Goal: Task Accomplishment & Management: Manage account settings

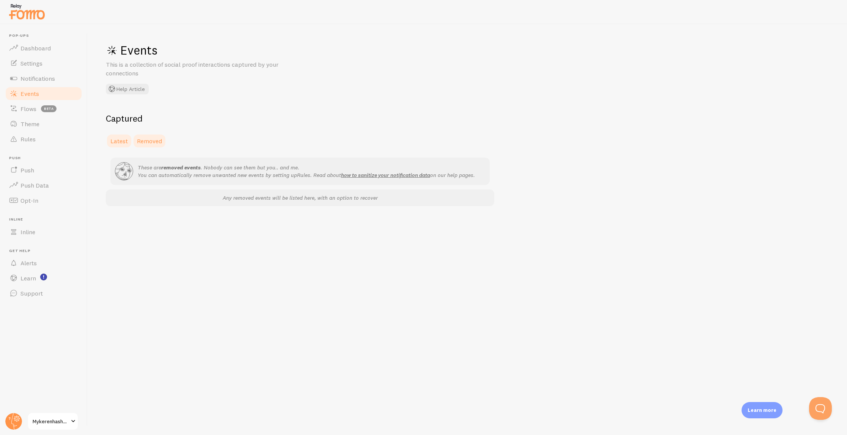
click at [121, 138] on span "Latest" at bounding box center [118, 141] width 17 height 8
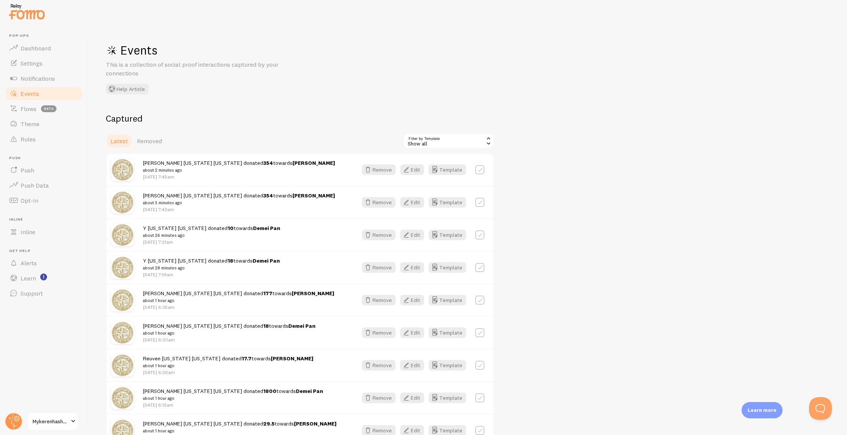
scroll to position [81, 0]
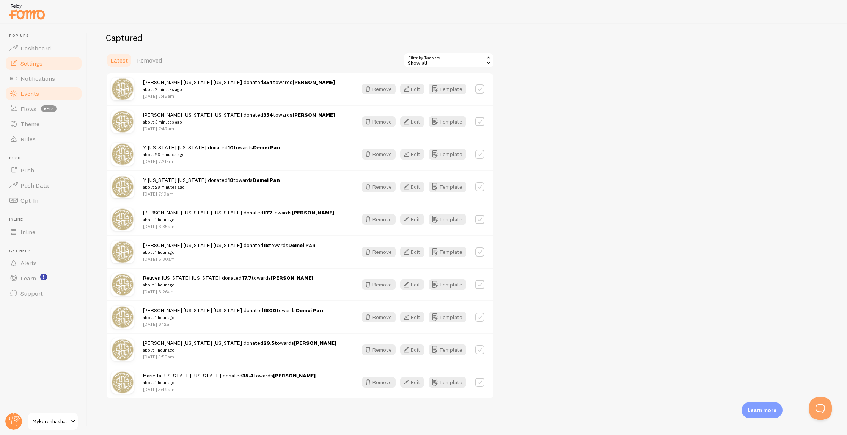
click at [39, 63] on span "Settings" at bounding box center [31, 64] width 22 height 8
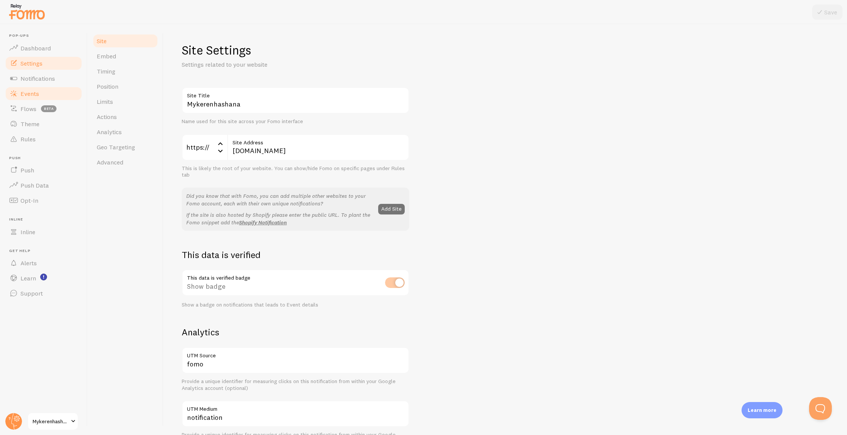
click at [30, 92] on span "Events" at bounding box center [29, 94] width 19 height 8
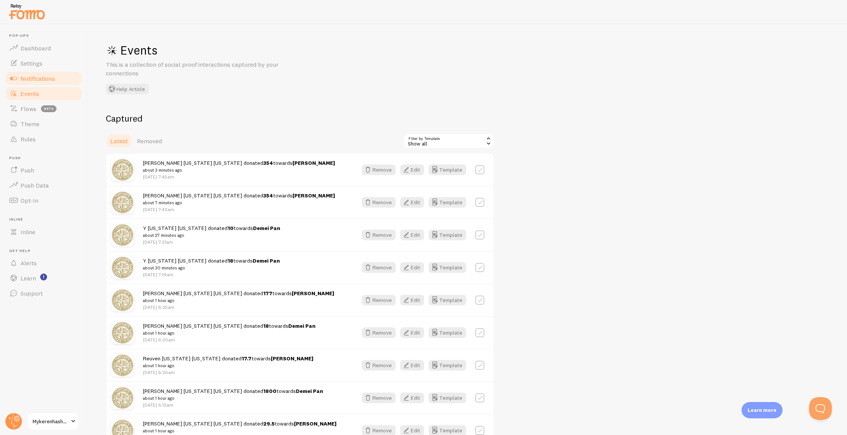
click at [55, 77] on span "Notifications" at bounding box center [37, 79] width 35 height 8
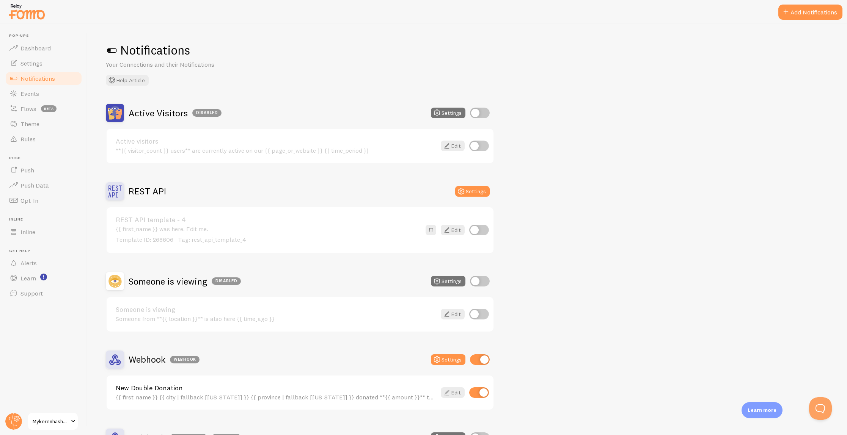
scroll to position [90, 0]
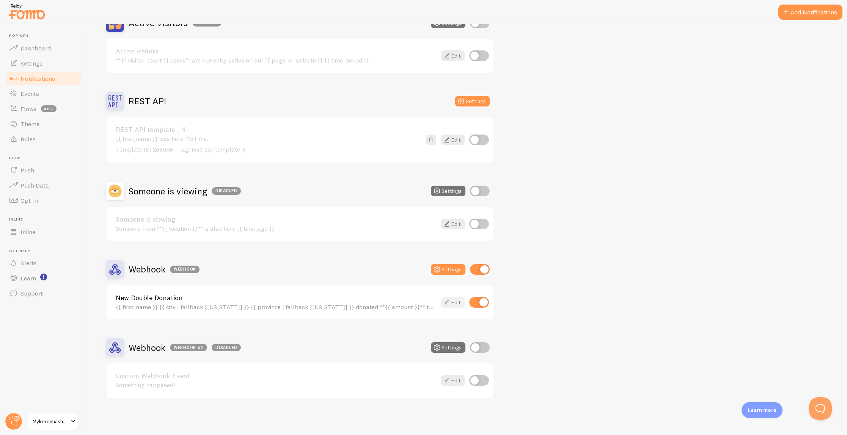
click at [451, 304] on link "Edit" at bounding box center [453, 302] width 24 height 11
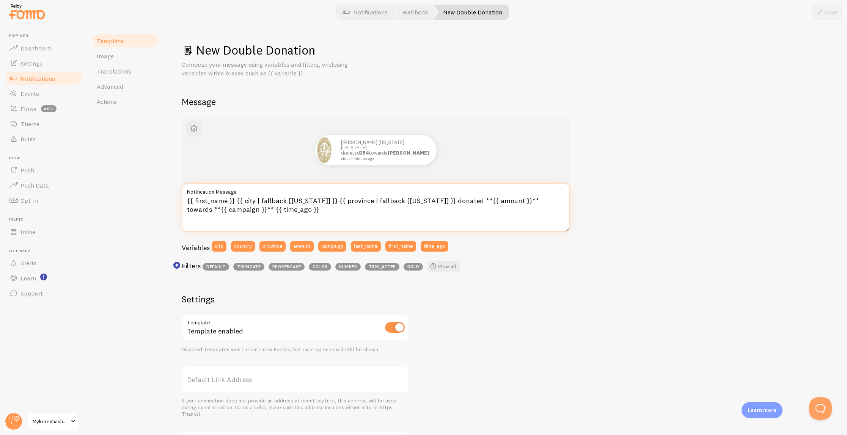
click at [233, 200] on textarea "{{ first_name }} {{ city | fallback [New York] }} {{ province | fallback [New Y…" at bounding box center [376, 208] width 388 height 49
type textarea "{{ first_name }} from {{ city | fallback [[US_STATE]] }} {{ province | fallback…"
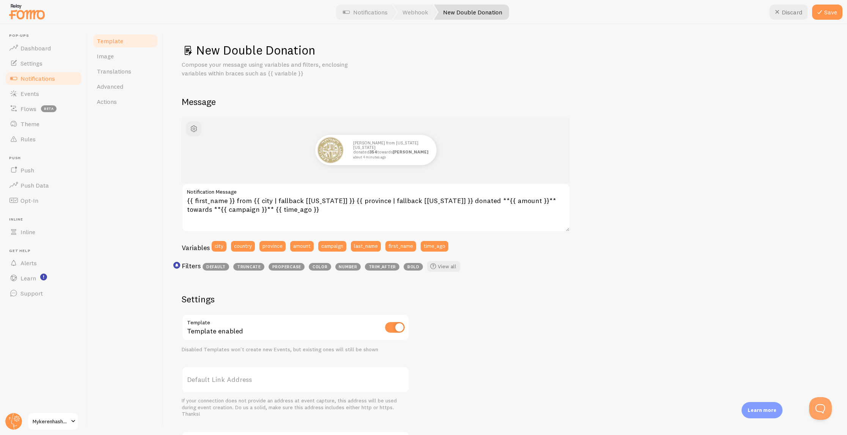
click at [651, 166] on div "Arthur from New York New York donated 354 towards Keren Hashana about 4 minutes…" at bounding box center [505, 326] width 647 height 418
click at [823, 16] on icon at bounding box center [819, 12] width 9 height 9
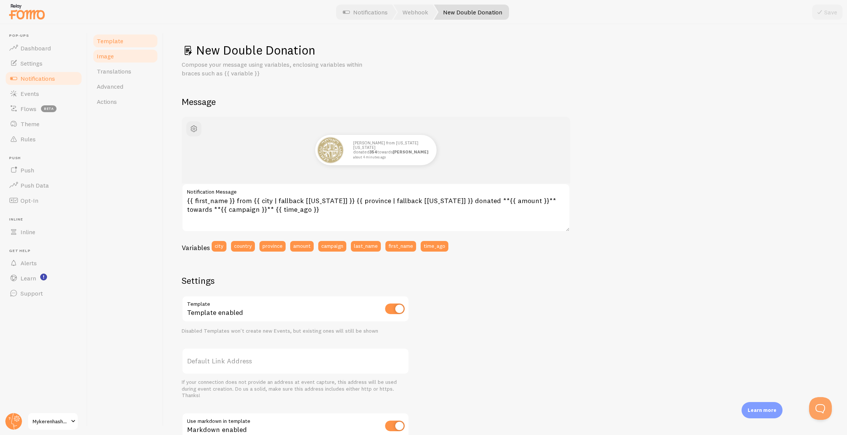
click at [122, 62] on link "Image" at bounding box center [125, 56] width 66 height 15
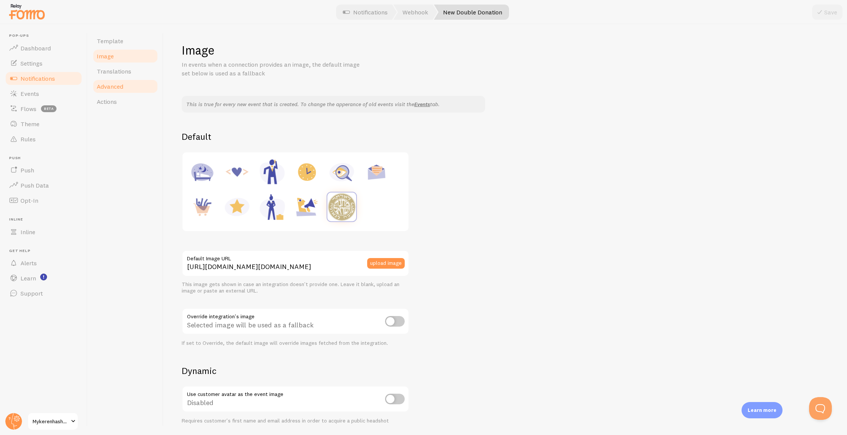
click at [120, 86] on span "Advanced" at bounding box center [110, 87] width 27 height 8
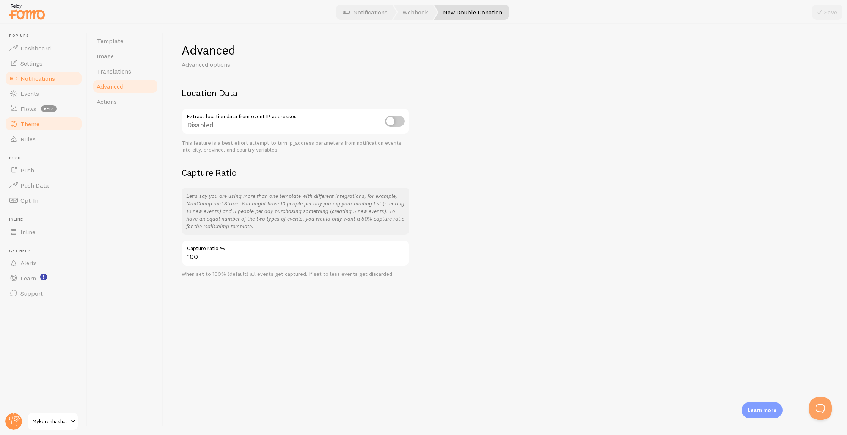
click at [39, 118] on link "Theme" at bounding box center [44, 123] width 78 height 15
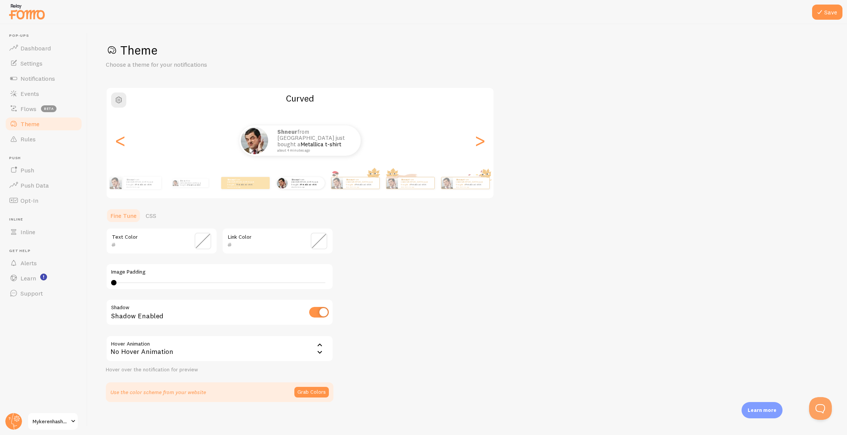
click at [805, 409] on div "Save Theme Choose a theme for your notifications Curved Shneur from [GEOGRAPHIC…" at bounding box center [467, 229] width 759 height 411
click at [820, 406] on button "Open Beacon popover" at bounding box center [819, 407] width 23 height 23
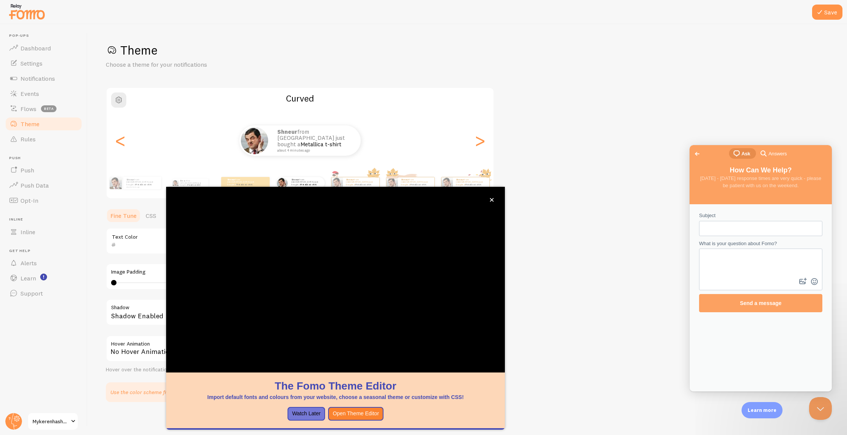
click at [736, 156] on span "chat-square" at bounding box center [736, 153] width 9 height 9
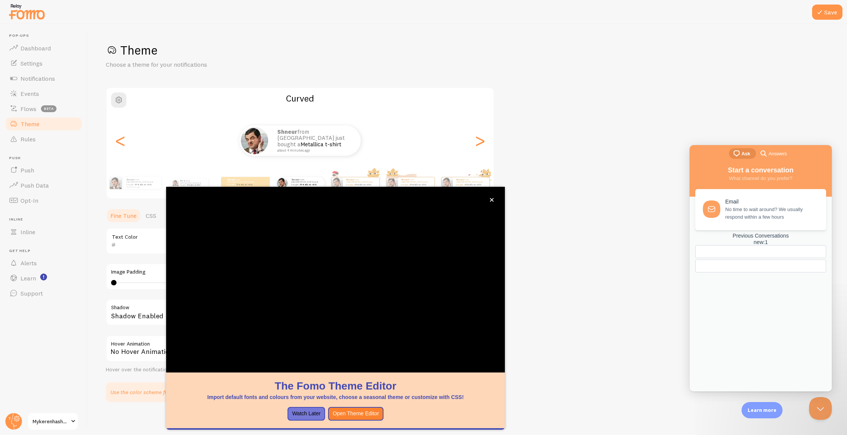
click at [761, 246] on div "Previous Conversations new : 1" at bounding box center [760, 239] width 131 height 13
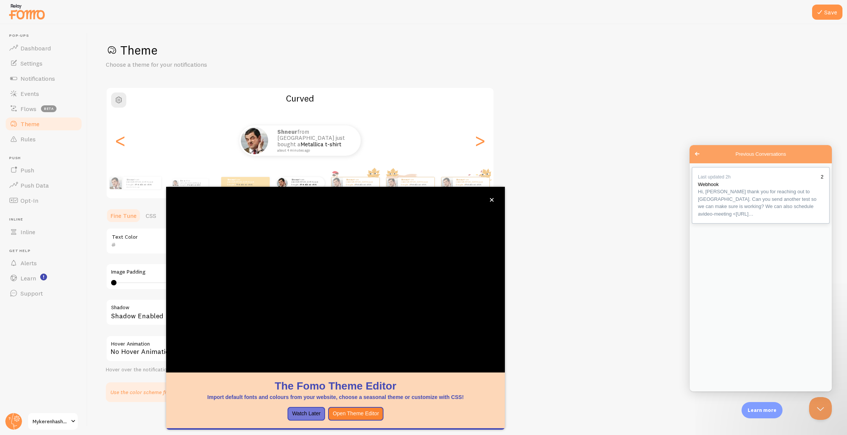
click at [748, 215] on span "Hi, Shneur thank you for reaching out to Fomo. Can you send another test so we …" at bounding box center [757, 203] width 118 height 28
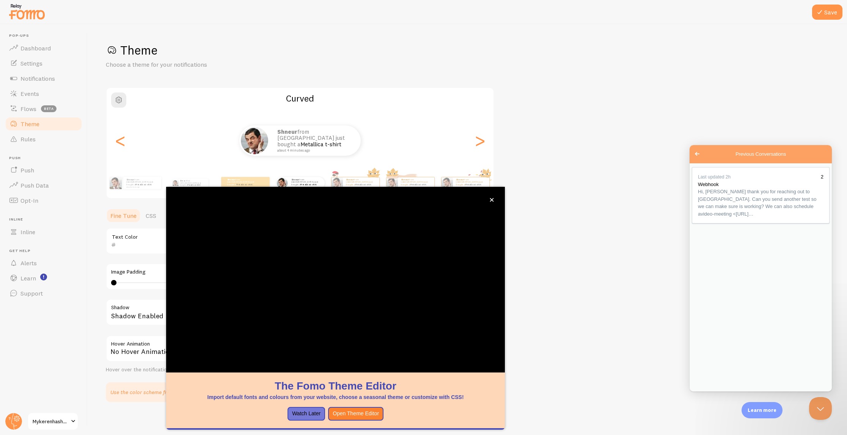
type textarea "It somehow started working this morning. Did you change anything?"
click at [705, 396] on button "Close" at bounding box center [699, 401] width 14 height 10
click at [494, 199] on button "close," at bounding box center [492, 200] width 8 height 8
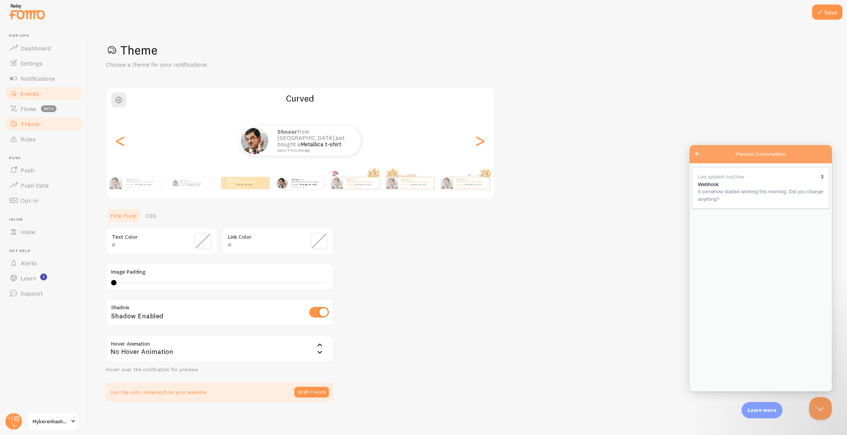
click at [38, 95] on span "Events" at bounding box center [29, 94] width 19 height 8
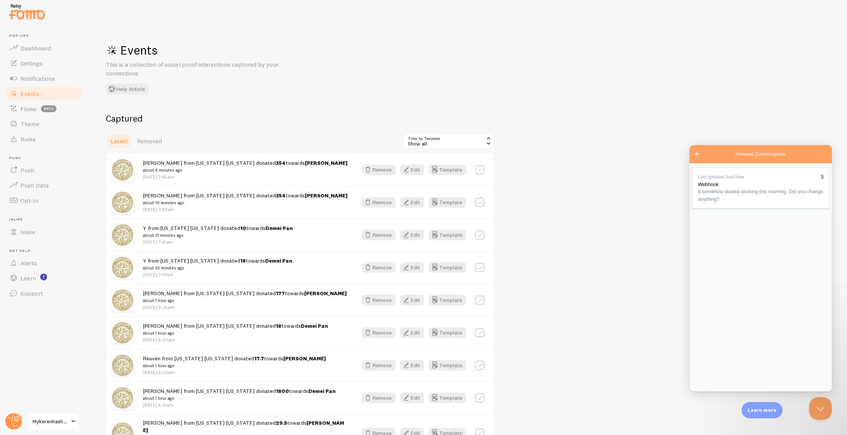
click at [274, 112] on div "Events This is a collection of social proof interactions captured by your conne…" at bounding box center [467, 229] width 759 height 411
click at [455, 171] on button "Template" at bounding box center [448, 170] width 38 height 11
click at [416, 172] on button "Edit" at bounding box center [412, 170] width 24 height 11
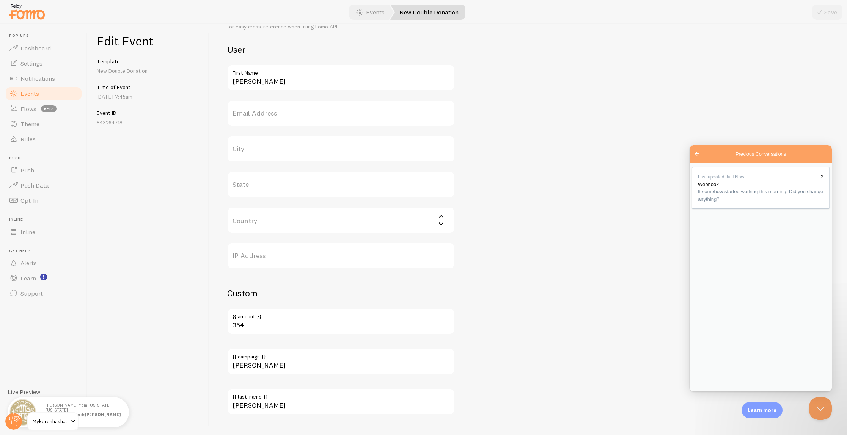
scroll to position [299, 0]
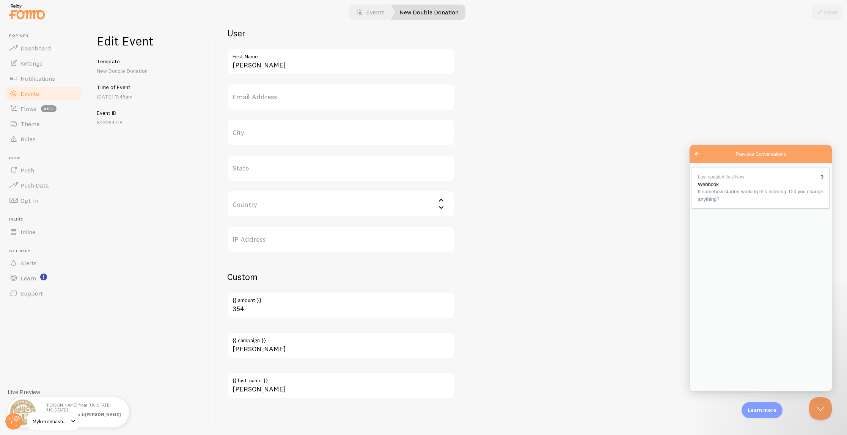
click at [36, 90] on span "Events" at bounding box center [29, 94] width 19 height 8
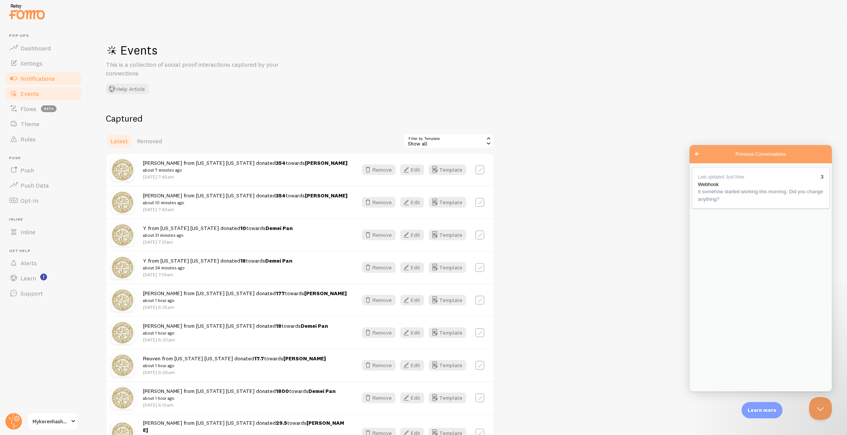
click at [47, 76] on span "Notifications" at bounding box center [37, 79] width 35 height 8
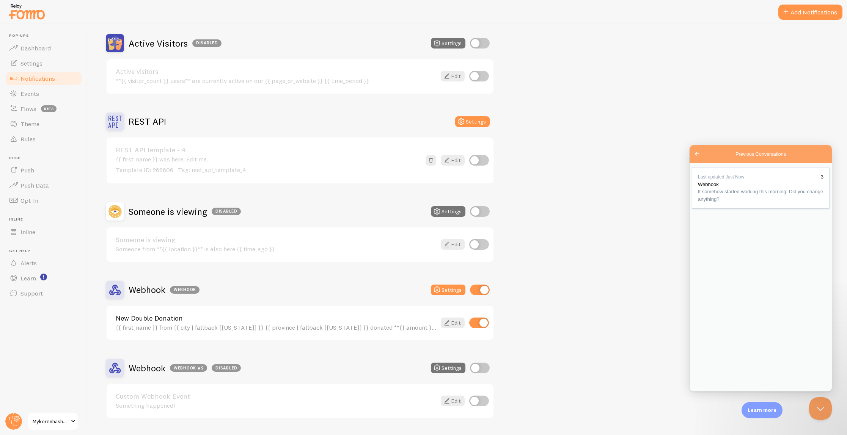
scroll to position [77, 0]
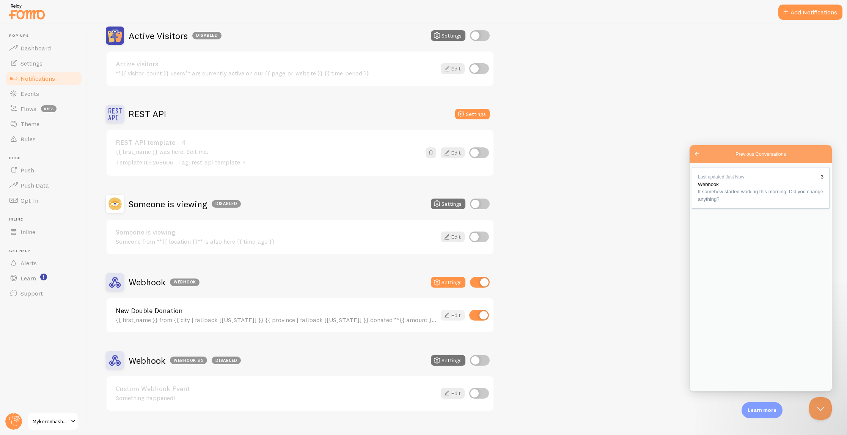
click at [448, 314] on icon at bounding box center [446, 315] width 9 height 9
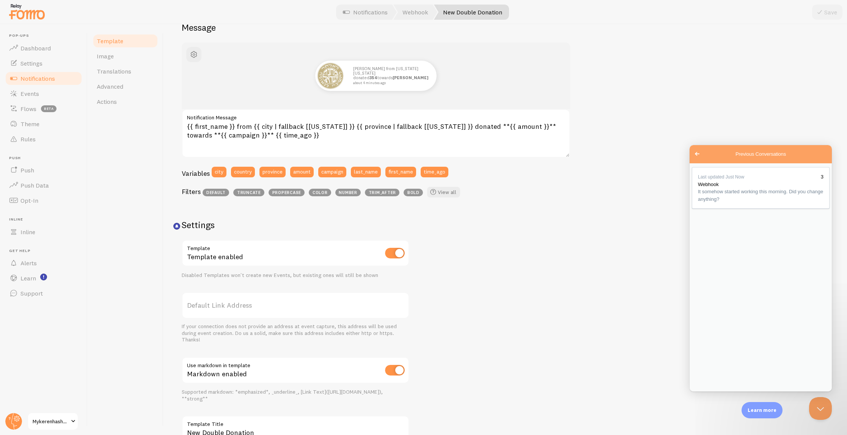
scroll to position [88, 0]
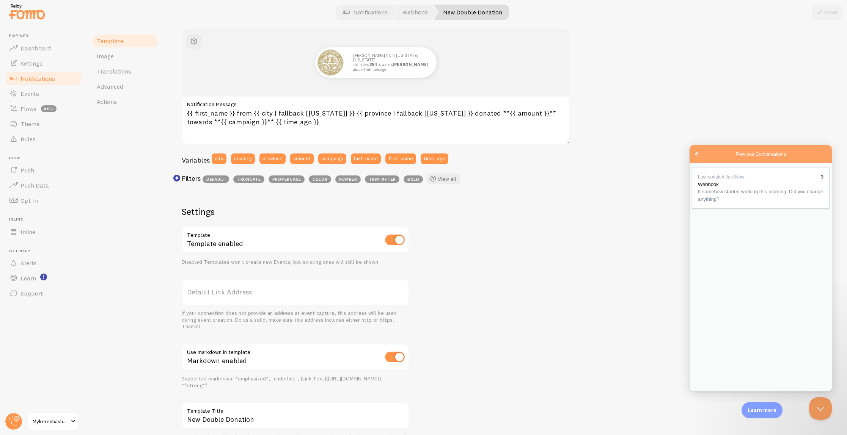
click at [218, 292] on label "Default Link Address" at bounding box center [296, 292] width 228 height 27
click at [218, 292] on input "Default Link Address" at bounding box center [296, 292] width 228 height 27
paste input "[URL][DOMAIN_NAME]"
type input "[URL][DOMAIN_NAME]"
click at [540, 301] on div "Arthur from New York New York donated 354 towards Keren Hashana about 4 minutes…" at bounding box center [505, 238] width 647 height 418
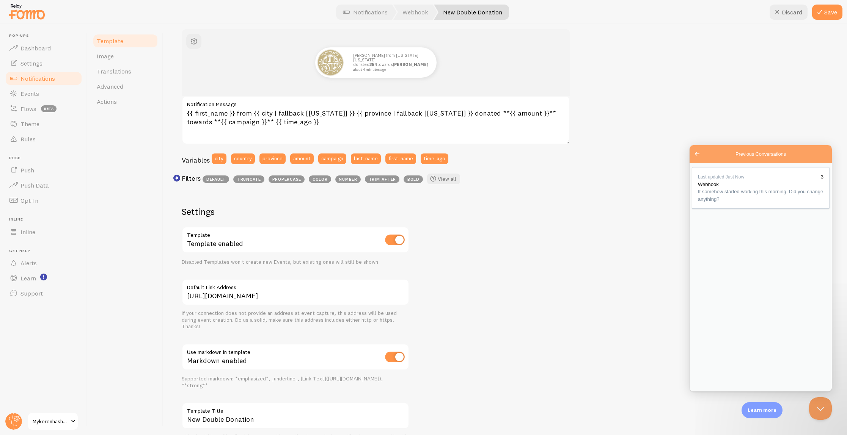
scroll to position [90, 0]
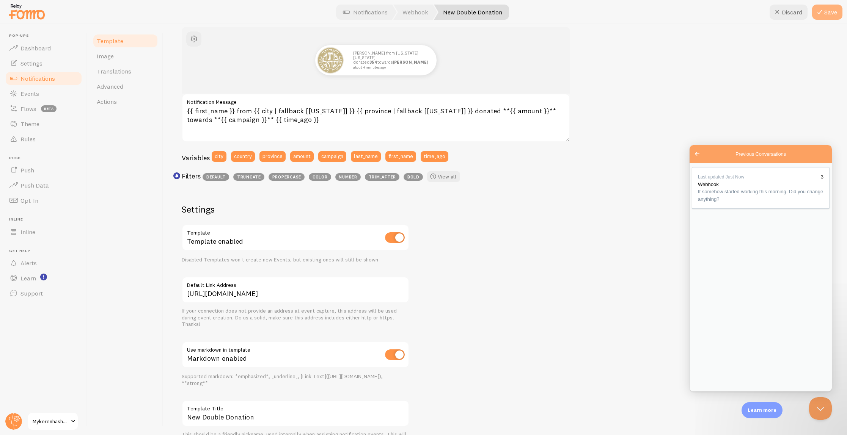
click at [821, 11] on icon at bounding box center [819, 12] width 9 height 9
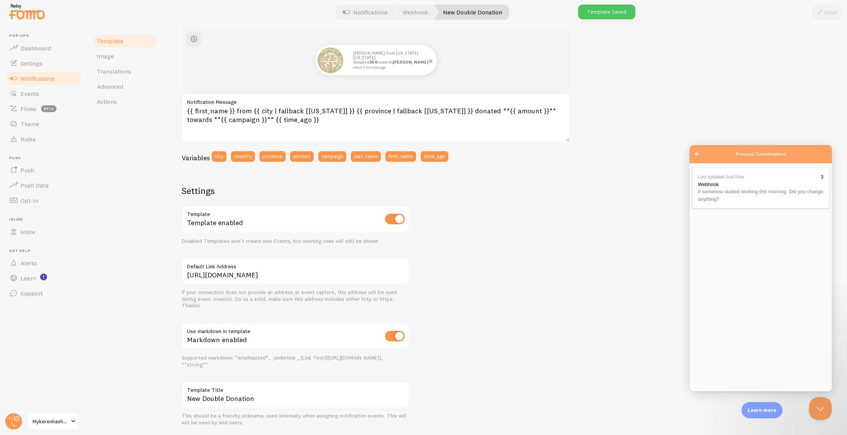
click at [381, 67] on small "about 4 minutes ago" at bounding box center [390, 68] width 74 height 4
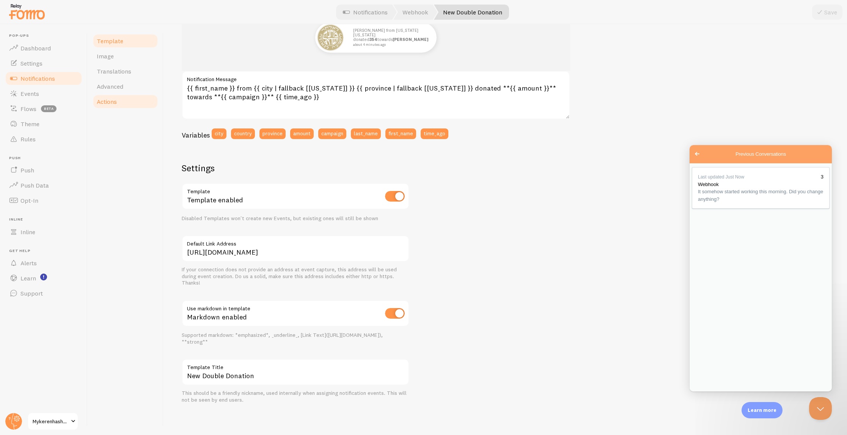
click at [133, 95] on link "Actions" at bounding box center [125, 101] width 66 height 15
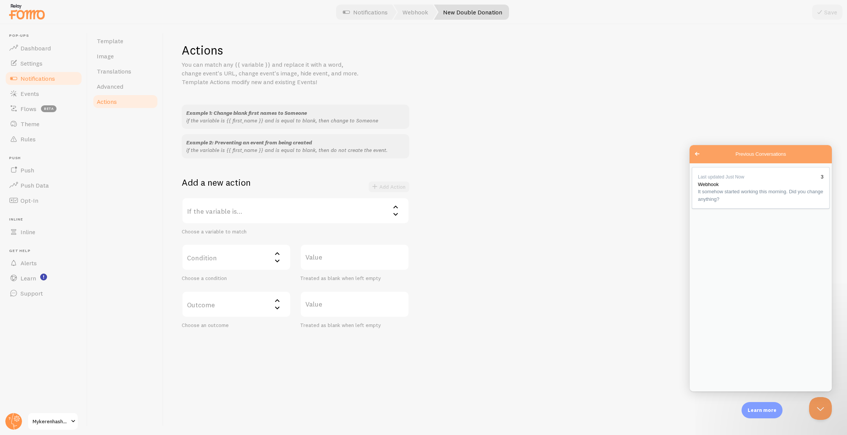
click at [286, 212] on label "If the variable is..." at bounding box center [296, 211] width 228 height 27
click at [241, 292] on li "last_name" at bounding box center [295, 288] width 226 height 13
click at [234, 261] on label "Condition" at bounding box center [236, 257] width 109 height 27
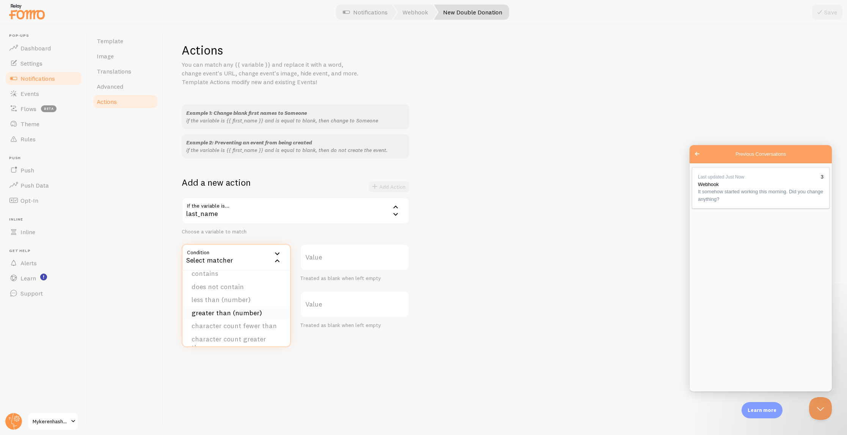
click at [253, 313] on li "greater than (number)" at bounding box center [236, 313] width 108 height 13
click at [244, 306] on label "Outcome" at bounding box center [236, 304] width 109 height 27
click at [149, 280] on div "Template Image Translations Advanced Actions" at bounding box center [126, 229] width 76 height 411
click at [123, 87] on span "Advanced" at bounding box center [110, 87] width 27 height 8
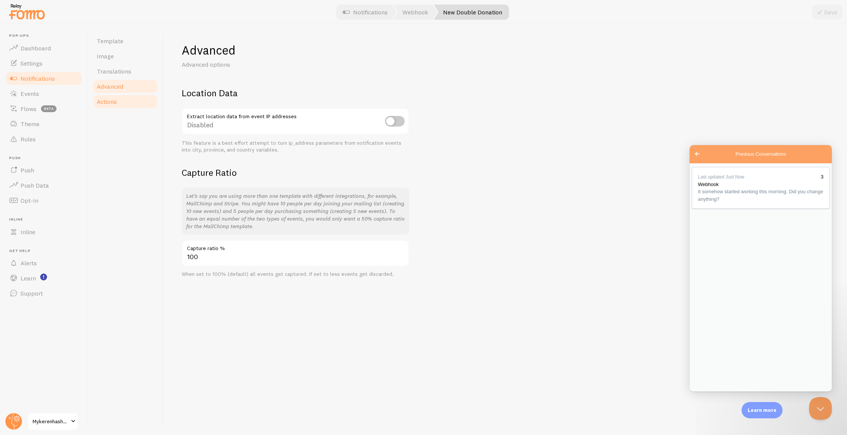
click at [124, 96] on link "Actions" at bounding box center [125, 101] width 66 height 15
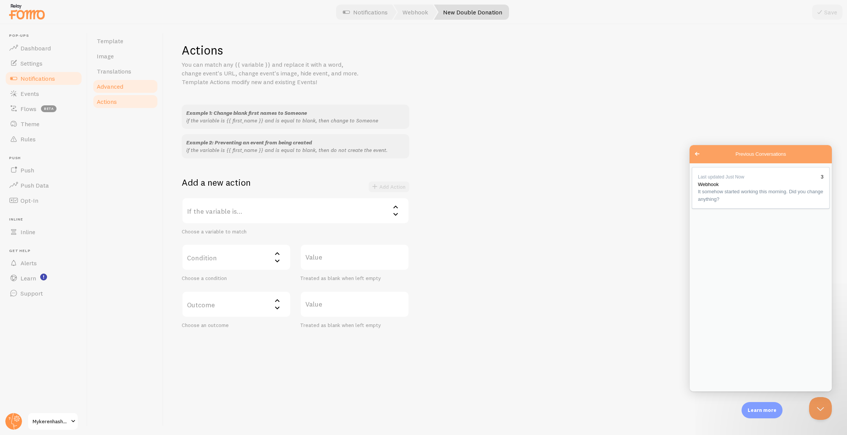
click at [122, 82] on link "Advanced" at bounding box center [125, 86] width 66 height 15
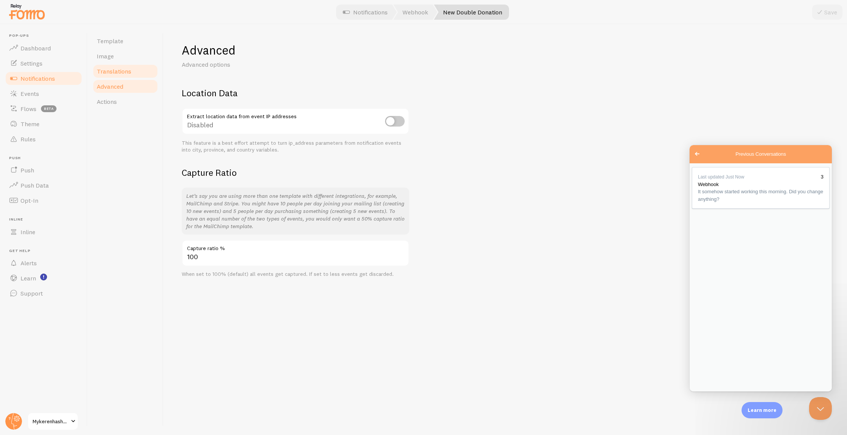
click at [121, 69] on span "Translations" at bounding box center [114, 72] width 35 height 8
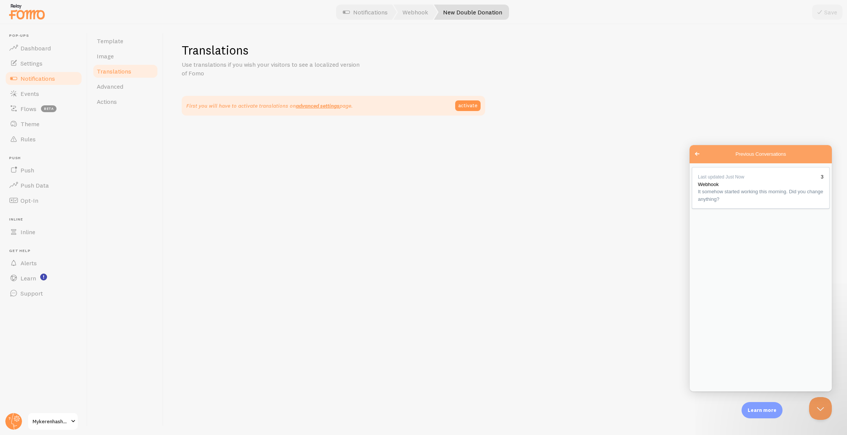
click at [118, 65] on link "Translations" at bounding box center [125, 71] width 66 height 15
click at [117, 63] on link "Image" at bounding box center [125, 56] width 66 height 15
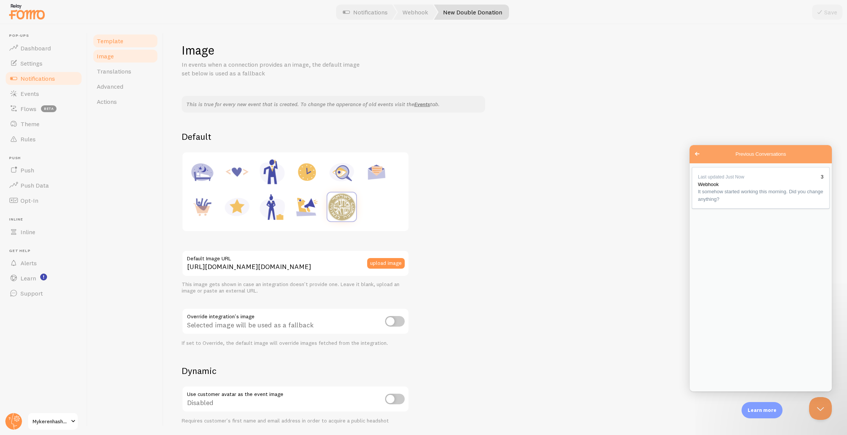
click at [121, 40] on span "Template" at bounding box center [110, 41] width 27 height 8
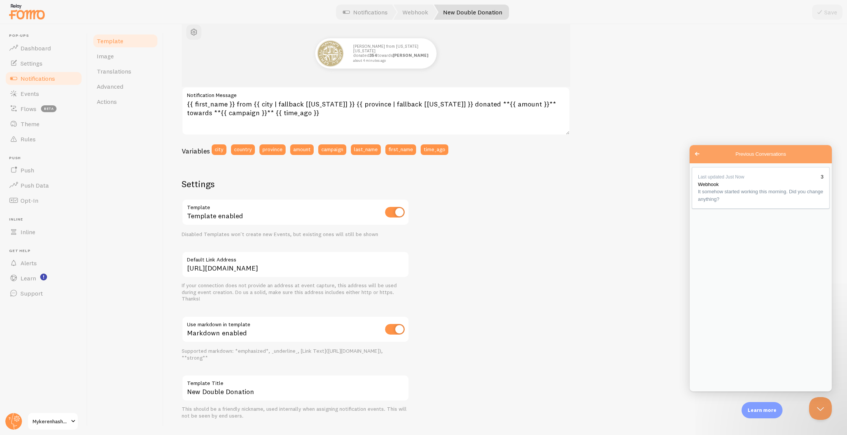
scroll to position [113, 0]
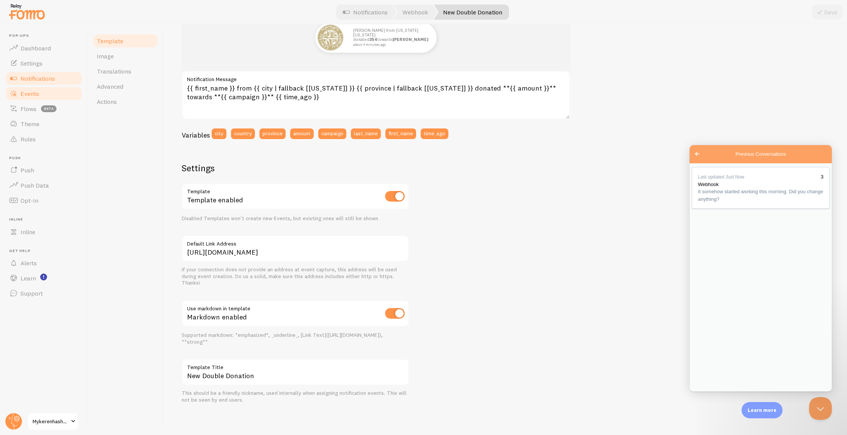
click at [43, 97] on link "Events" at bounding box center [44, 93] width 78 height 15
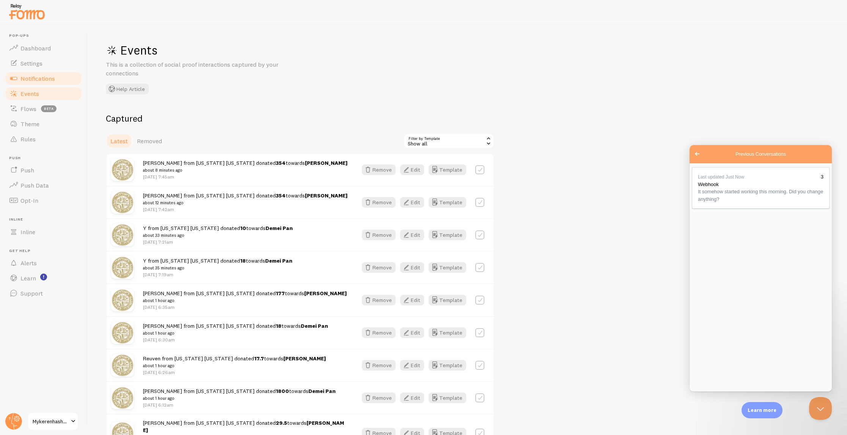
click at [44, 72] on link "Notifications" at bounding box center [44, 78] width 78 height 15
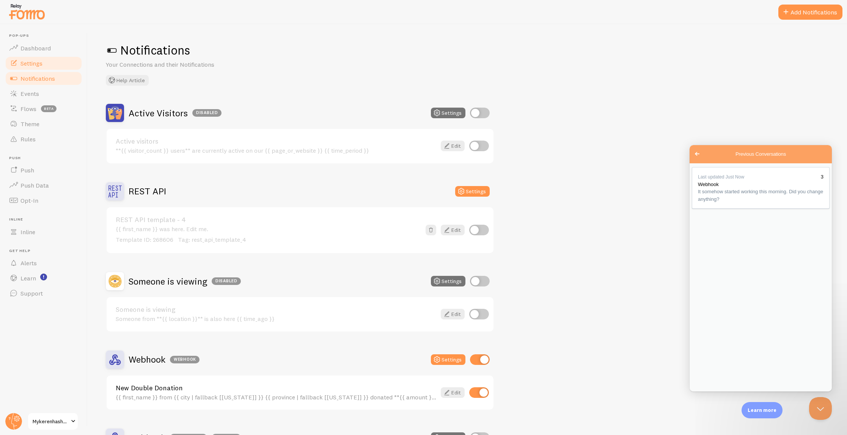
click at [42, 67] on link "Settings" at bounding box center [44, 63] width 78 height 15
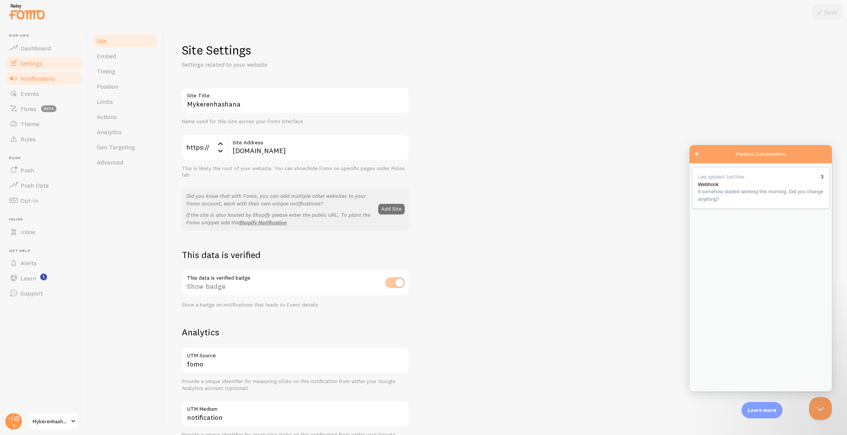
click at [41, 76] on span "Notifications" at bounding box center [37, 79] width 35 height 8
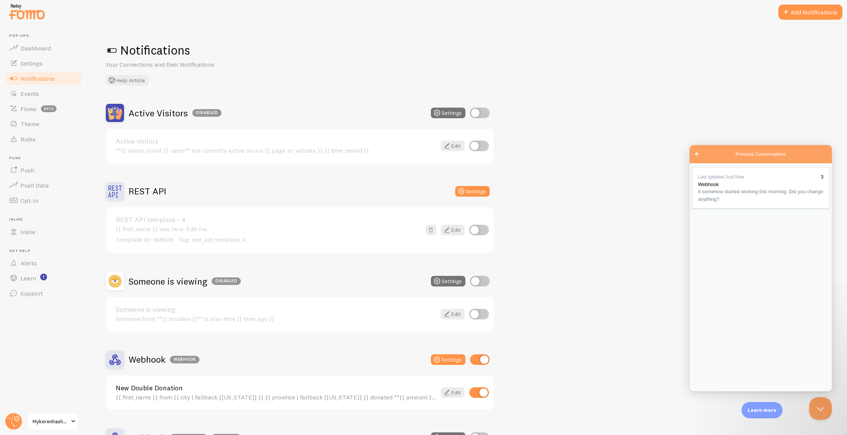
scroll to position [90, 0]
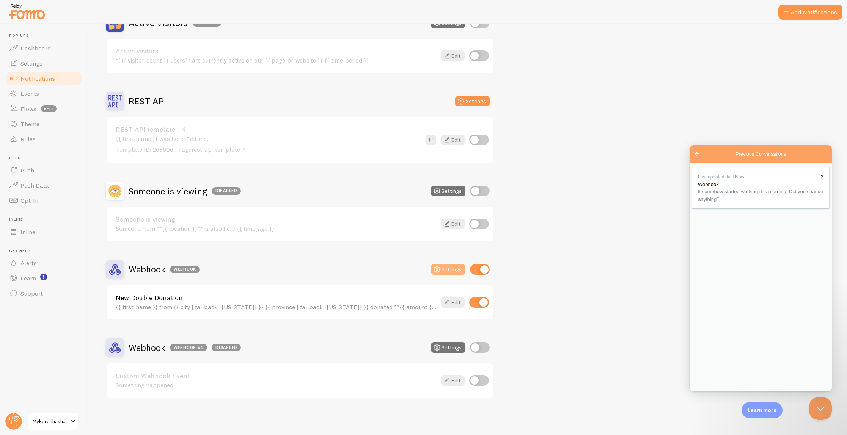
click at [442, 270] on icon at bounding box center [436, 269] width 9 height 9
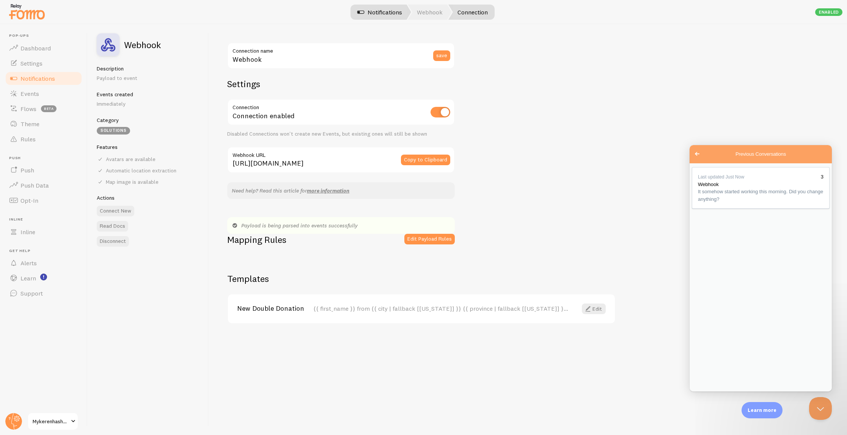
click at [384, 16] on link "Notifications" at bounding box center [379, 12] width 63 height 15
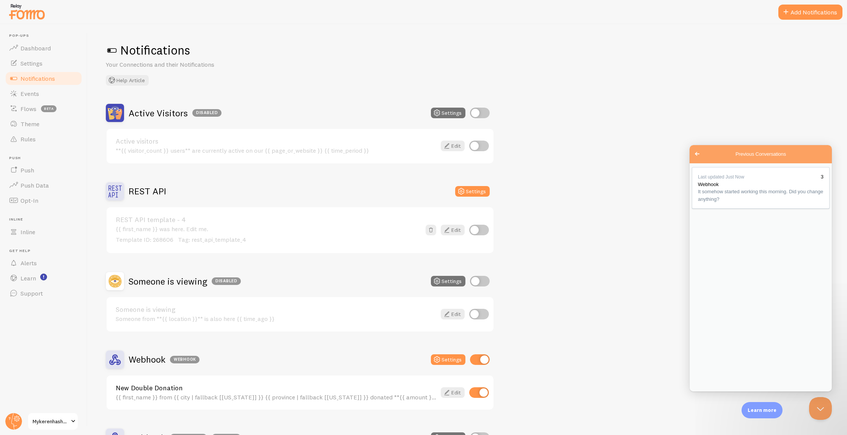
scroll to position [90, 0]
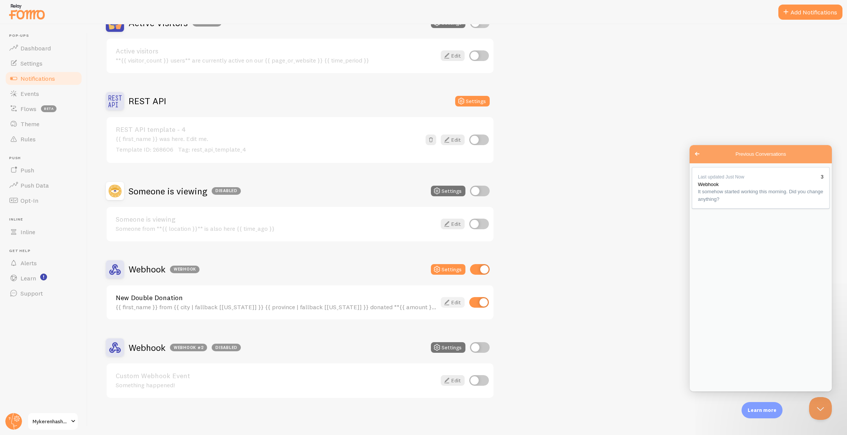
click at [454, 300] on link "Edit" at bounding box center [453, 302] width 24 height 11
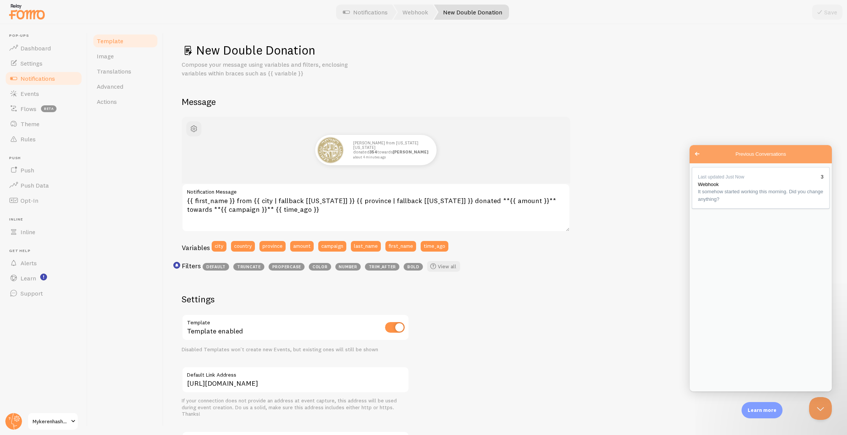
click at [261, 172] on div "Arthur from New York New York donated 354 towards Keren Hashana about 4 minutes…" at bounding box center [376, 150] width 388 height 67
click at [264, 225] on textarea "{{ first_name }} from {{ city | fallback [[US_STATE]] }} {{ province | fallback…" at bounding box center [376, 208] width 388 height 49
click at [104, 89] on span "Advanced" at bounding box center [110, 87] width 27 height 8
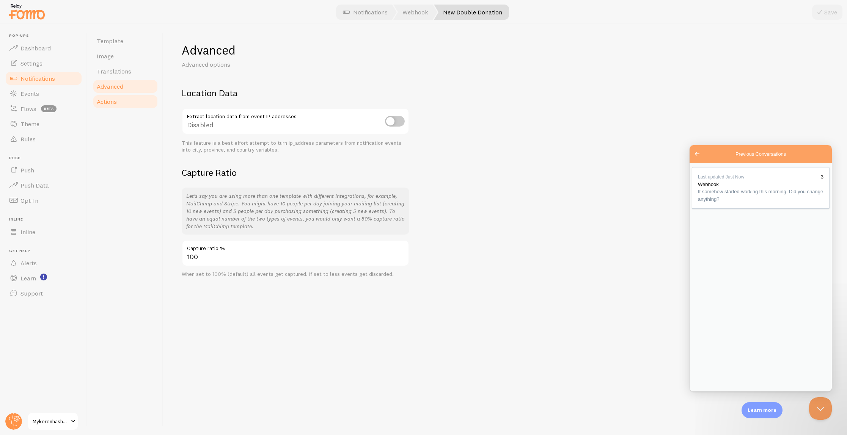
click at [107, 106] on link "Actions" at bounding box center [125, 101] width 66 height 15
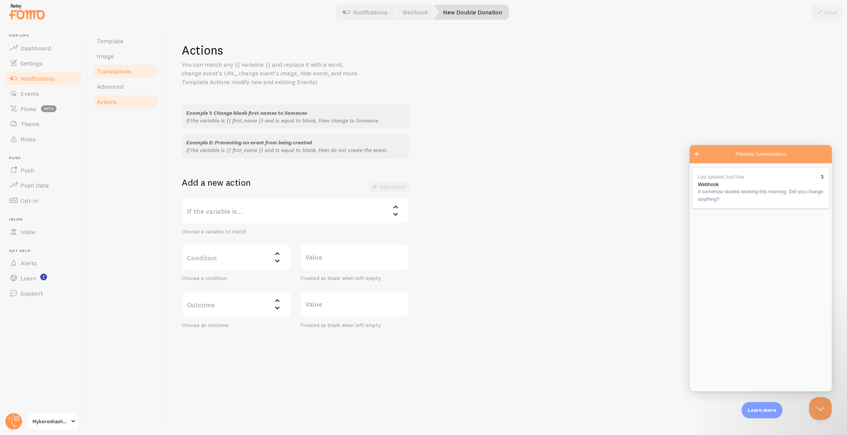
click at [112, 74] on span "Translations" at bounding box center [114, 72] width 35 height 8
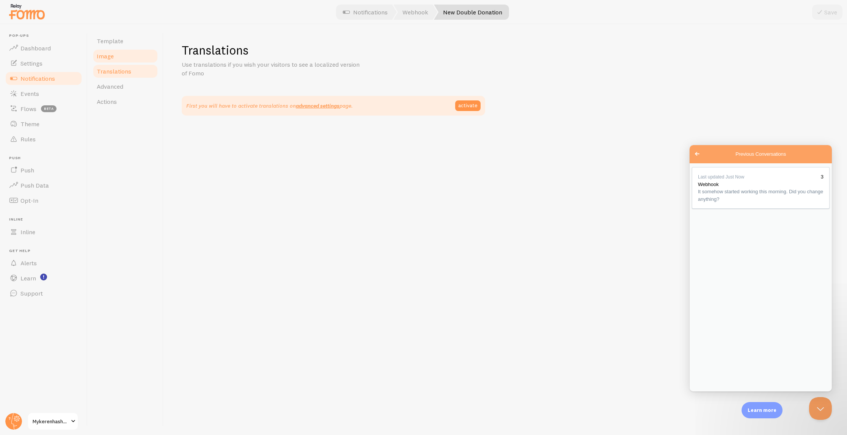
click at [108, 60] on link "Image" at bounding box center [125, 56] width 66 height 15
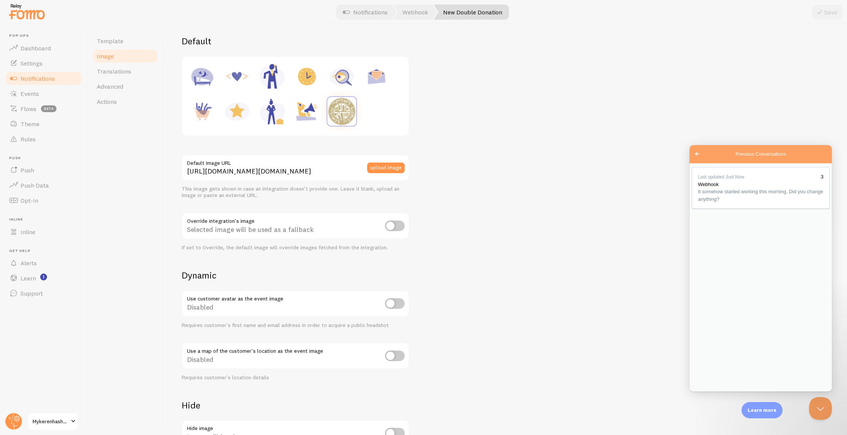
scroll to position [162, 0]
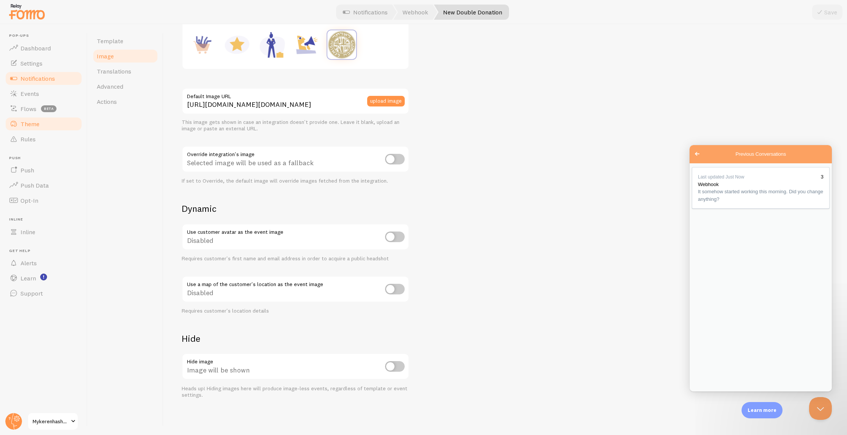
click at [35, 128] on link "Theme" at bounding box center [44, 123] width 78 height 15
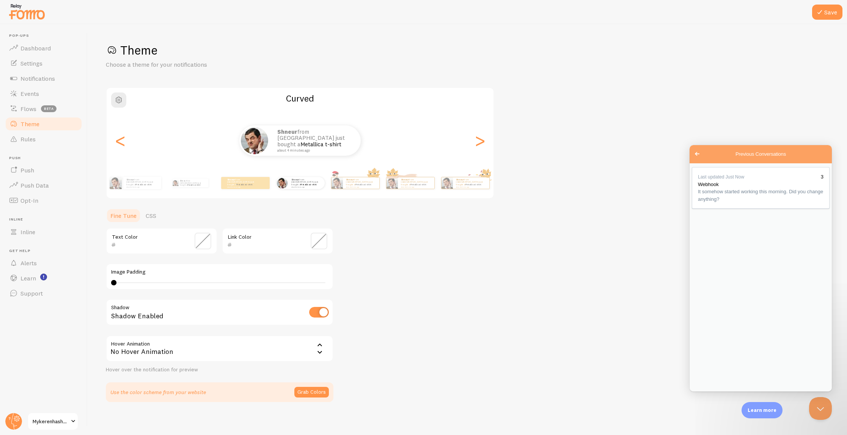
scroll to position [3, 0]
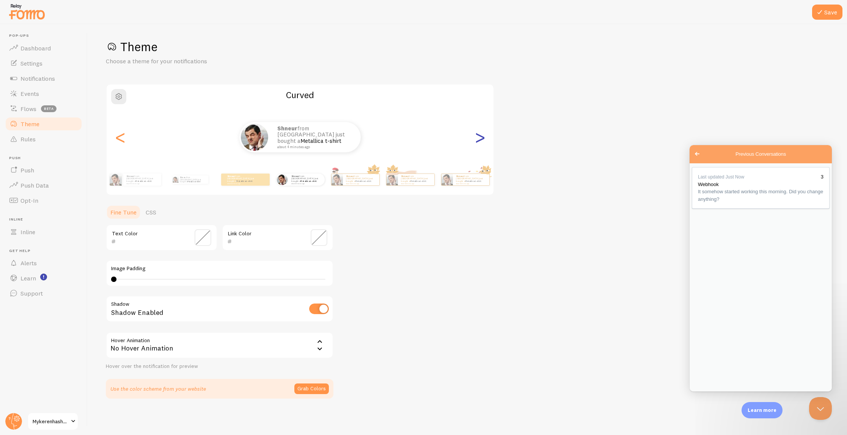
click at [475, 143] on div ">" at bounding box center [479, 137] width 9 height 55
type input "0"
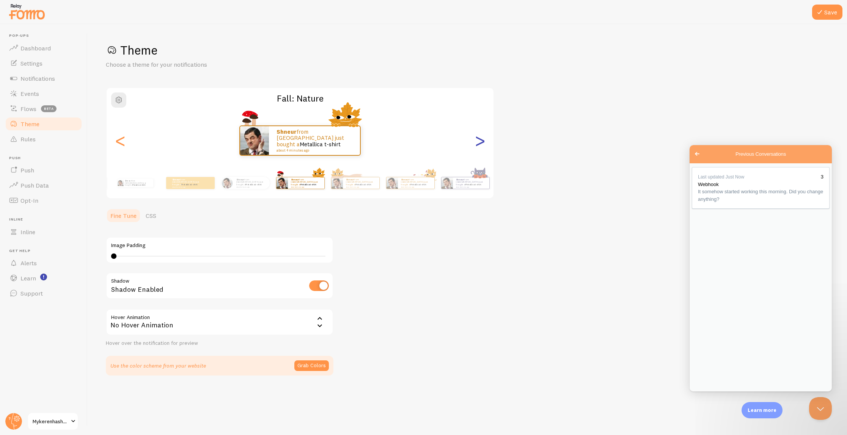
click at [475, 143] on div ">" at bounding box center [479, 140] width 9 height 55
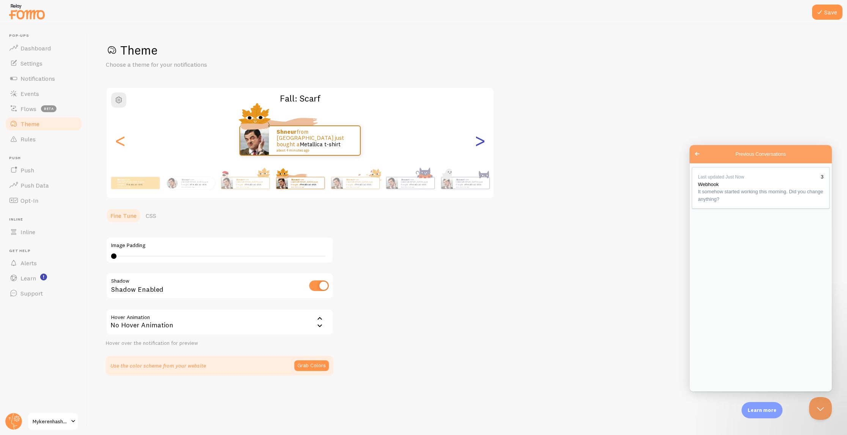
click at [475, 144] on div ">" at bounding box center [479, 140] width 9 height 55
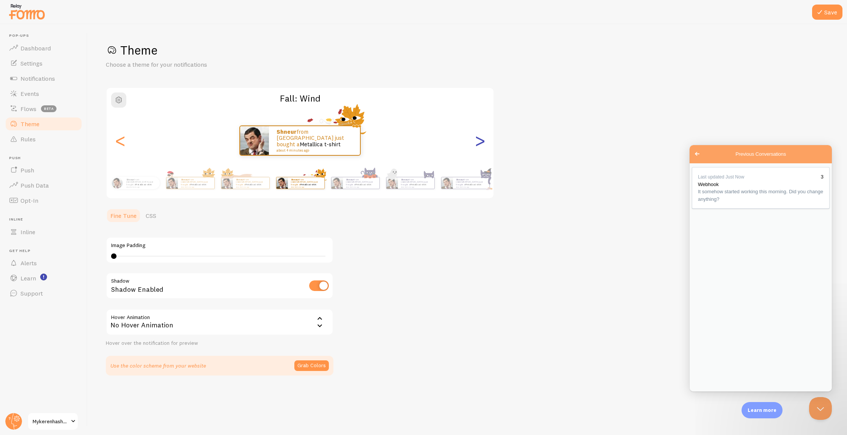
click at [475, 144] on div ">" at bounding box center [479, 140] width 9 height 55
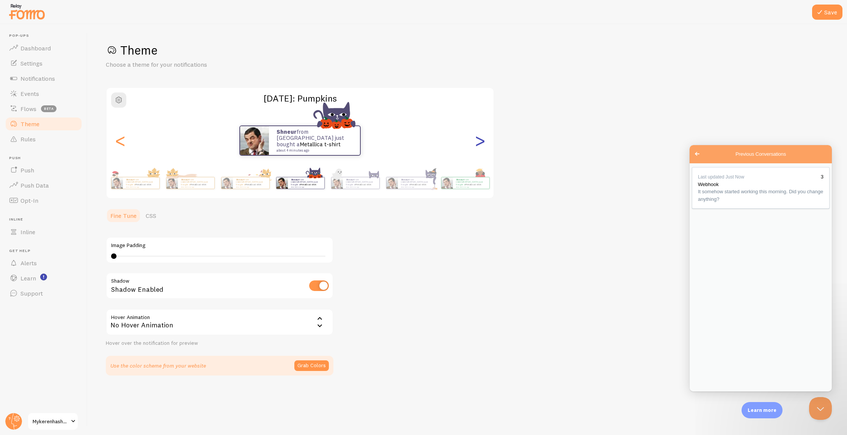
click at [475, 144] on div ">" at bounding box center [479, 140] width 9 height 55
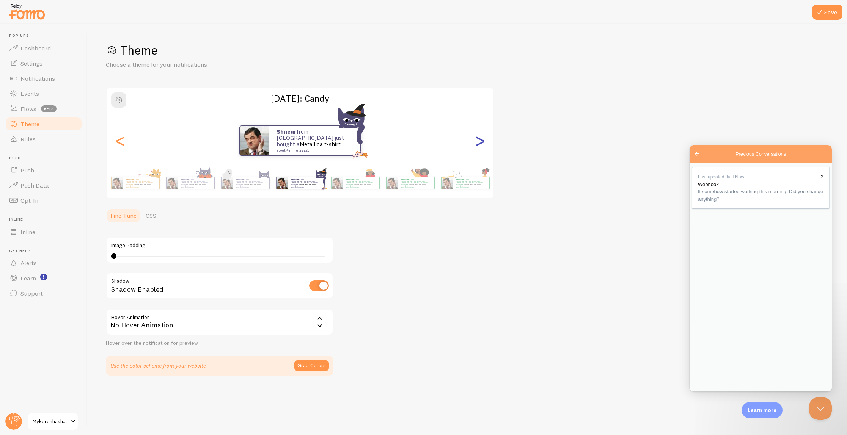
click at [475, 144] on div ">" at bounding box center [479, 140] width 9 height 55
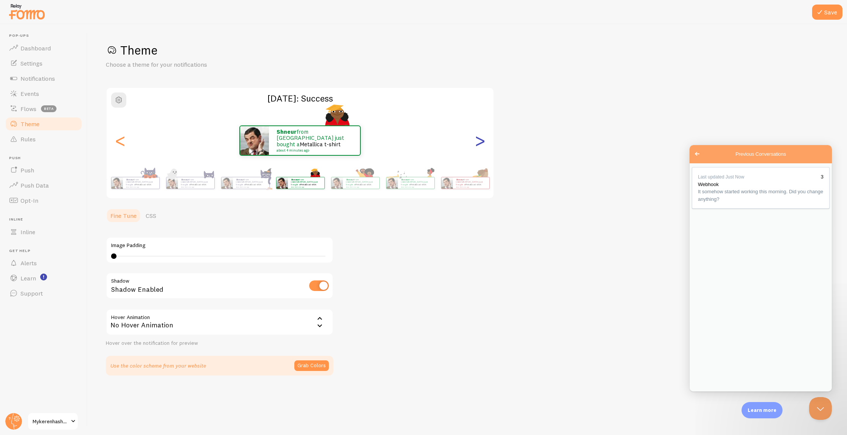
click at [475, 144] on div ">" at bounding box center [479, 140] width 9 height 55
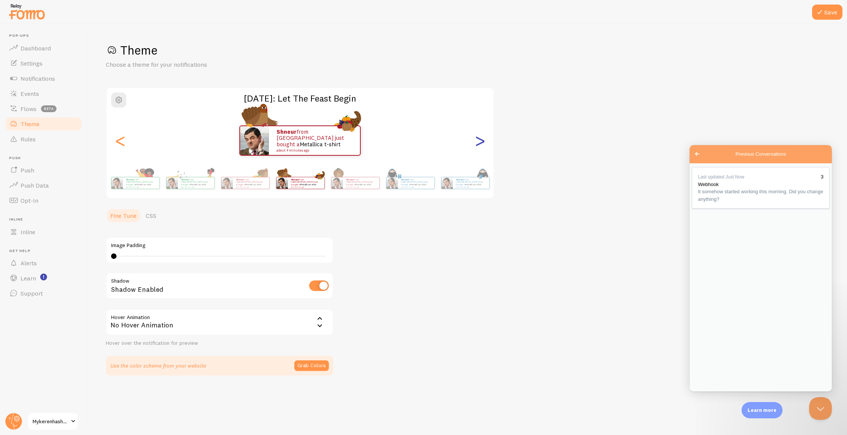
click at [475, 144] on div ">" at bounding box center [479, 140] width 9 height 55
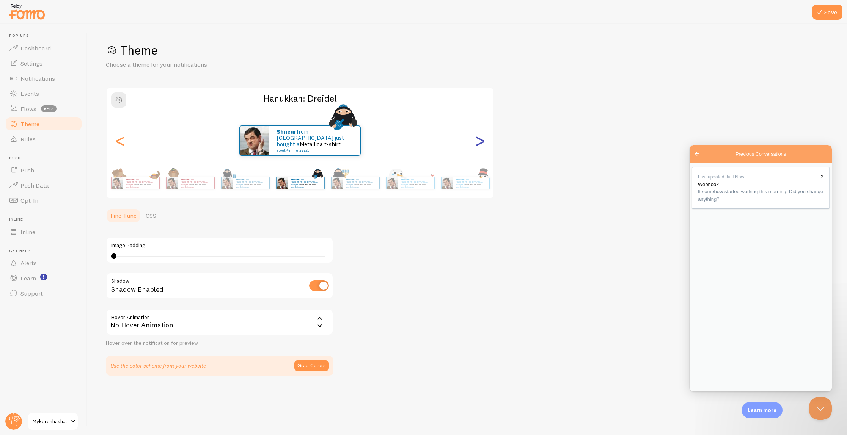
click at [475, 144] on div ">" at bounding box center [479, 140] width 9 height 55
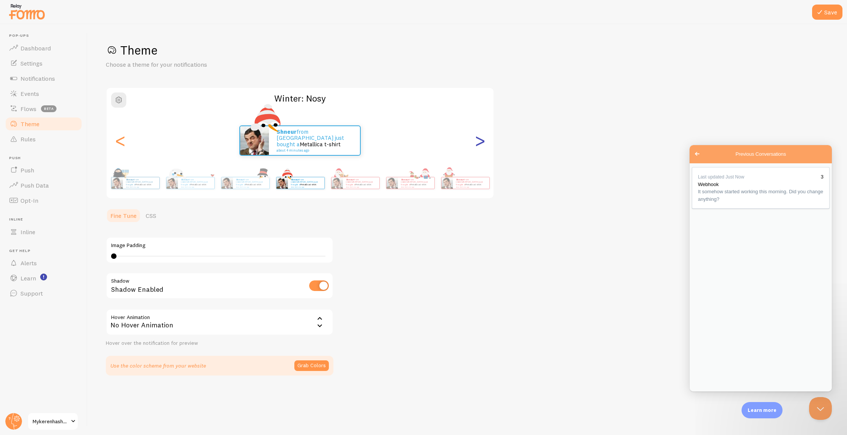
click at [475, 144] on div ">" at bounding box center [479, 140] width 9 height 55
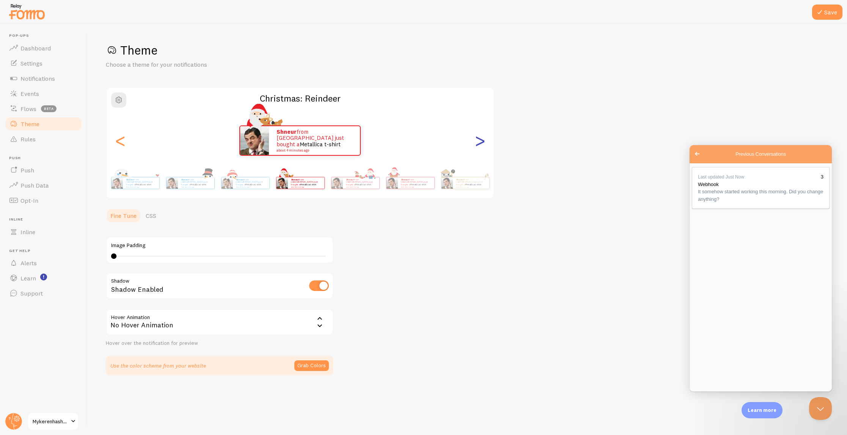
click at [475, 143] on div ">" at bounding box center [479, 140] width 9 height 55
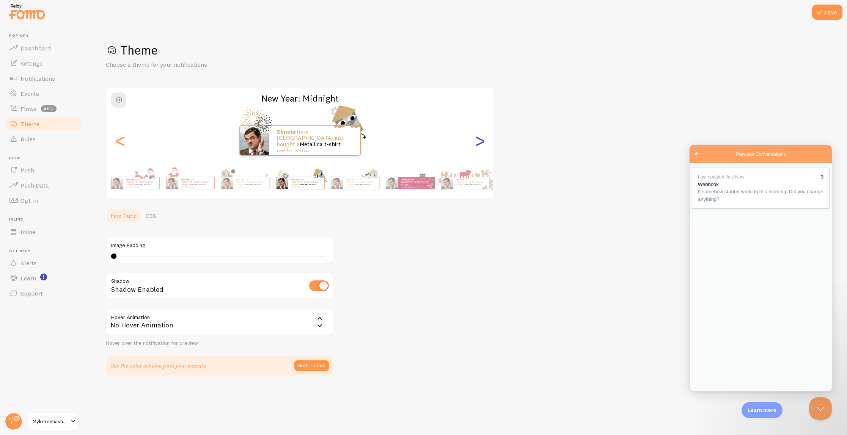
click at [480, 143] on div ">" at bounding box center [479, 140] width 9 height 55
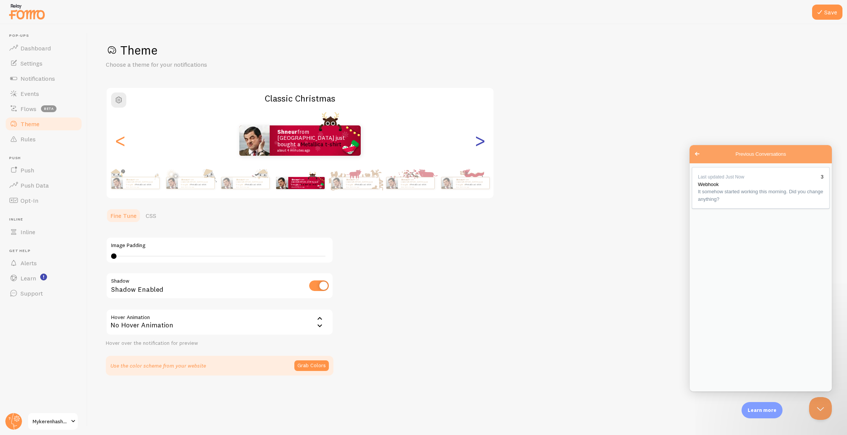
click at [480, 143] on div ">" at bounding box center [479, 140] width 9 height 55
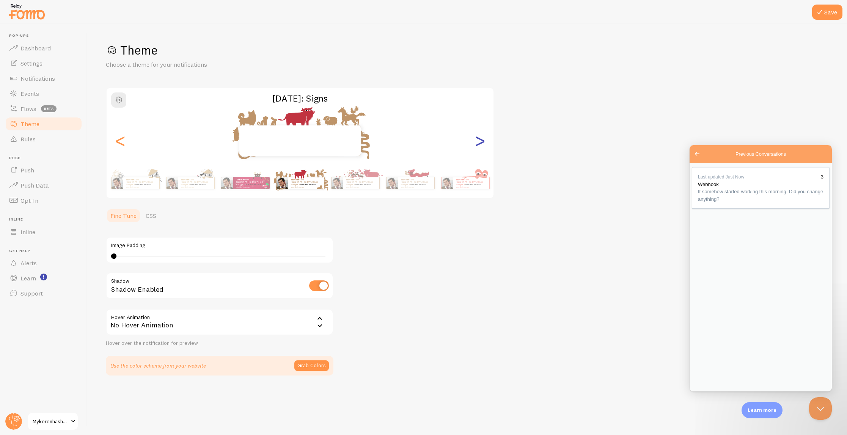
click at [480, 143] on div ">" at bounding box center [479, 140] width 9 height 55
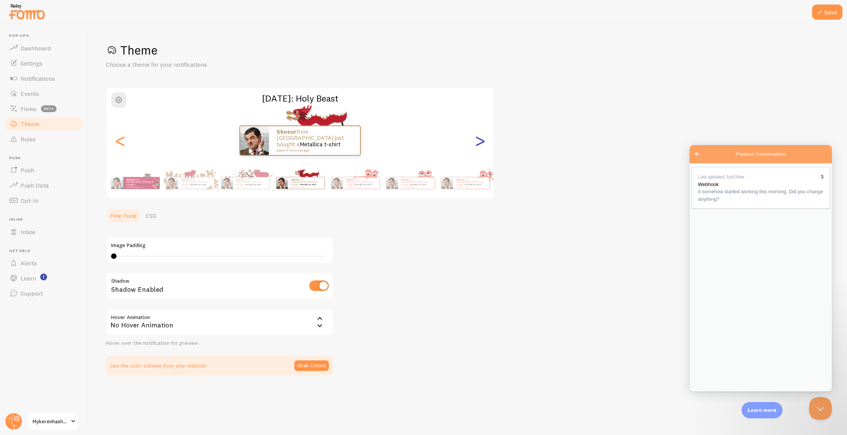
click at [480, 143] on div ">" at bounding box center [479, 140] width 9 height 55
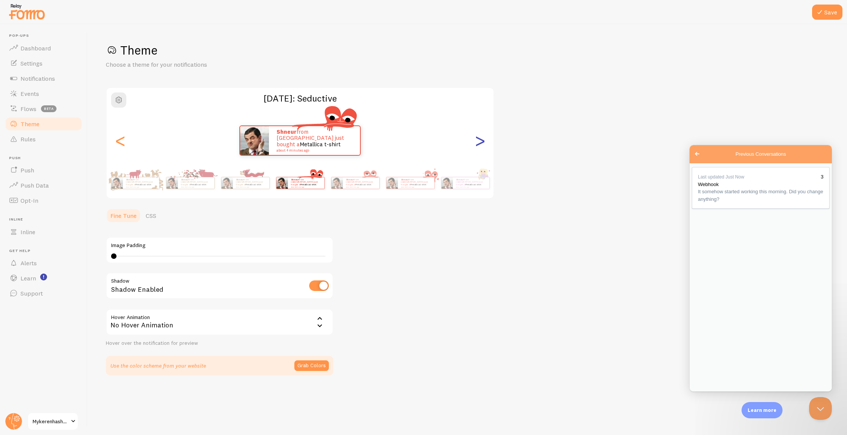
click at [480, 143] on div ">" at bounding box center [479, 140] width 9 height 55
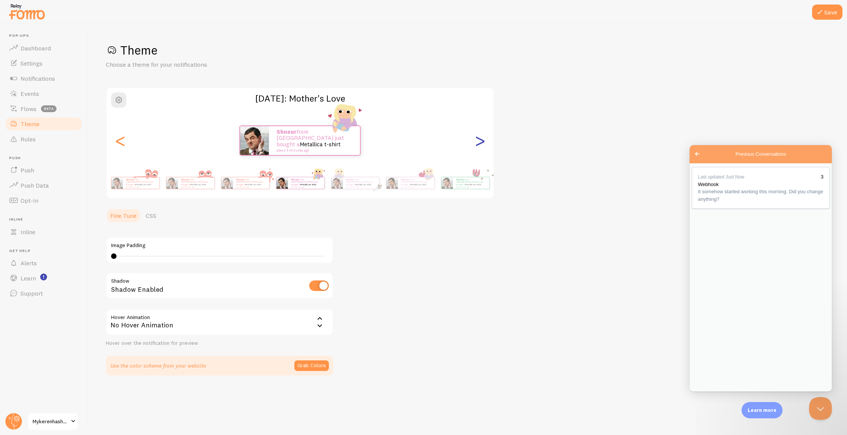
click at [480, 143] on div ">" at bounding box center [479, 140] width 9 height 55
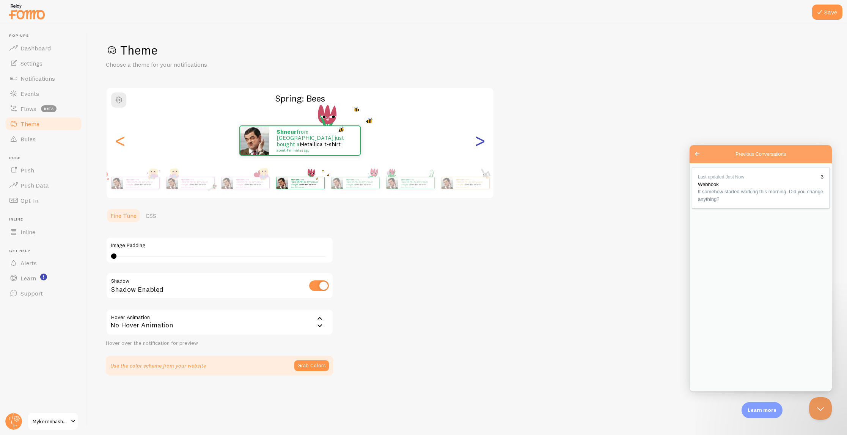
click at [480, 143] on div ">" at bounding box center [479, 140] width 9 height 55
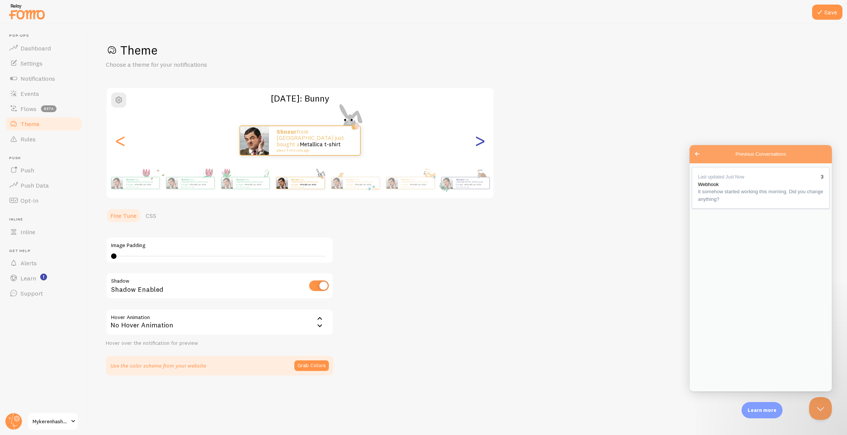
click at [480, 143] on div ">" at bounding box center [479, 140] width 9 height 55
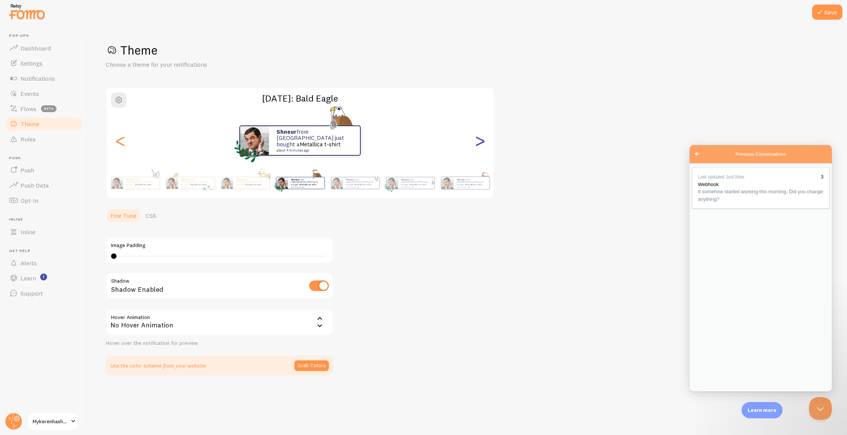
click at [480, 143] on div ">" at bounding box center [479, 140] width 9 height 55
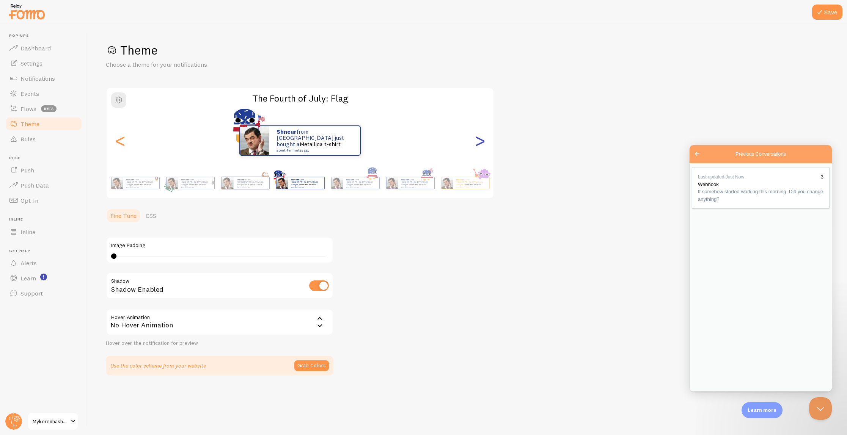
click at [480, 143] on div ">" at bounding box center [479, 140] width 9 height 55
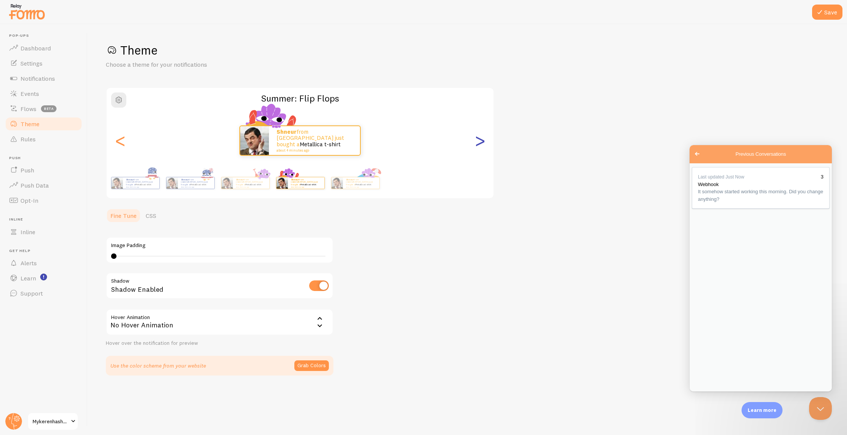
click at [480, 143] on div ">" at bounding box center [479, 140] width 9 height 55
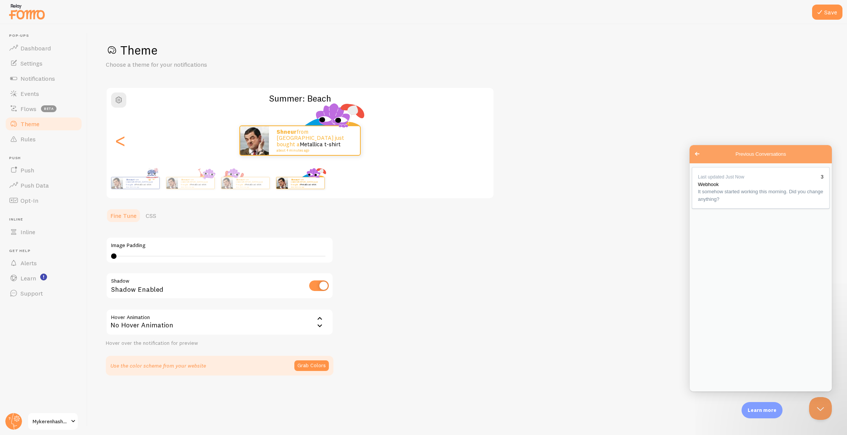
click at [480, 143] on div "Shneur from United States just bought a Metallica t-shirt about 4 minutes ago" at bounding box center [300, 141] width 387 height 30
click at [480, 142] on div "Shneur from United States just bought a Metallica t-shirt about 4 minutes ago" at bounding box center [300, 141] width 387 height 30
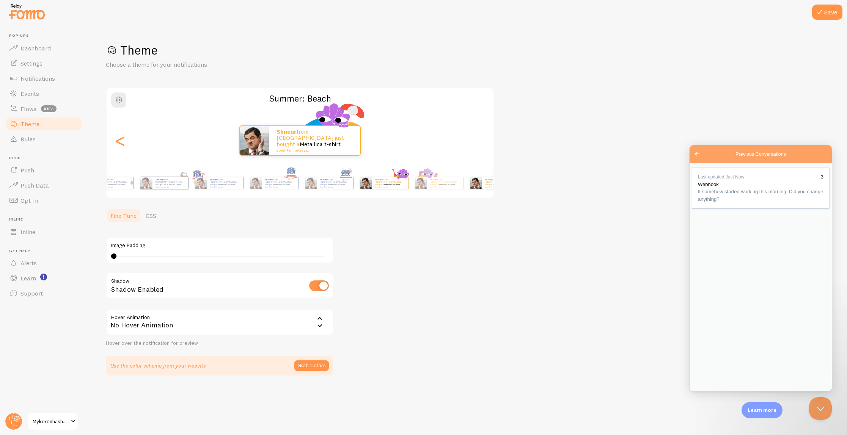
click at [681, 198] on div "Theme Choose a theme for your notifications Summer: Beach Shneur from United St…" at bounding box center [467, 208] width 723 height 333
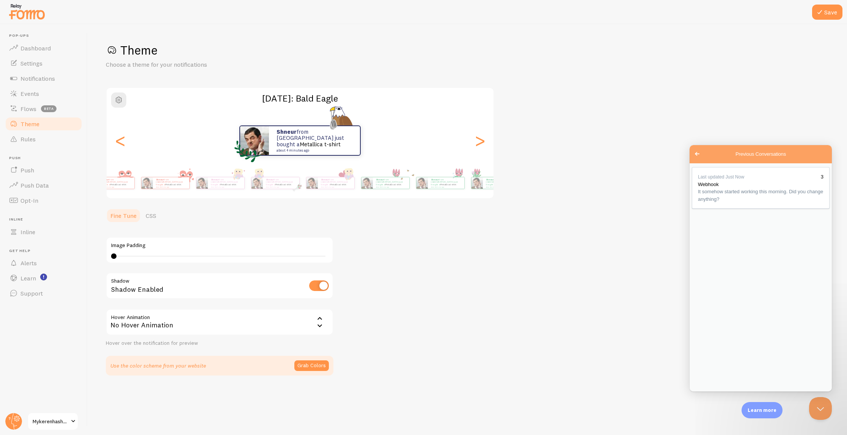
click at [847, 215] on html "Pop-ups Dashboard Settings Notifications Events Flows beta Theme Rules Push Pus…" at bounding box center [423, 217] width 847 height 435
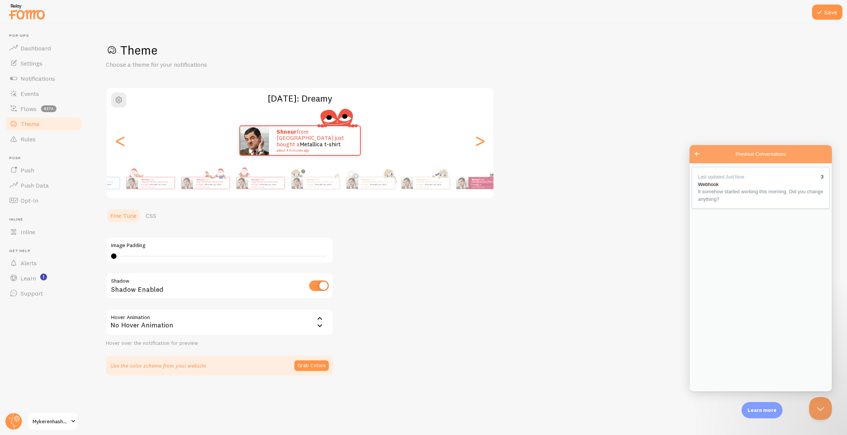
click at [645, 84] on div "Theme Choose a theme for your notifications Valentine's Day: Dreamy Shneur from…" at bounding box center [467, 208] width 723 height 333
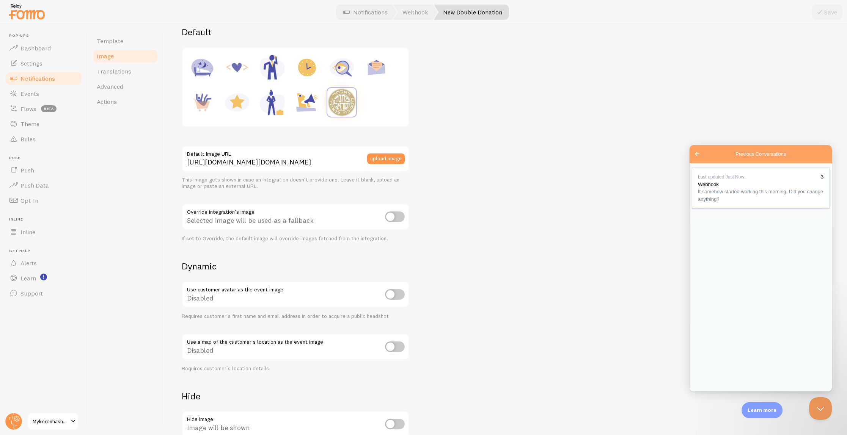
scroll to position [162, 0]
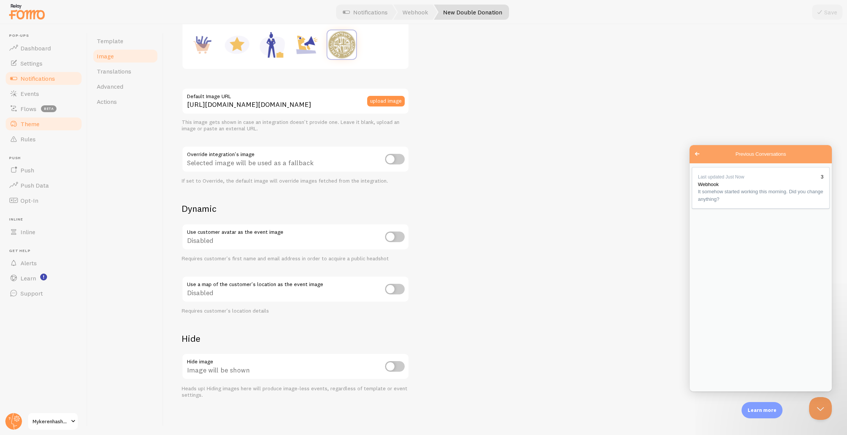
click at [43, 127] on link "Theme" at bounding box center [44, 123] width 78 height 15
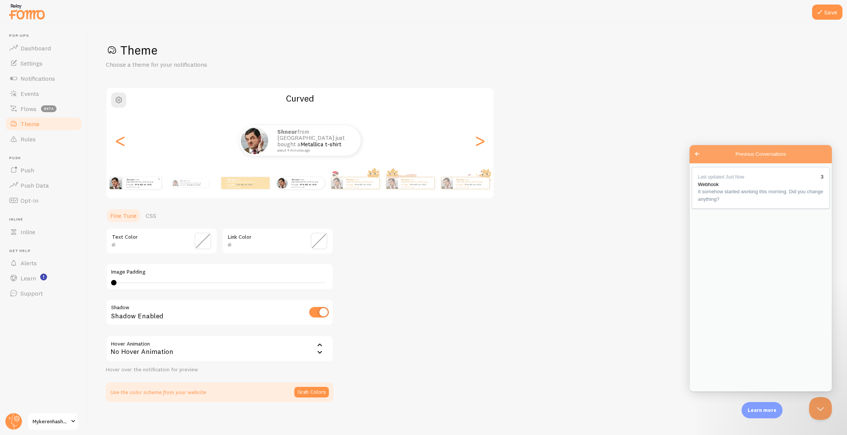
click at [131, 187] on div "Shneur from United States just bought a Metallica t-shirt about 4 minutes ago" at bounding box center [142, 183] width 38 height 12
type input "0"
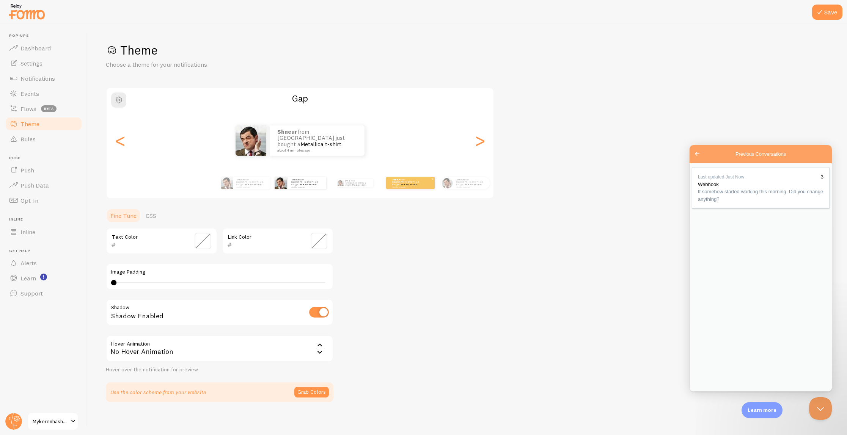
click at [406, 187] on div "Shneur from United States just bought a Metallica t-shirt about 4 minutes ago" at bounding box center [410, 183] width 49 height 12
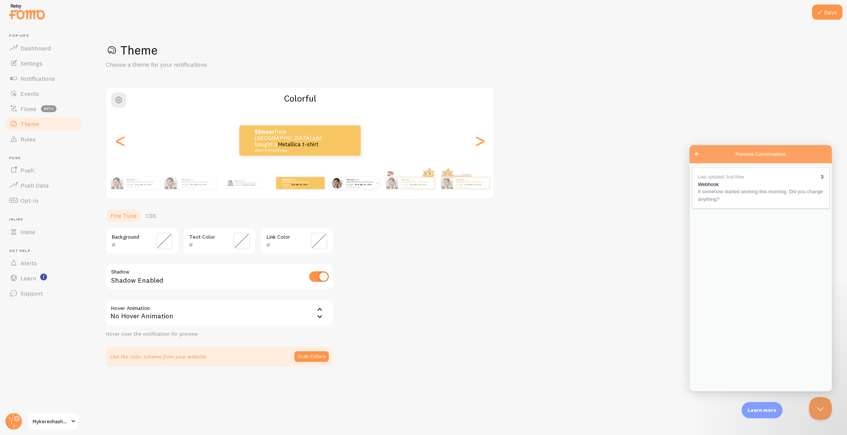
click at [347, 187] on div "Shneur from United States just bought a Metallica t-shirt about 4 minutes ago" at bounding box center [361, 183] width 36 height 12
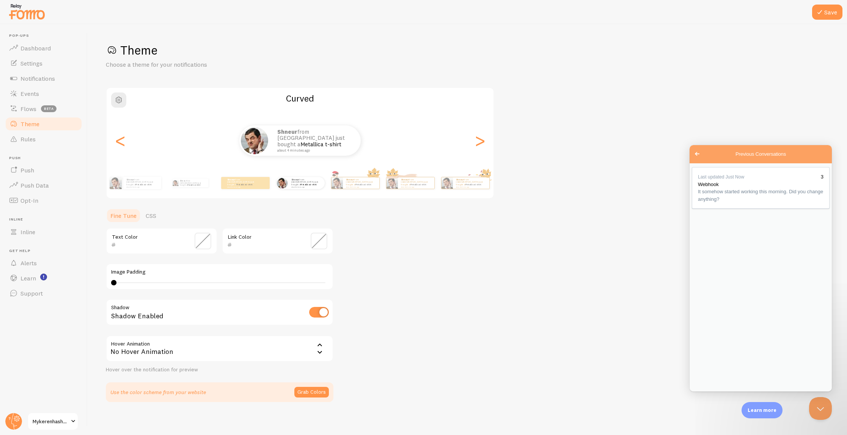
click at [319, 245] on span at bounding box center [319, 241] width 17 height 17
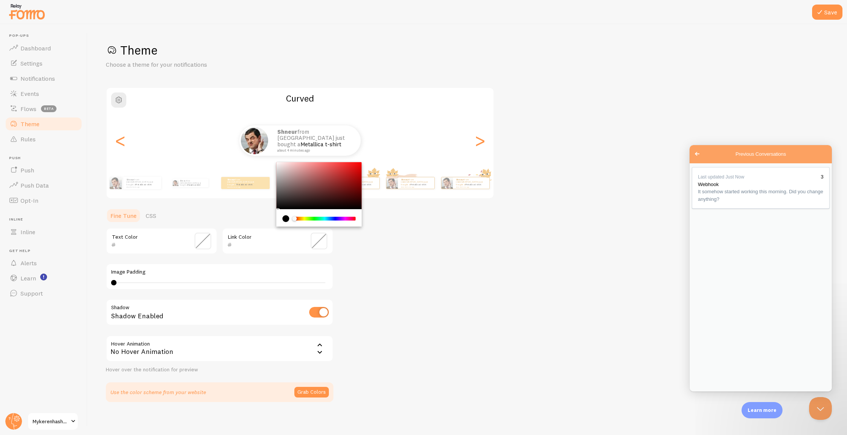
click at [381, 278] on div "Theme Choose a theme for your notifications Curved Shneur from United States ju…" at bounding box center [467, 222] width 723 height 360
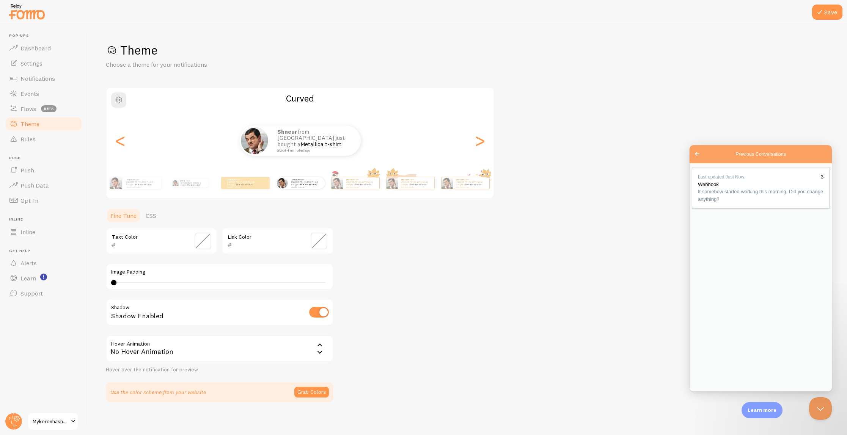
click at [234, 346] on div "No Hover Animation" at bounding box center [220, 349] width 228 height 27
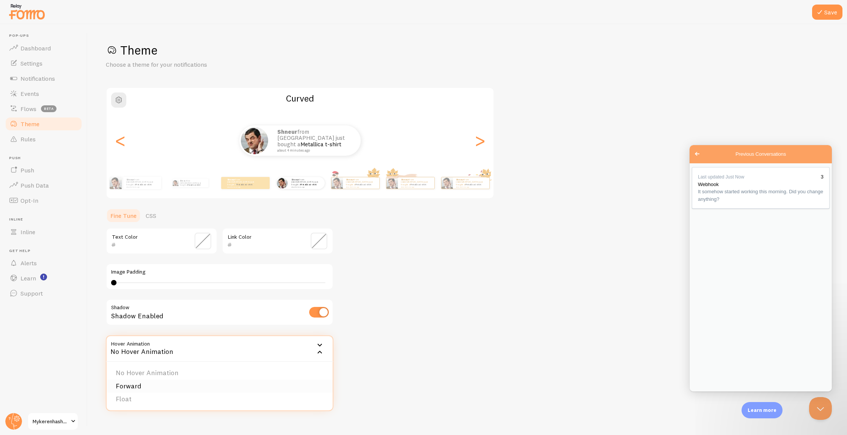
click at [211, 385] on li "Forward" at bounding box center [220, 386] width 226 height 13
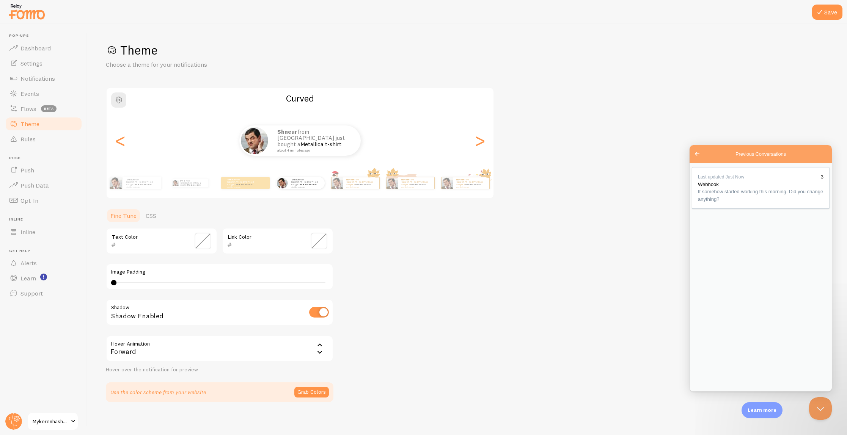
click at [158, 350] on div "Forward" at bounding box center [220, 349] width 228 height 27
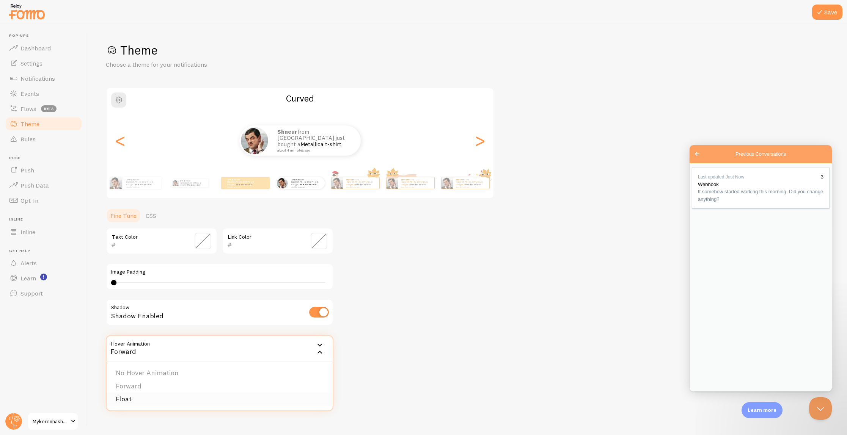
click at [148, 399] on li "Float" at bounding box center [220, 399] width 226 height 13
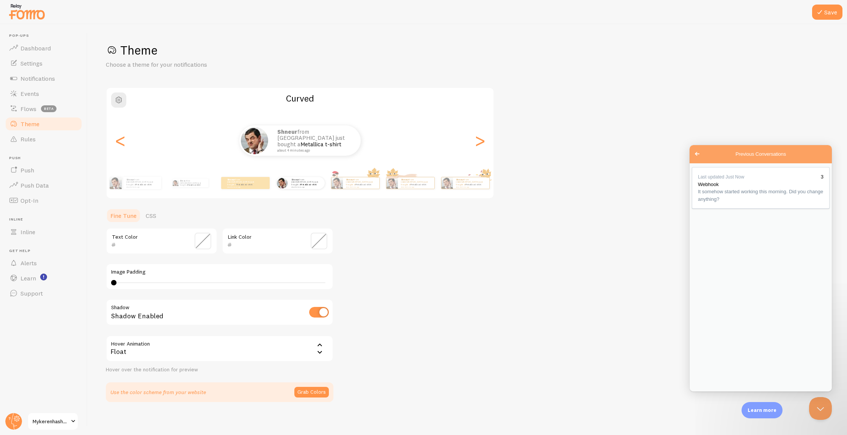
click at [143, 354] on div "Float" at bounding box center [220, 349] width 228 height 27
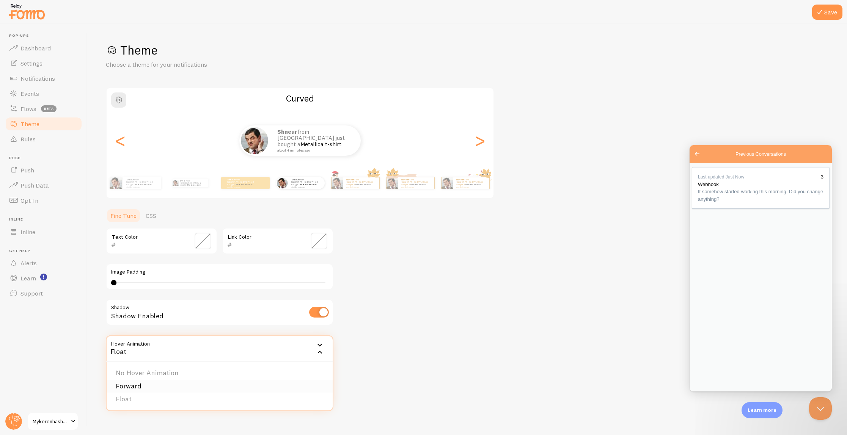
click at [140, 384] on li "Forward" at bounding box center [220, 386] width 226 height 13
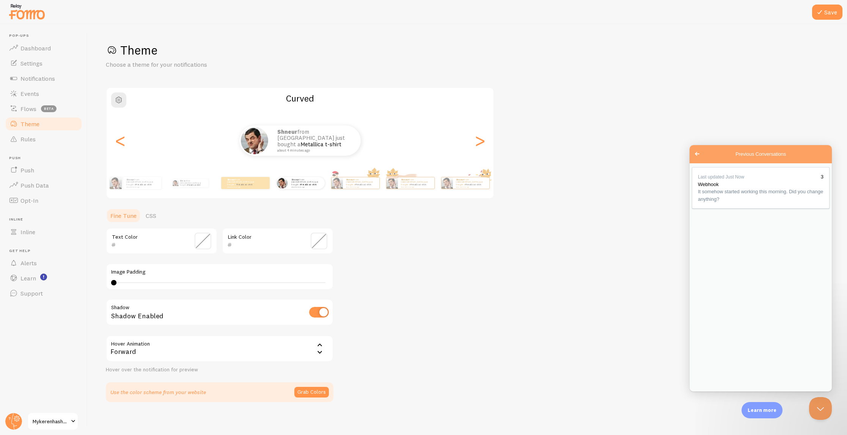
click at [162, 349] on div "Forward" at bounding box center [220, 349] width 228 height 27
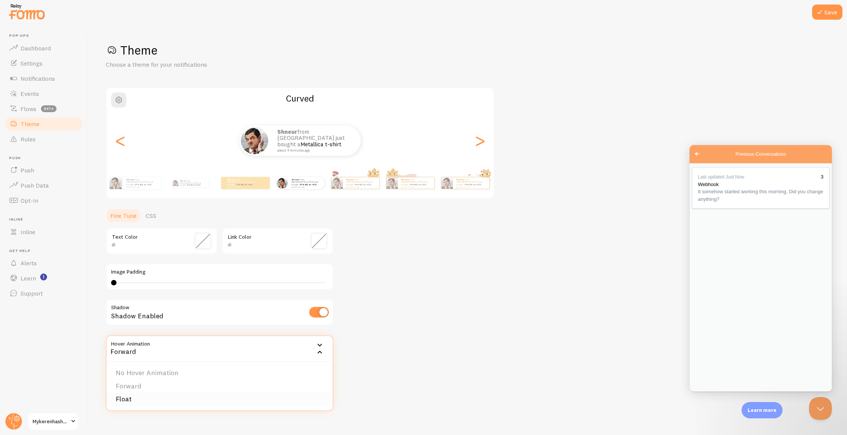
click at [146, 401] on li "Float" at bounding box center [220, 399] width 226 height 13
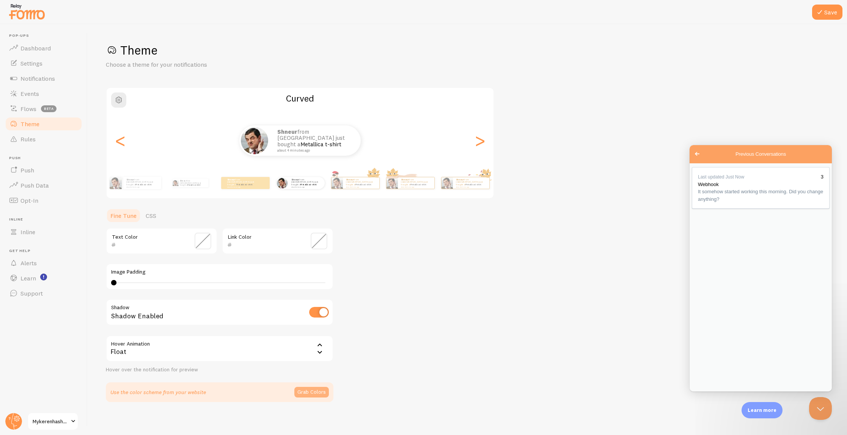
click at [317, 391] on button "Grab Colors" at bounding box center [311, 392] width 35 height 11
click at [120, 100] on span "button" at bounding box center [118, 100] width 9 height 9
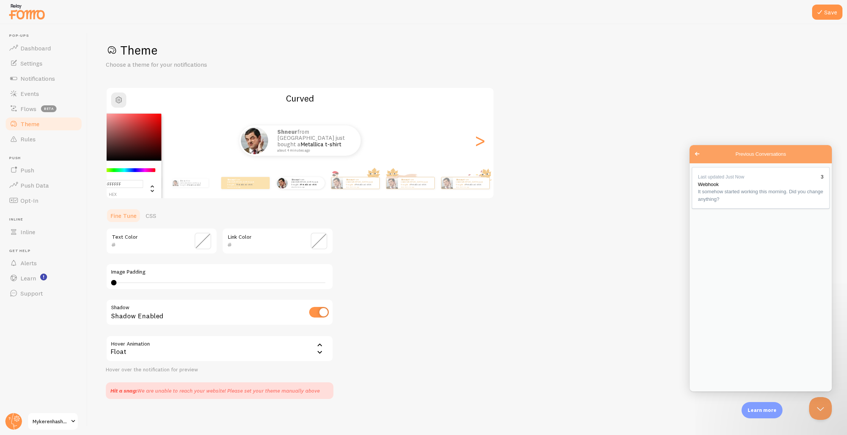
click at [210, 47] on h1 "Theme" at bounding box center [467, 50] width 723 height 16
click at [55, 123] on link "Theme" at bounding box center [44, 123] width 78 height 15
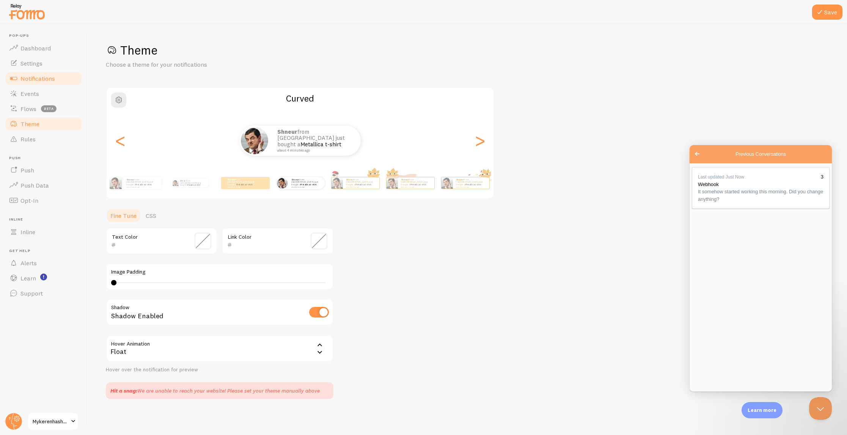
click at [48, 78] on span "Notifications" at bounding box center [37, 79] width 35 height 8
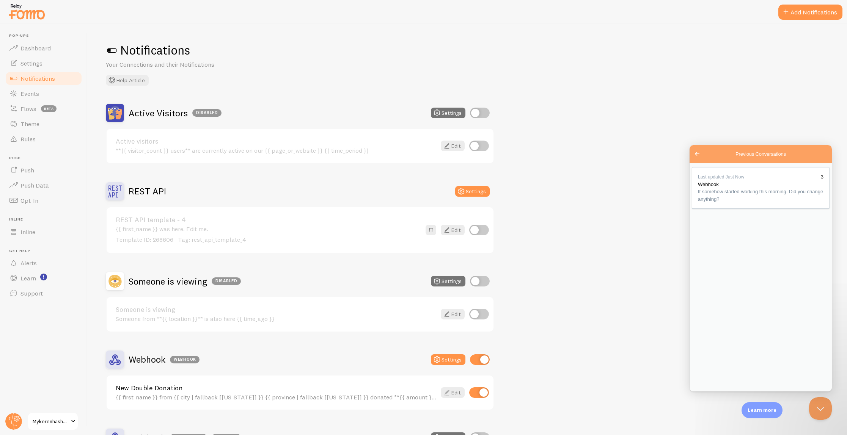
scroll to position [90, 0]
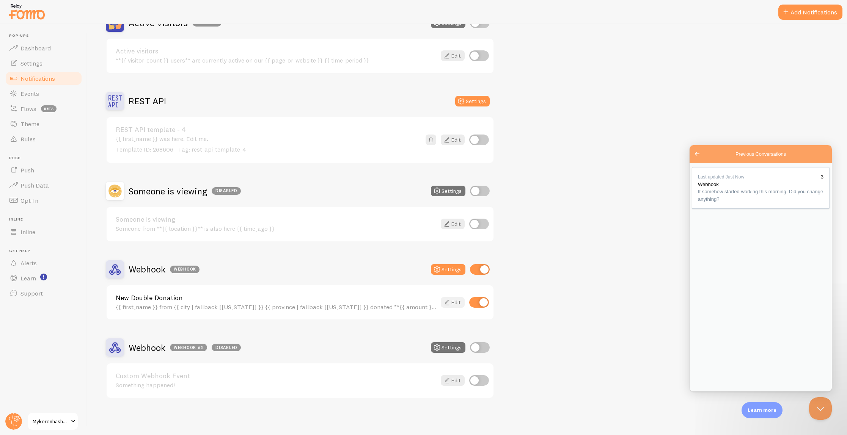
click at [451, 298] on icon at bounding box center [446, 302] width 9 height 9
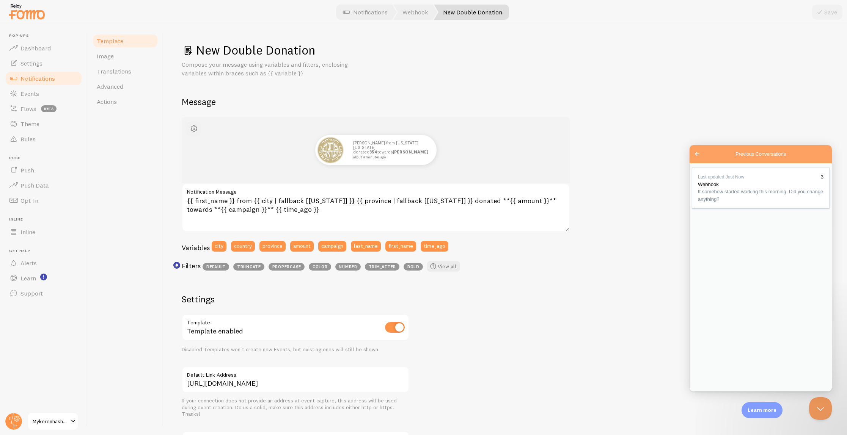
click at [198, 127] on span "button" at bounding box center [193, 128] width 9 height 9
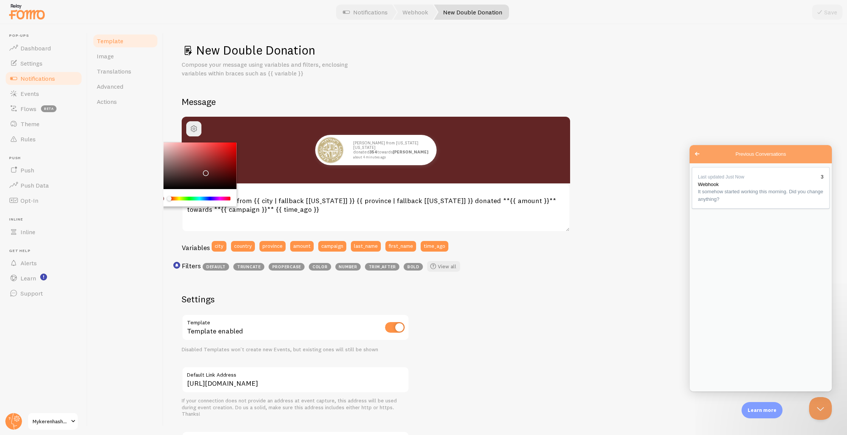
click at [204, 171] on div "Chrome color picker" at bounding box center [193, 166] width 85 height 47
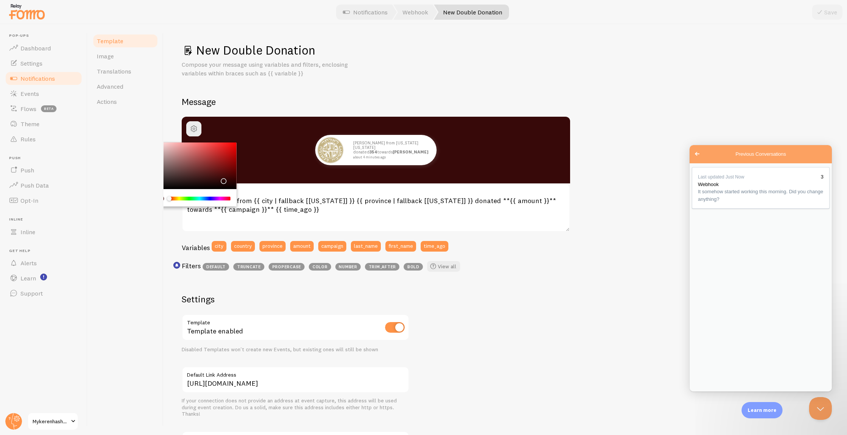
drag, startPoint x: 204, startPoint y: 171, endPoint x: 223, endPoint y: 179, distance: 20.2
click at [223, 179] on div "Chrome color picker" at bounding box center [193, 166] width 85 height 47
click at [335, 88] on div "New Double Donation Compose your message using variables and filters, enclosing…" at bounding box center [505, 288] width 647 height 492
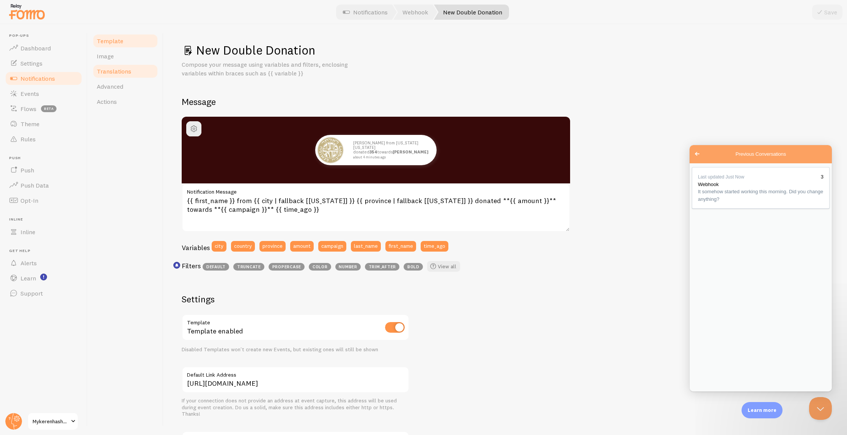
click at [126, 65] on link "Translations" at bounding box center [125, 71] width 66 height 15
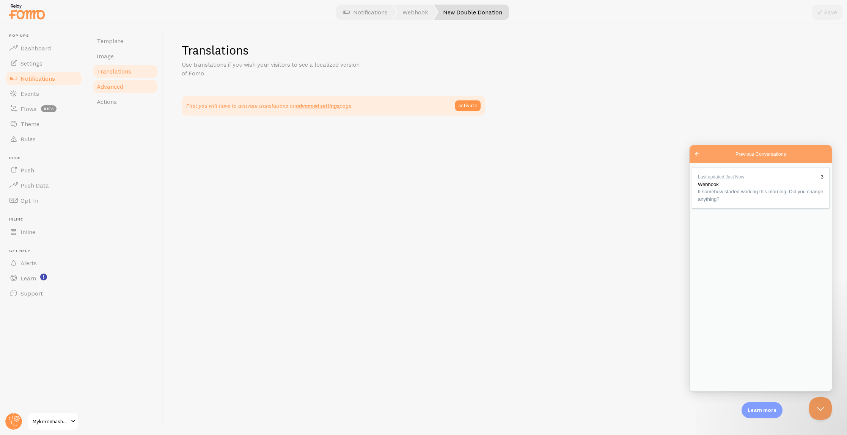
click at [115, 87] on span "Advanced" at bounding box center [110, 87] width 27 height 8
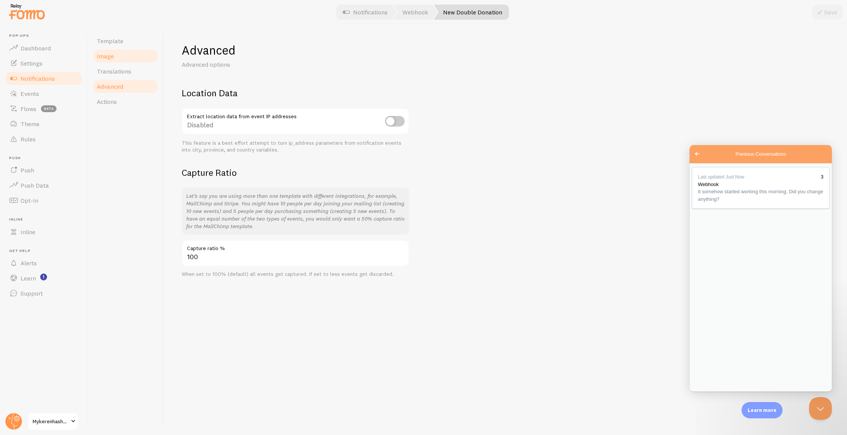
click at [127, 49] on link "Image" at bounding box center [125, 56] width 66 height 15
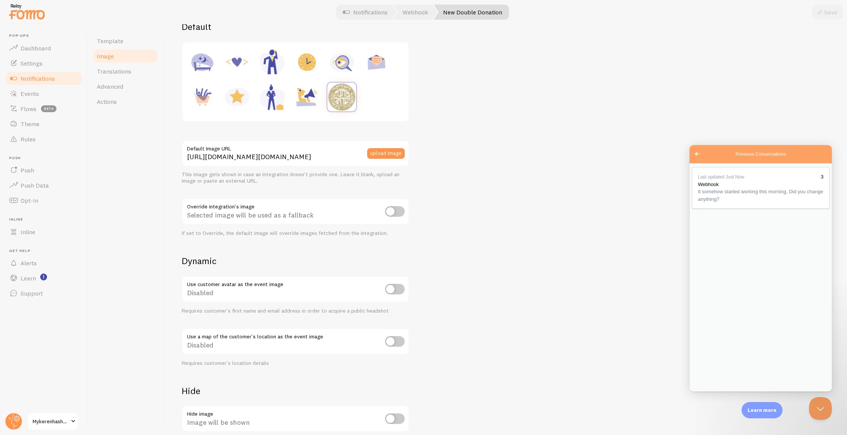
scroll to position [162, 0]
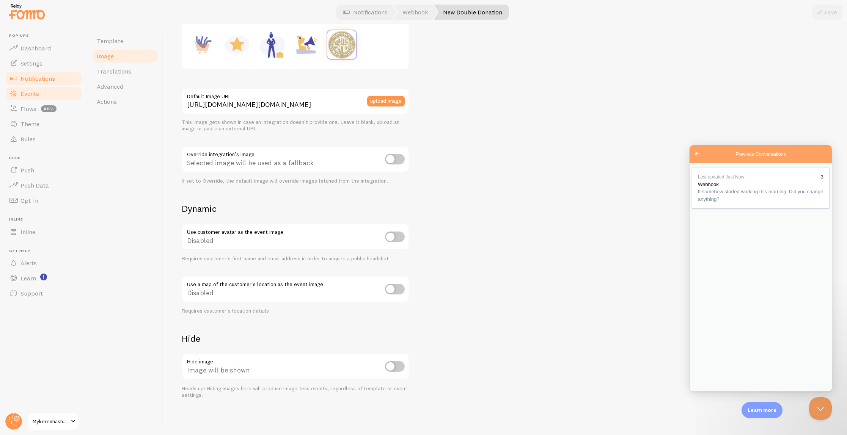
click at [45, 93] on link "Events" at bounding box center [44, 93] width 78 height 15
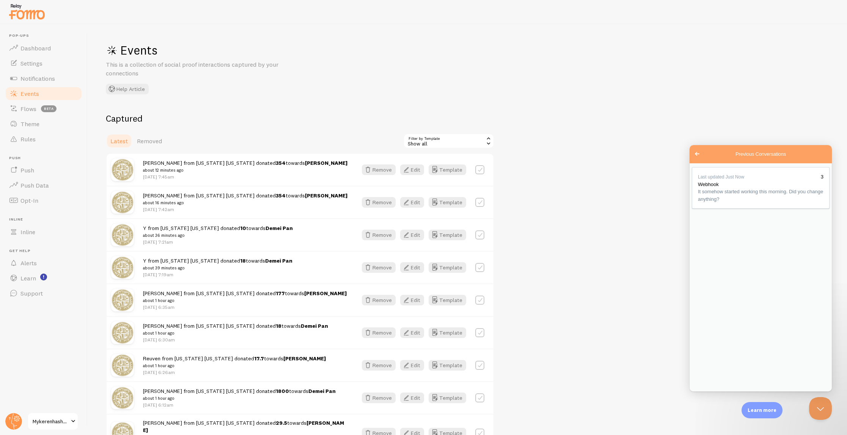
click at [275, 134] on div "Latest Removed Filter by Template all Show all Show all Active visitors Someone…" at bounding box center [300, 141] width 388 height 15
click at [28, 110] on span "Flows" at bounding box center [28, 109] width 16 height 8
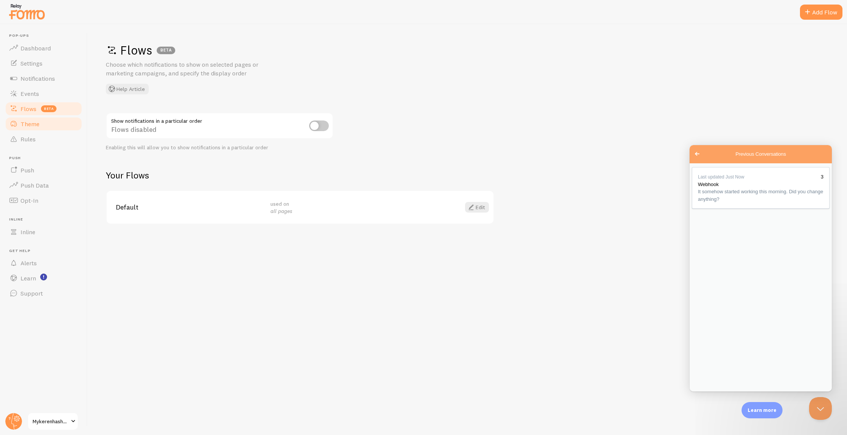
click at [28, 124] on span "Theme" at bounding box center [29, 124] width 19 height 8
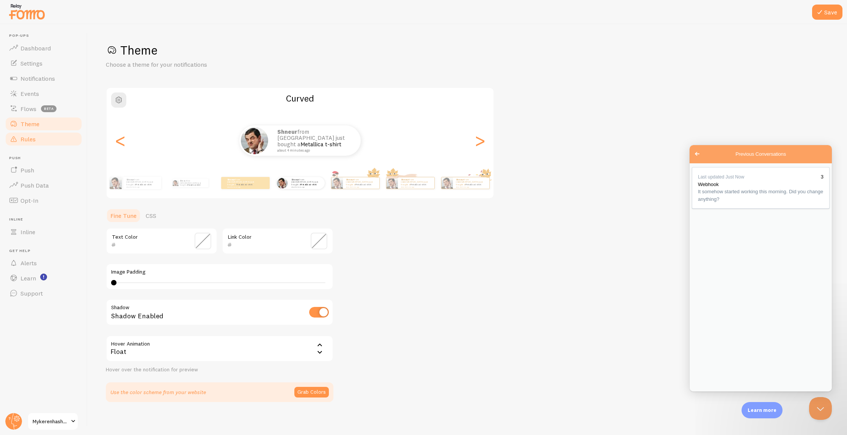
click at [33, 138] on span "Rules" at bounding box center [27, 139] width 15 height 8
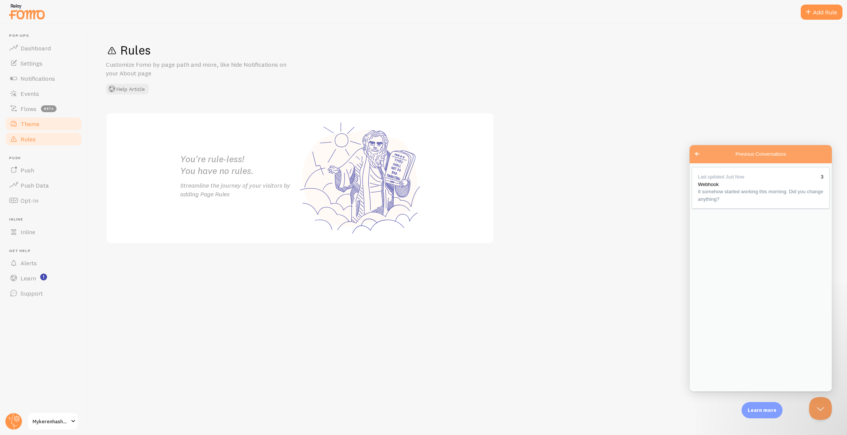
click at [31, 122] on span "Theme" at bounding box center [29, 124] width 19 height 8
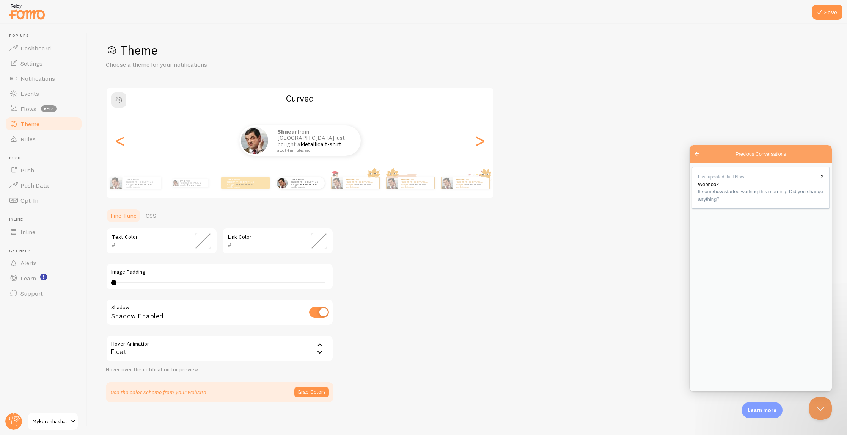
click at [202, 245] on span at bounding box center [203, 241] width 17 height 17
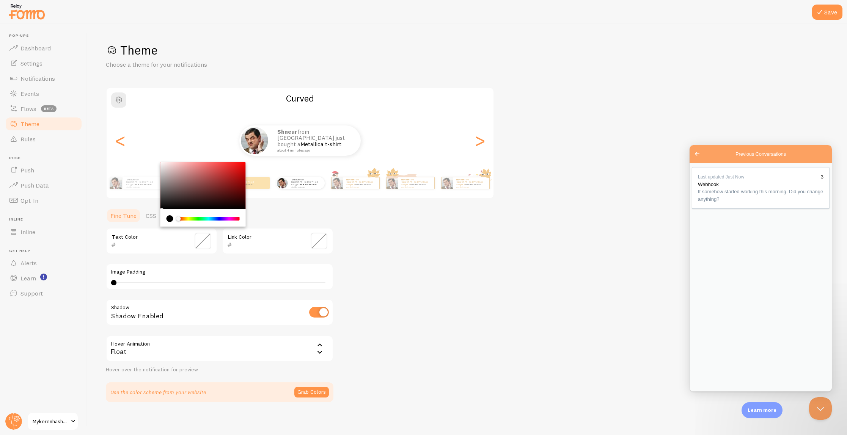
click at [93, 237] on div "Save Theme Choose a theme for your notifications Curved Shneur from United Stat…" at bounding box center [467, 229] width 759 height 411
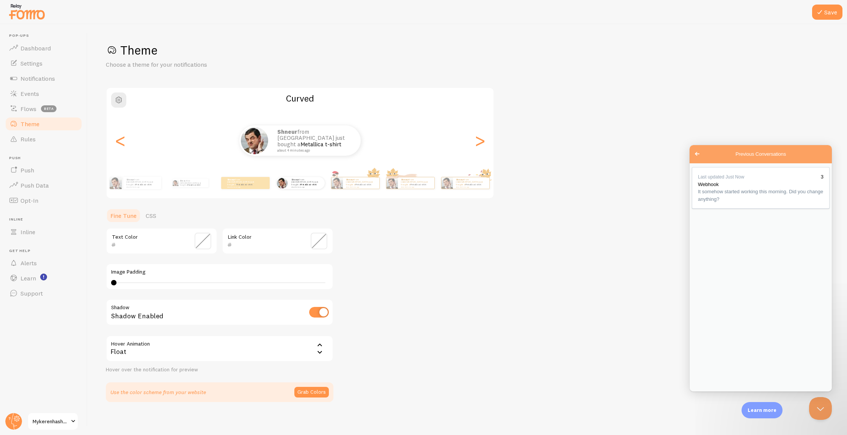
scroll to position [3, 0]
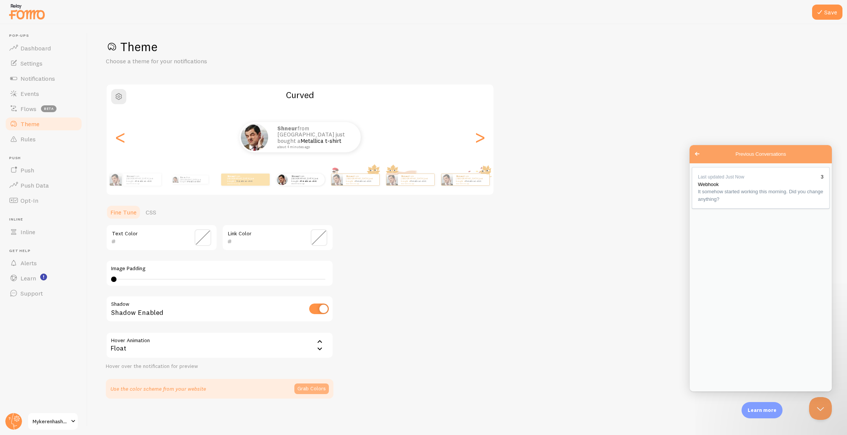
click at [307, 387] on button "Grab Colors" at bounding box center [311, 389] width 35 height 11
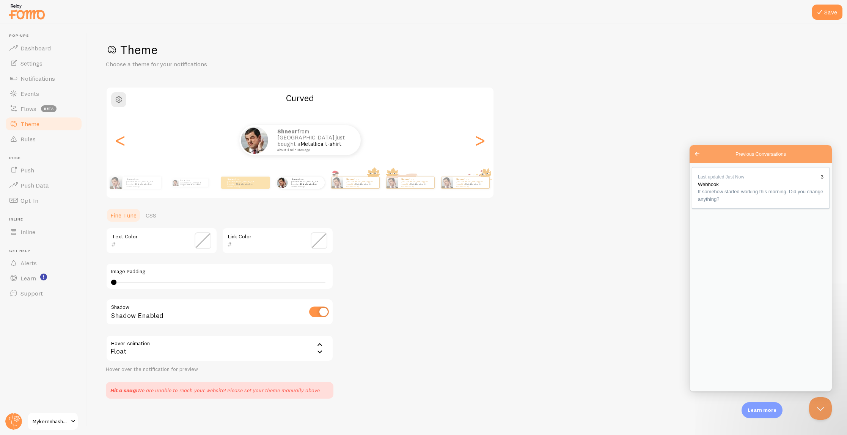
scroll to position [0, 0]
click at [252, 387] on div "Hit a snag: We are unable to reach your website! Please set your theme manually…" at bounding box center [214, 391] width 209 height 8
click at [25, 232] on span "Inline" at bounding box center [27, 232] width 15 height 8
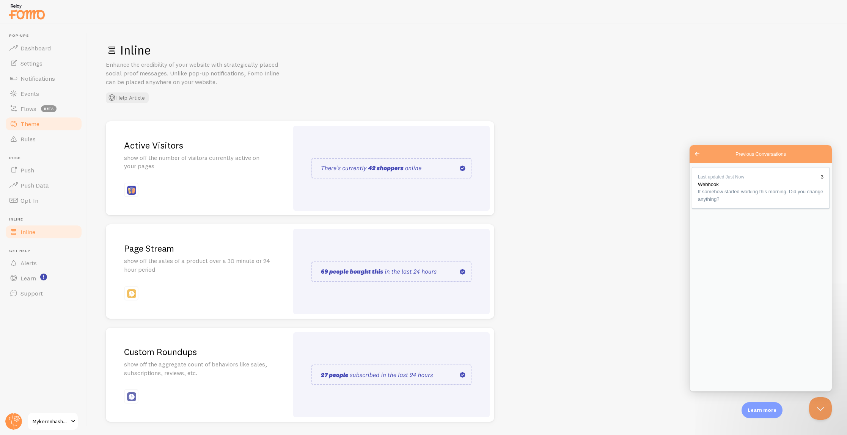
click at [27, 117] on link "Theme" at bounding box center [44, 123] width 78 height 15
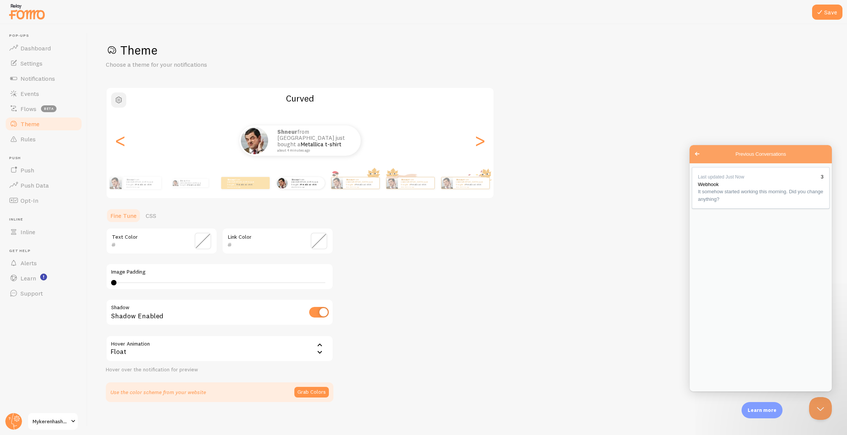
click at [118, 101] on span "button" at bounding box center [118, 100] width 9 height 9
type input "#2B0F0F"
click at [131, 153] on div "Chrome color picker" at bounding box center [118, 137] width 85 height 47
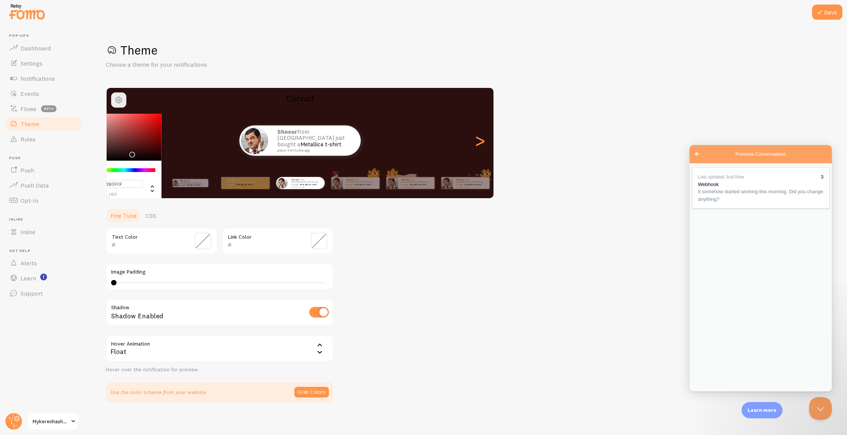
click at [253, 56] on h1 "Theme" at bounding box center [467, 50] width 723 height 16
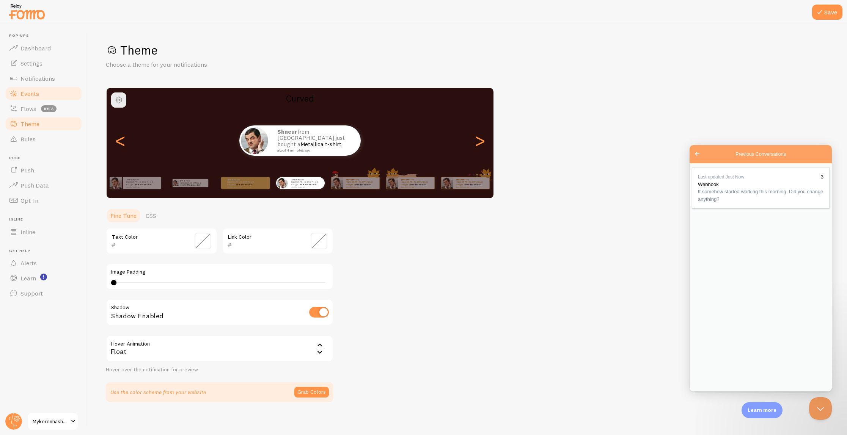
click at [46, 86] on link "Events" at bounding box center [44, 93] width 78 height 15
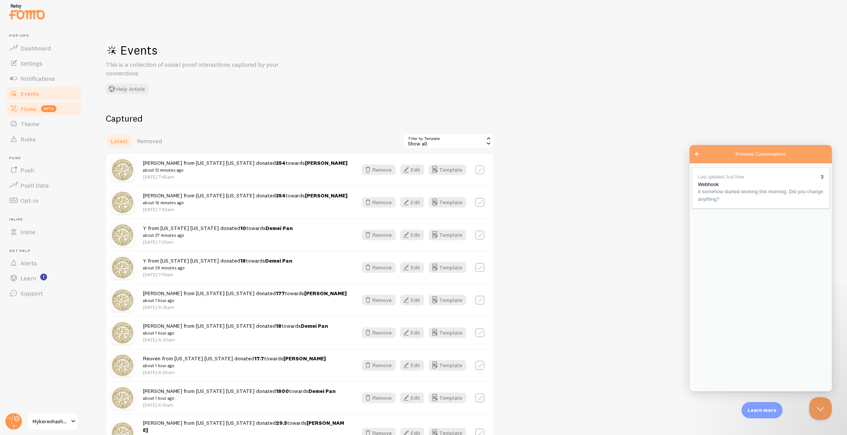
click at [34, 104] on link "Flows beta" at bounding box center [44, 108] width 78 height 15
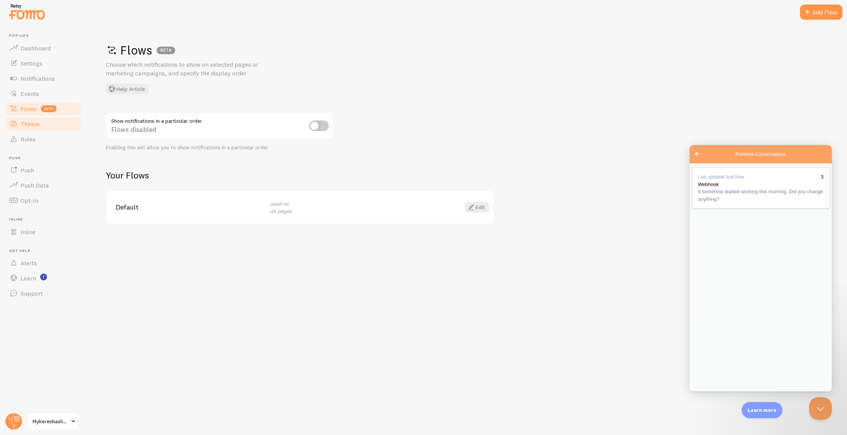
click at [33, 119] on link "Theme" at bounding box center [44, 123] width 78 height 15
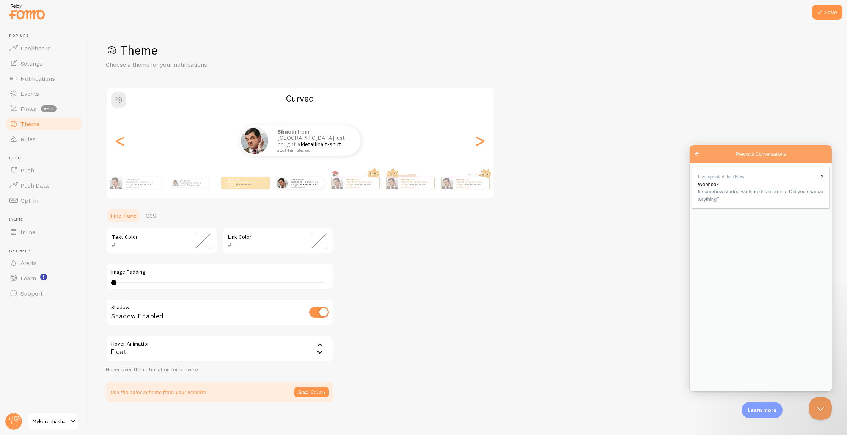
scroll to position [3, 0]
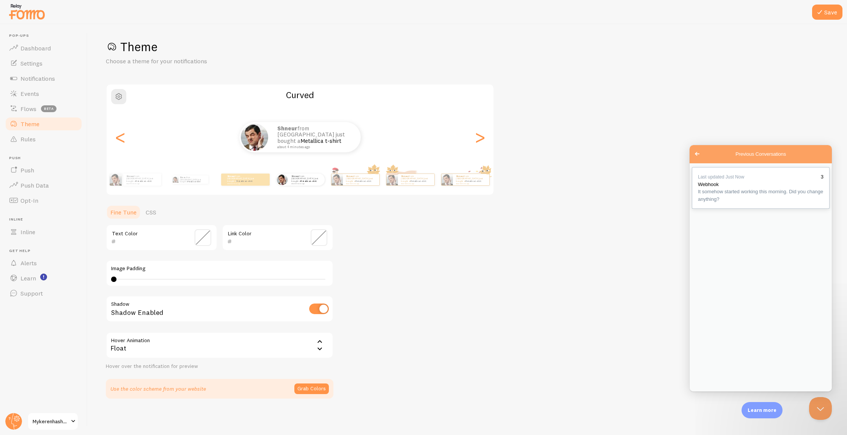
click at [731, 202] on span "It somehow started working this morning. Did you change anything?" at bounding box center [760, 195] width 125 height 13
click at [499, 332] on div "Theme Choose a theme for your notifications Curved Shneur from United States ju…" at bounding box center [467, 219] width 723 height 360
click at [35, 110] on span "Flows" at bounding box center [28, 109] width 16 height 8
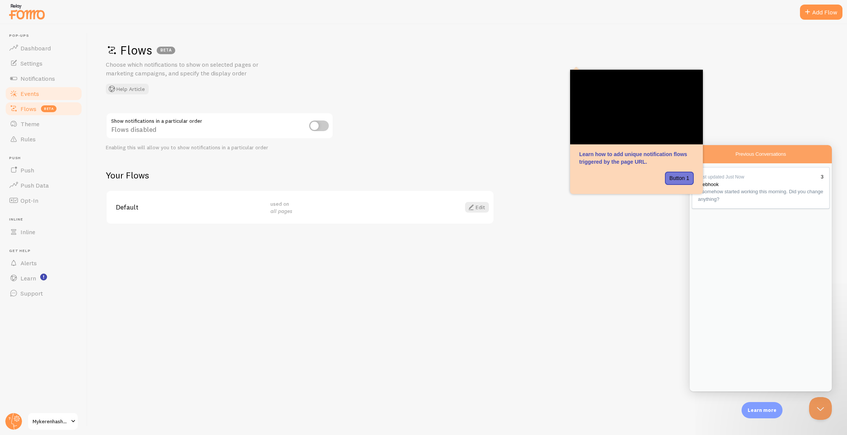
click at [32, 92] on span "Events" at bounding box center [29, 94] width 19 height 8
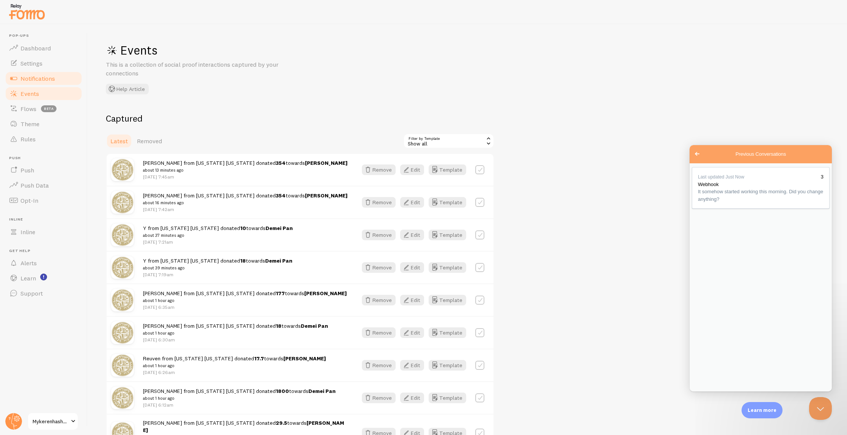
click at [39, 75] on span "Notifications" at bounding box center [37, 79] width 35 height 8
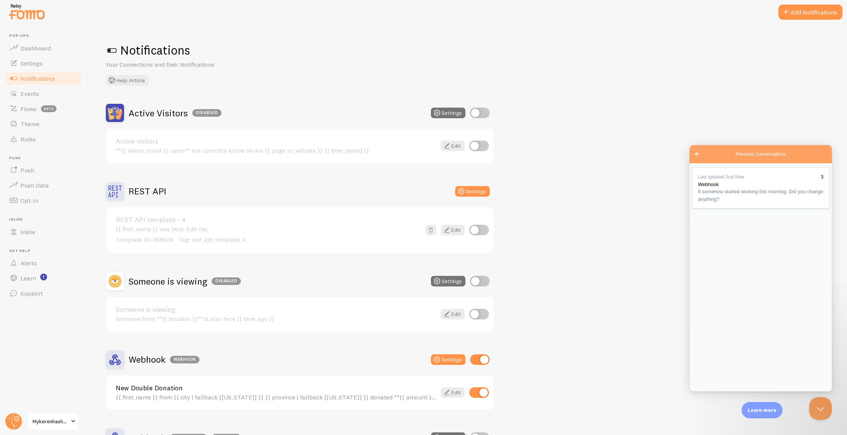
scroll to position [90, 0]
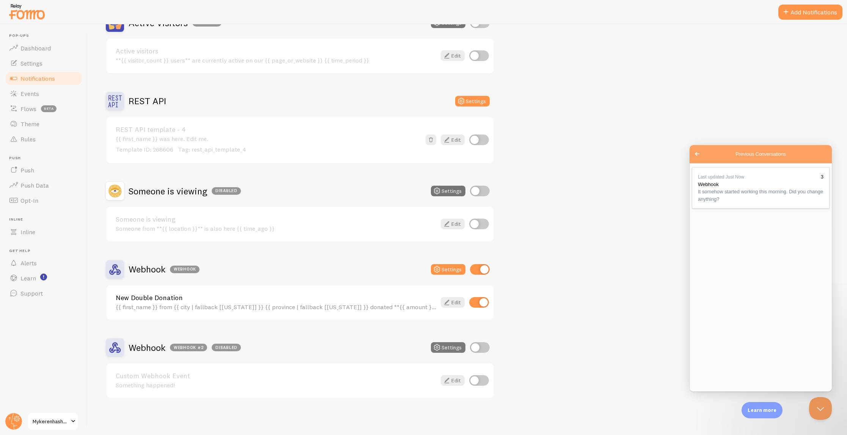
click at [450, 346] on button "Settings" at bounding box center [448, 348] width 35 height 11
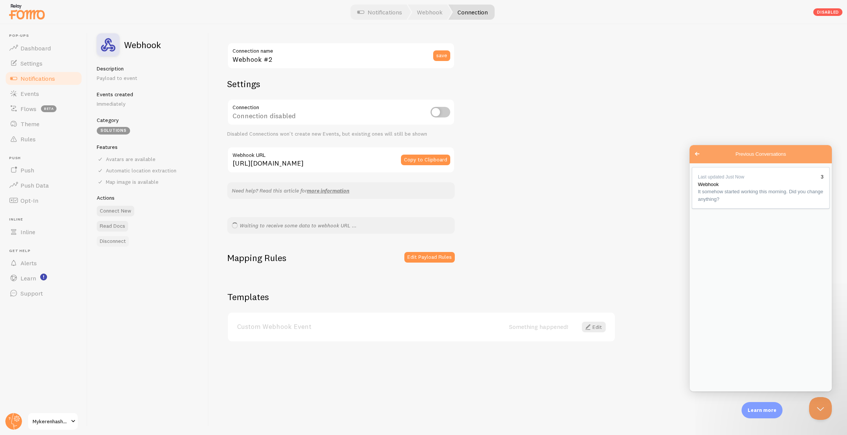
click at [110, 243] on button "Disconnect" at bounding box center [113, 241] width 32 height 11
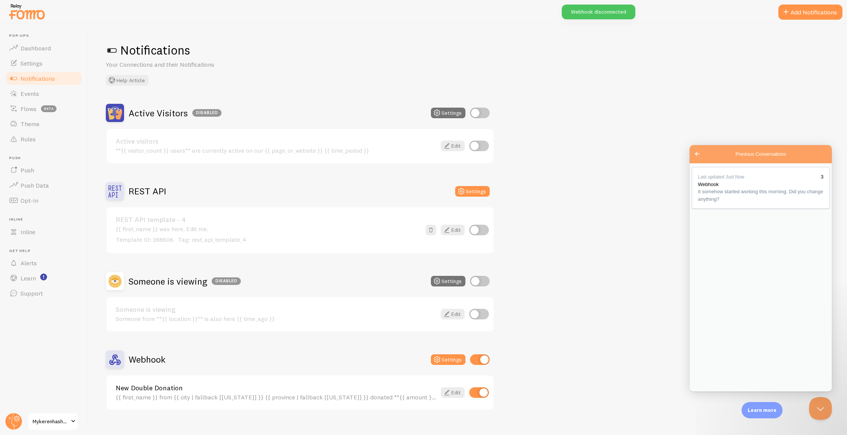
scroll to position [12, 0]
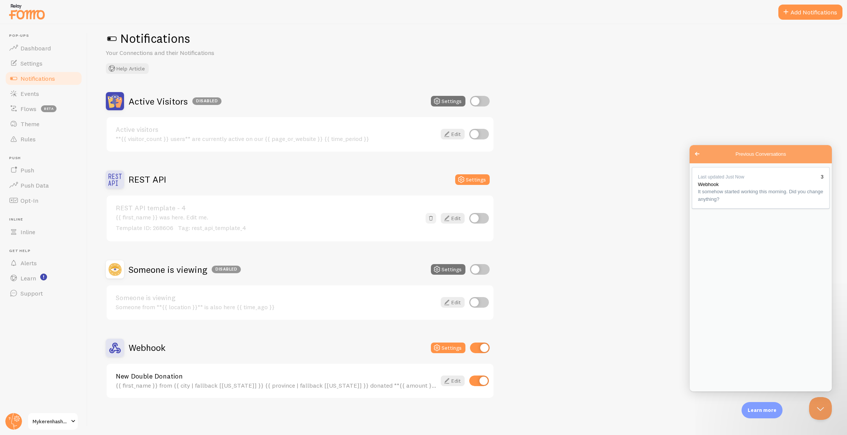
click at [432, 219] on span at bounding box center [431, 219] width 8 height 8
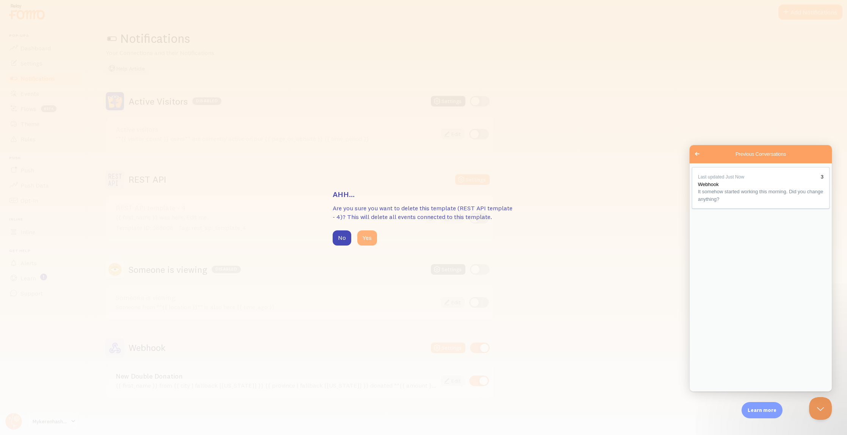
click at [368, 239] on button "Yes" at bounding box center [367, 238] width 20 height 15
checkbox input "true"
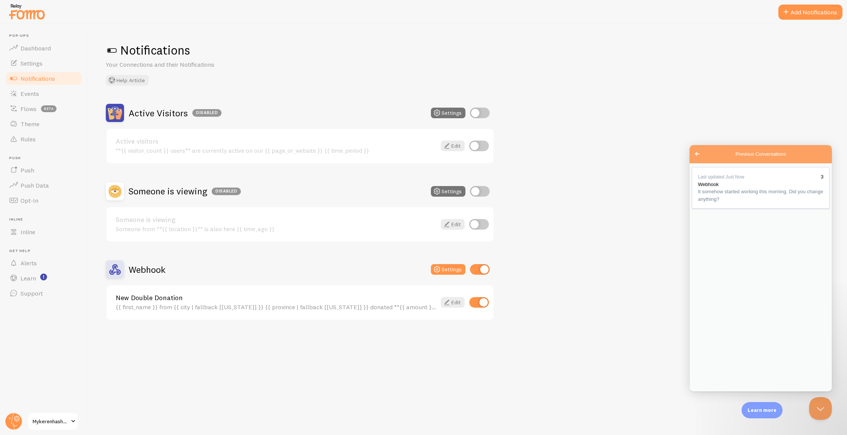
scroll to position [0, 0]
click at [448, 302] on icon at bounding box center [446, 302] width 9 height 9
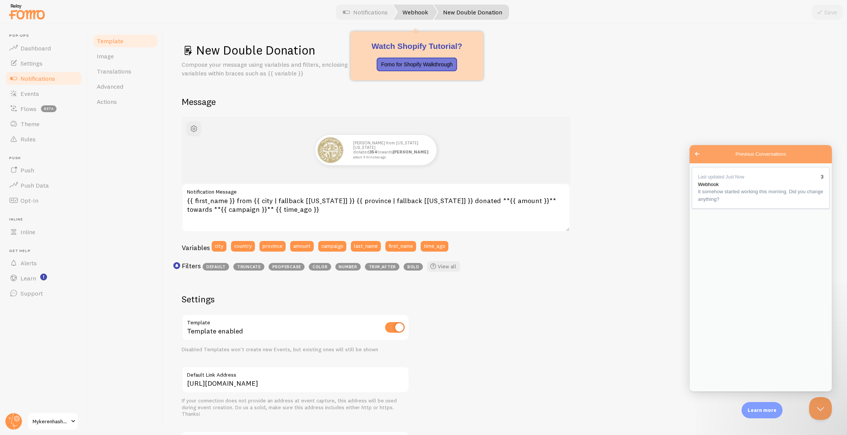
click at [420, 12] on link "Webhook" at bounding box center [415, 12] width 44 height 15
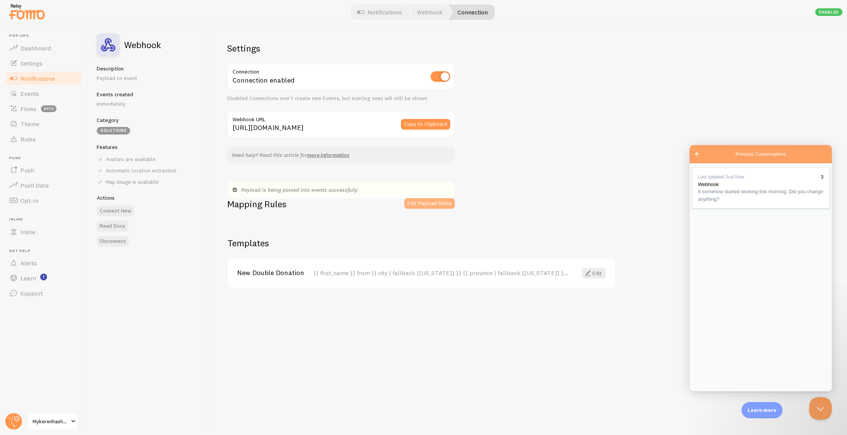
click at [422, 200] on button "Edit Payload Rules" at bounding box center [429, 203] width 50 height 11
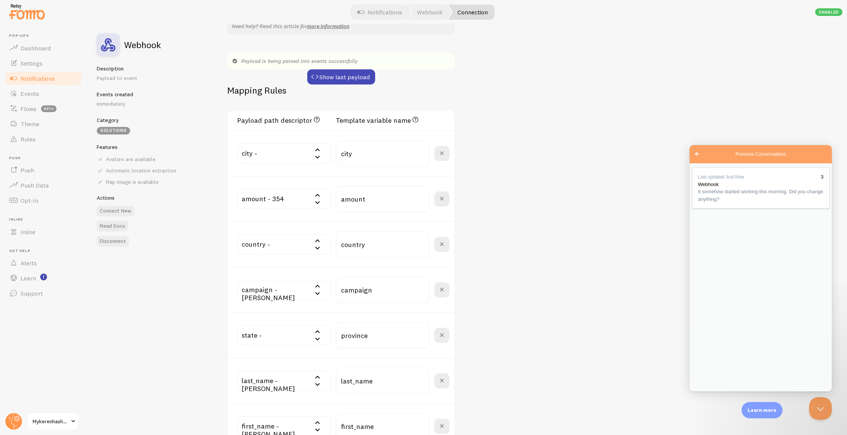
scroll to position [164, 0]
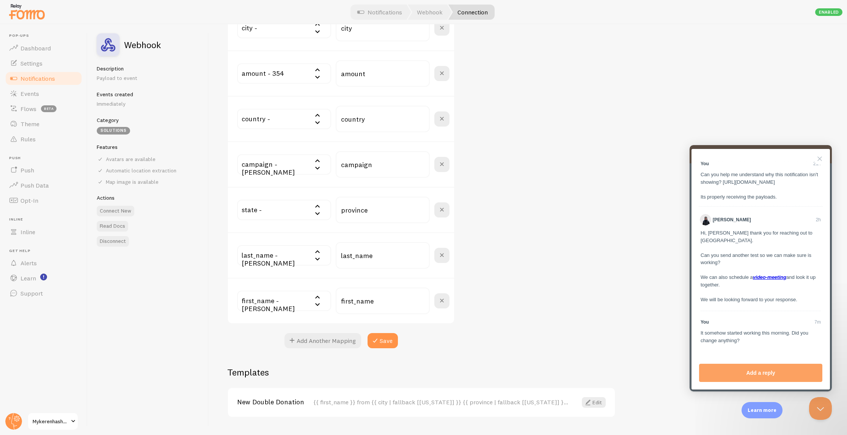
scroll to position [273, 0]
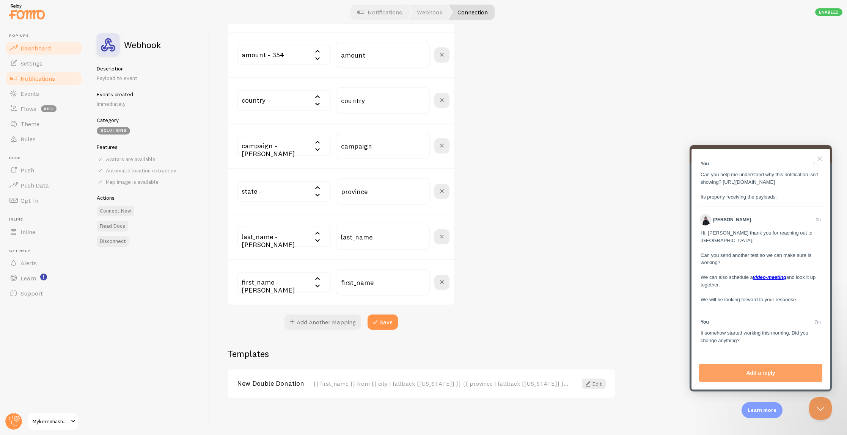
click at [19, 48] on link "Dashboard" at bounding box center [44, 48] width 78 height 15
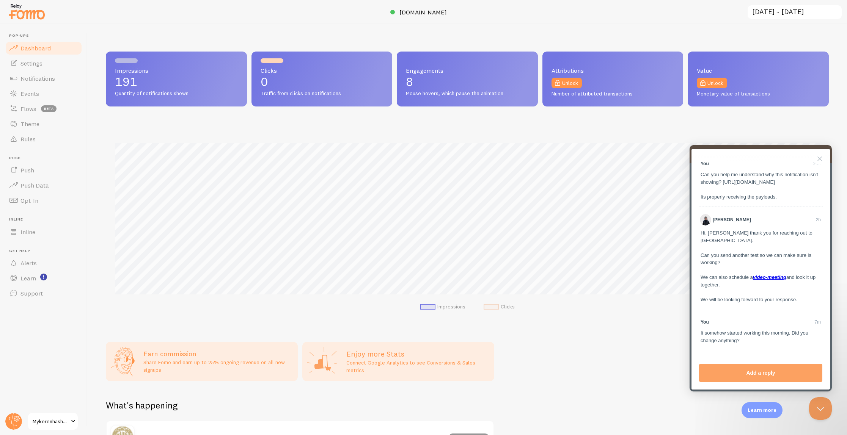
scroll to position [199, 723]
click at [41, 107] on span "beta" at bounding box center [49, 108] width 16 height 7
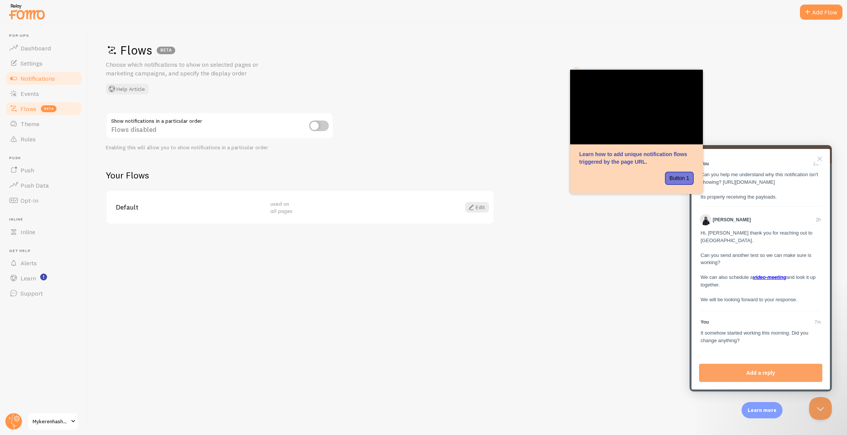
click at [32, 82] on link "Notifications" at bounding box center [44, 78] width 78 height 15
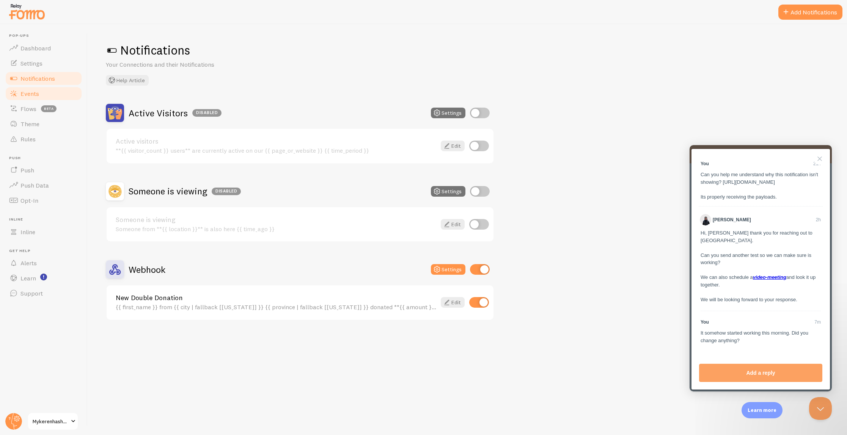
click at [45, 94] on link "Events" at bounding box center [44, 93] width 78 height 15
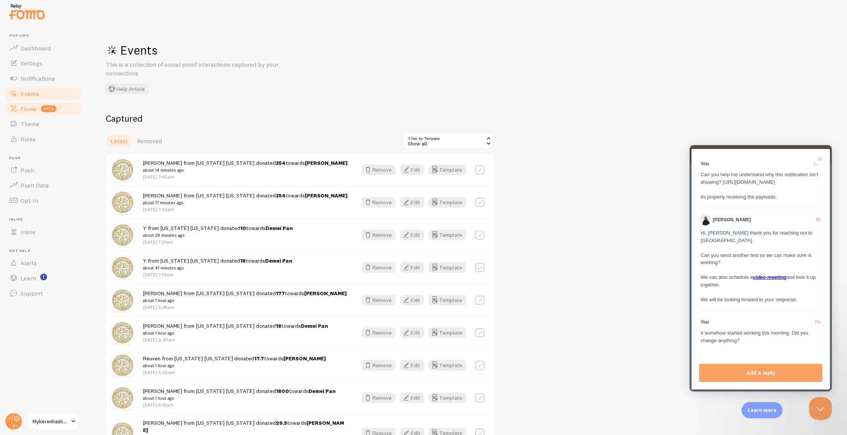
click at [43, 107] on span "beta" at bounding box center [49, 108] width 16 height 7
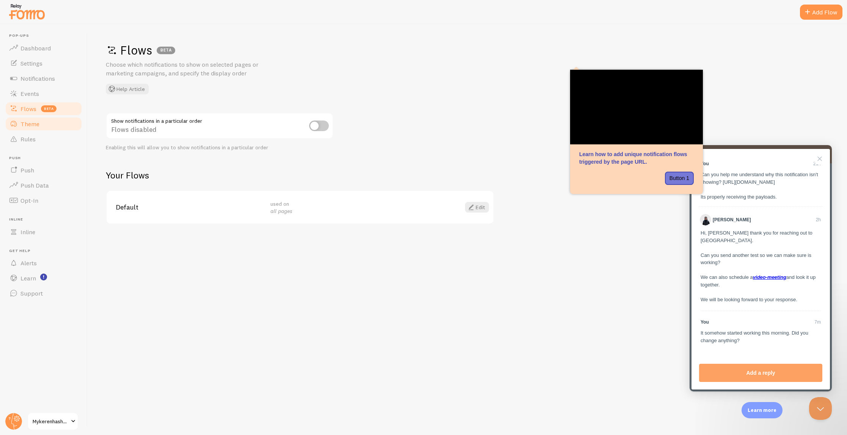
click at [42, 129] on link "Theme" at bounding box center [44, 123] width 78 height 15
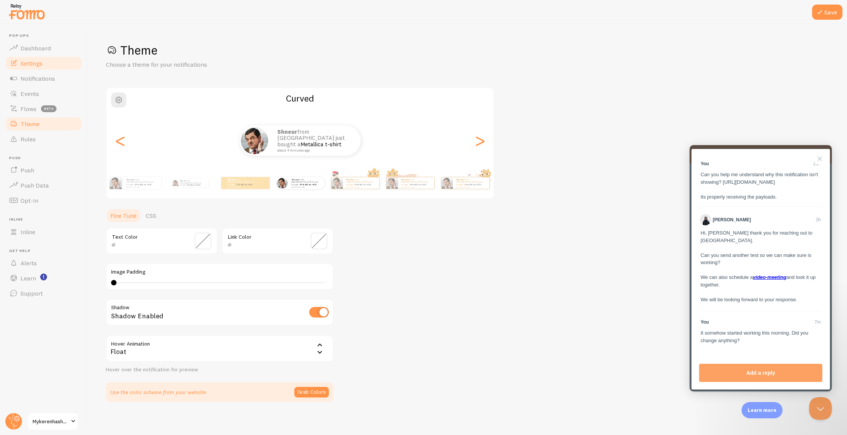
click at [37, 64] on span "Settings" at bounding box center [31, 64] width 22 height 8
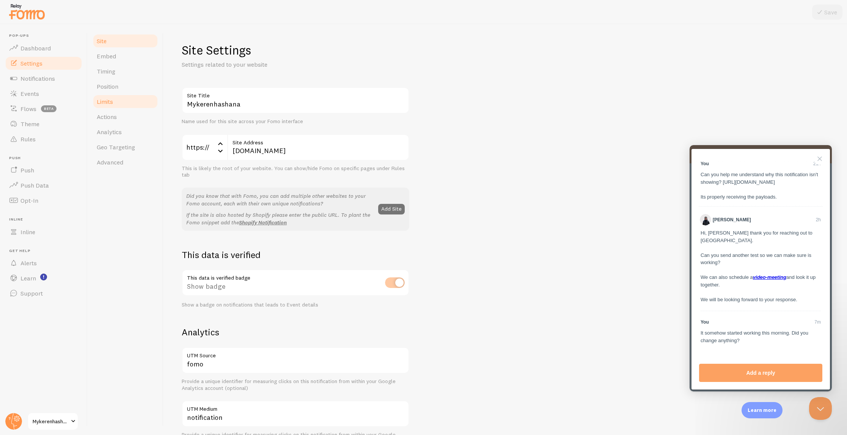
click at [118, 96] on link "Limits" at bounding box center [125, 101] width 66 height 15
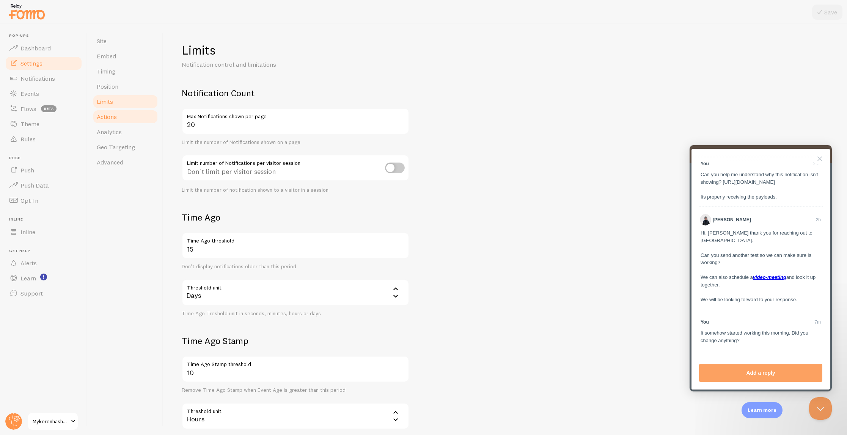
click at [113, 113] on span "Actions" at bounding box center [107, 117] width 20 height 8
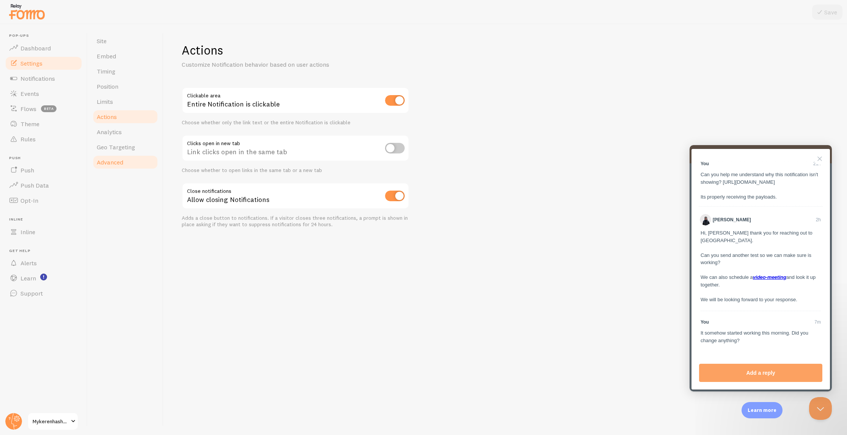
click at [124, 157] on link "Advanced" at bounding box center [125, 162] width 66 height 15
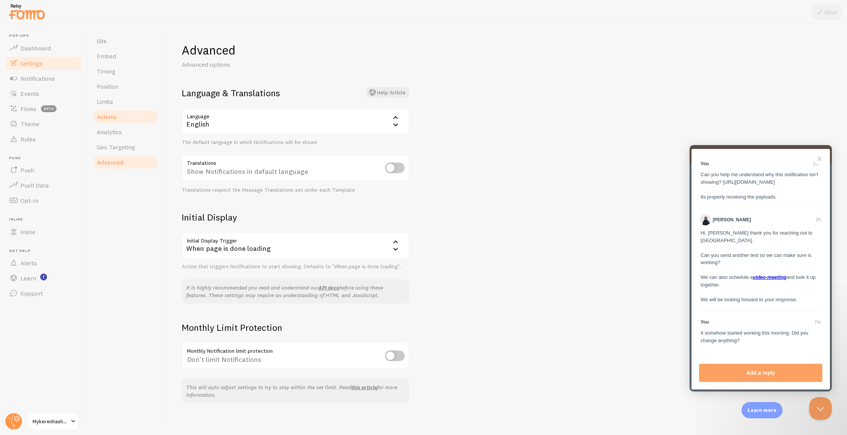
click at [109, 118] on span "Actions" at bounding box center [107, 117] width 20 height 8
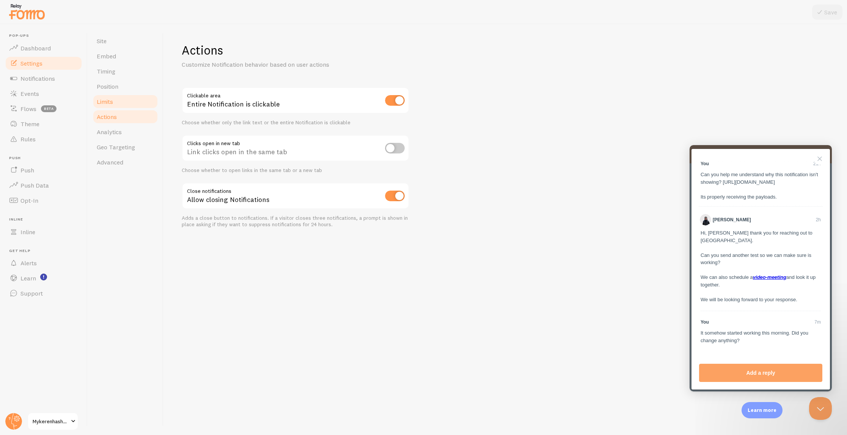
click at [109, 103] on span "Limits" at bounding box center [105, 102] width 16 height 8
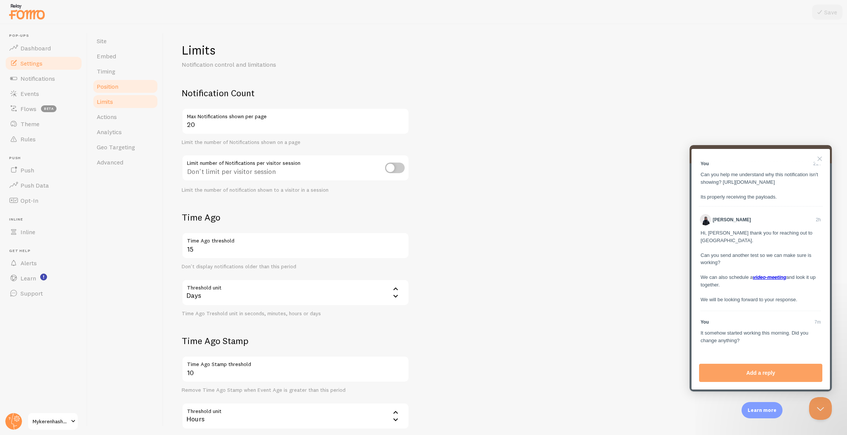
click at [107, 90] on span "Position" at bounding box center [108, 87] width 22 height 8
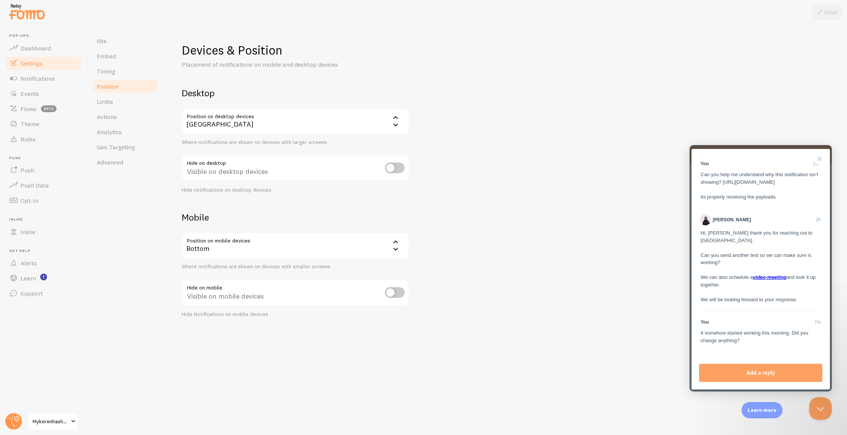
click at [254, 128] on div "[GEOGRAPHIC_DATA]" at bounding box center [296, 121] width 228 height 27
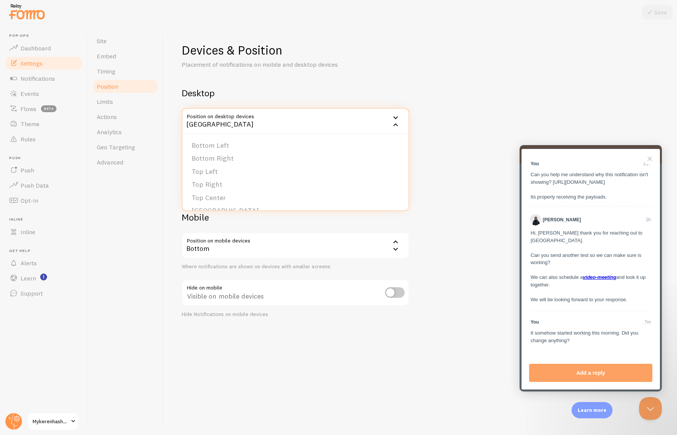
click at [303, 68] on p "Placement of notifications on mobile and desktop devices" at bounding box center [273, 64] width 182 height 9
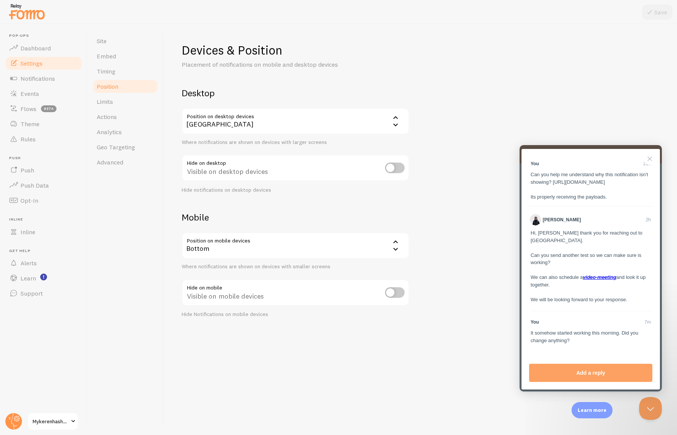
click at [256, 118] on div "[GEOGRAPHIC_DATA]" at bounding box center [296, 121] width 228 height 27
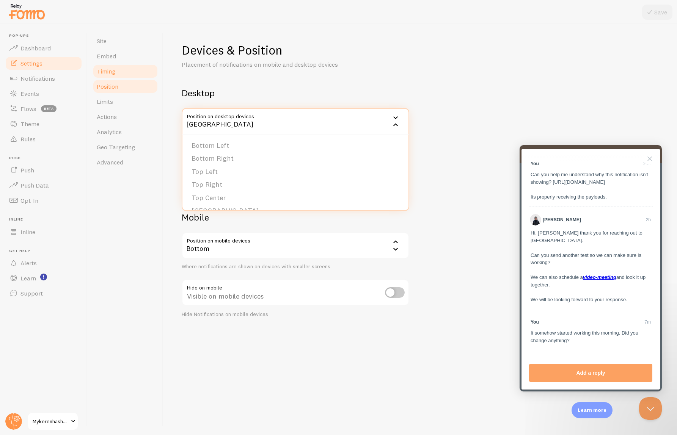
click at [115, 69] on span "Timing" at bounding box center [106, 72] width 19 height 8
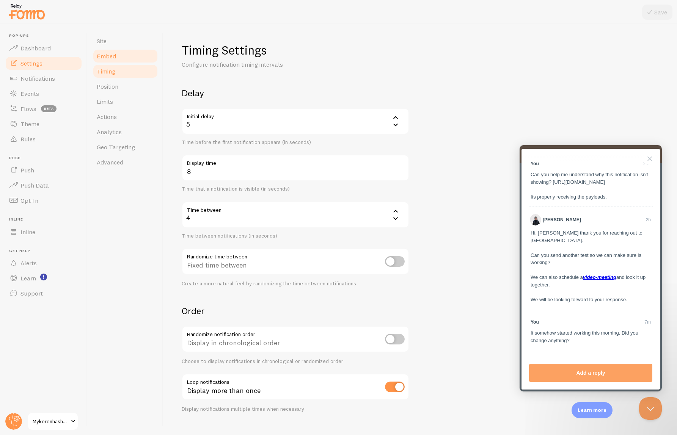
click at [116, 53] on link "Embed" at bounding box center [125, 56] width 66 height 15
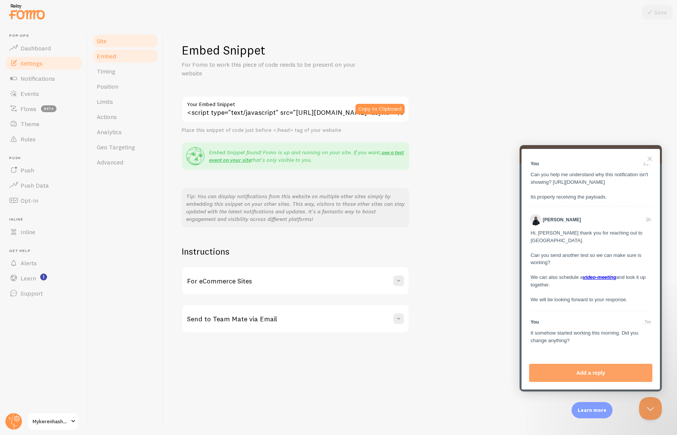
click at [111, 43] on link "Site" at bounding box center [125, 40] width 66 height 15
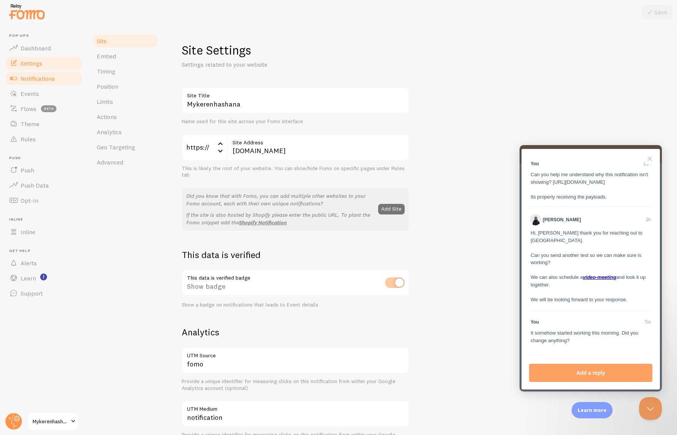
click at [43, 81] on span "Notifications" at bounding box center [37, 79] width 35 height 8
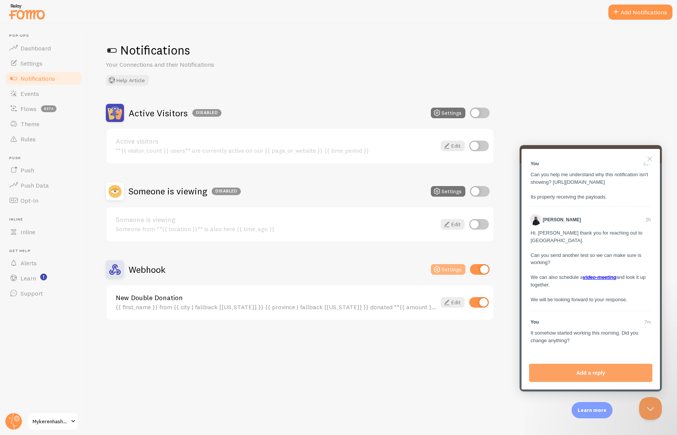
click at [448, 270] on button "Settings" at bounding box center [448, 269] width 35 height 11
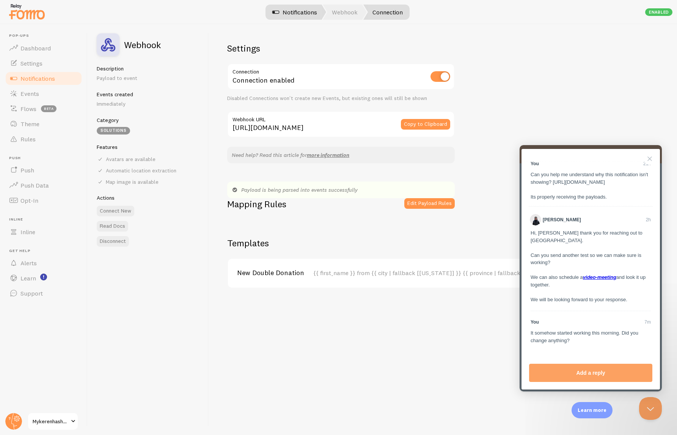
click at [297, 11] on link "Notifications" at bounding box center [294, 12] width 63 height 15
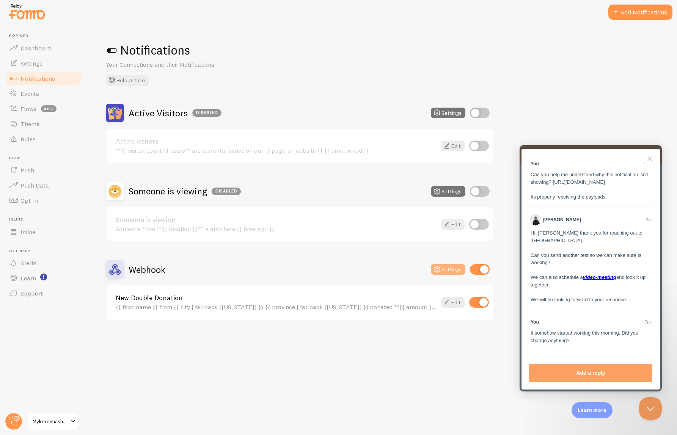
click at [443, 271] on button "Settings" at bounding box center [448, 269] width 35 height 11
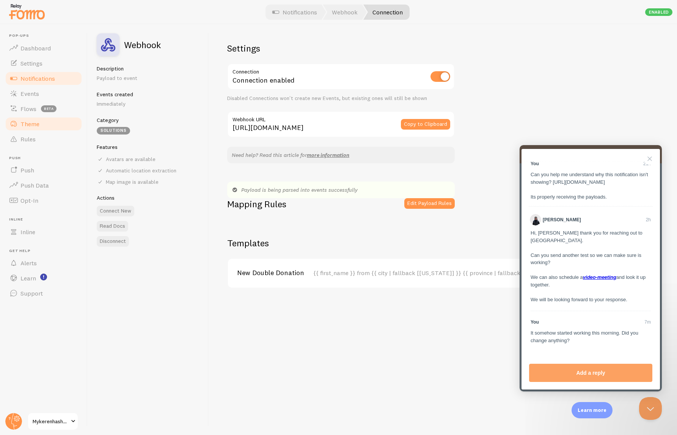
click at [22, 121] on span "Theme" at bounding box center [29, 124] width 19 height 8
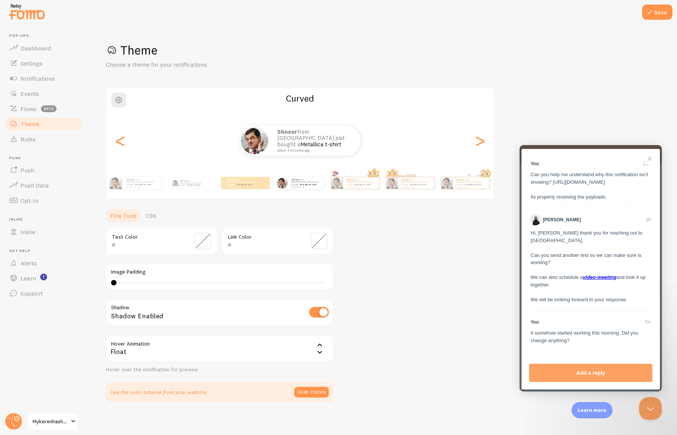
click at [239, 40] on div "Save Theme Choose a theme for your notifications Curved Shneur from United Stat…" at bounding box center [383, 229] width 590 height 411
click at [34, 86] on link "Events" at bounding box center [44, 93] width 78 height 15
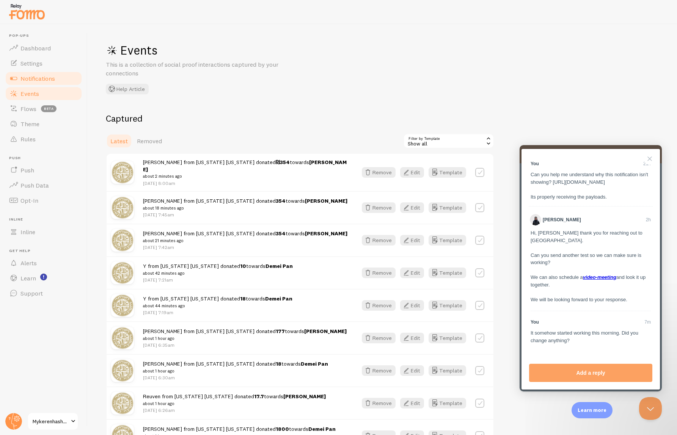
click at [46, 79] on span "Notifications" at bounding box center [37, 79] width 35 height 8
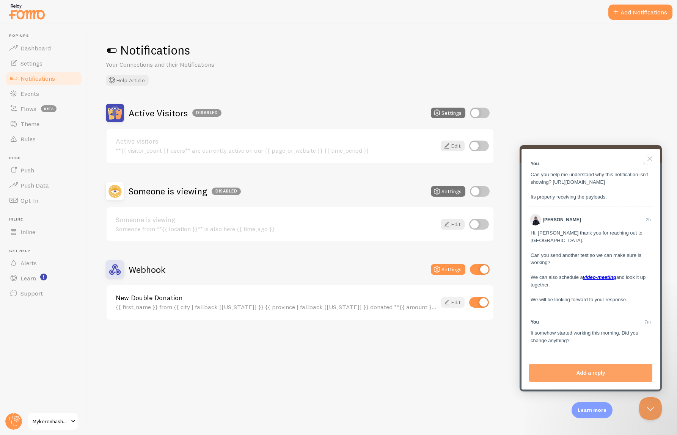
click at [453, 302] on link "Edit" at bounding box center [453, 302] width 24 height 11
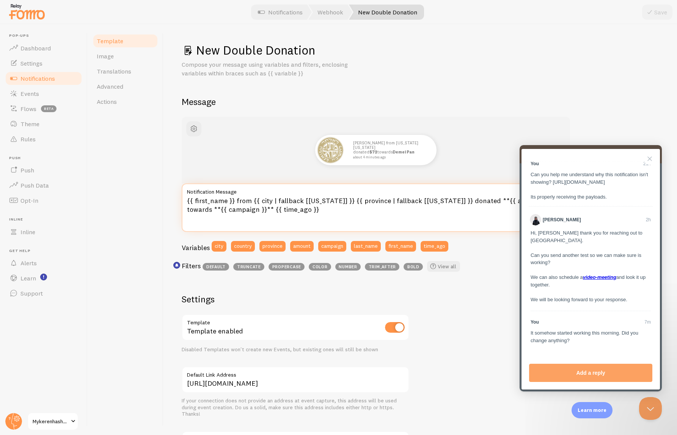
click at [292, 208] on textarea "{{ first_name }} from {{ city | fallback [New York] }} {{ province | fallback […" at bounding box center [376, 208] width 388 height 49
click at [341, 202] on textarea "{{ first_name }} from {{ city | fallback [New York] }} {{ province | fallback […" at bounding box center [376, 208] width 388 height 49
drag, startPoint x: 442, startPoint y: 201, endPoint x: 417, endPoint y: 203, distance: 25.1
click at [417, 203] on textarea "{{ first_name }} from {{ city | fallback [New York] }}, {{ province | fallback …" at bounding box center [376, 208] width 388 height 49
click at [663, 13] on button "Save" at bounding box center [657, 12] width 30 height 15
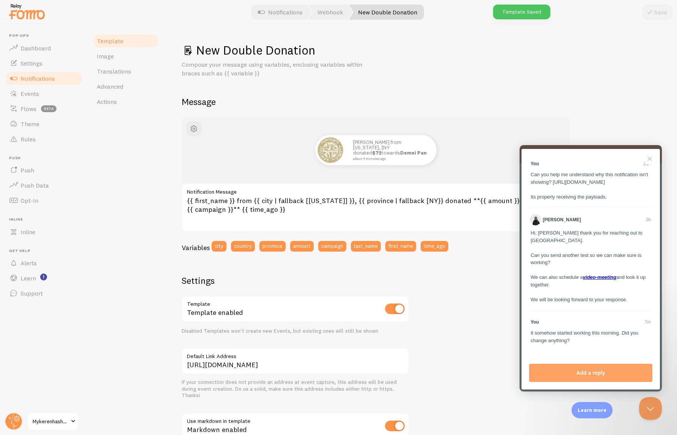
click at [494, 99] on h2 "Message" at bounding box center [420, 102] width 477 height 12
click at [650, 406] on button "Close Beacon popover" at bounding box center [649, 407] width 23 height 23
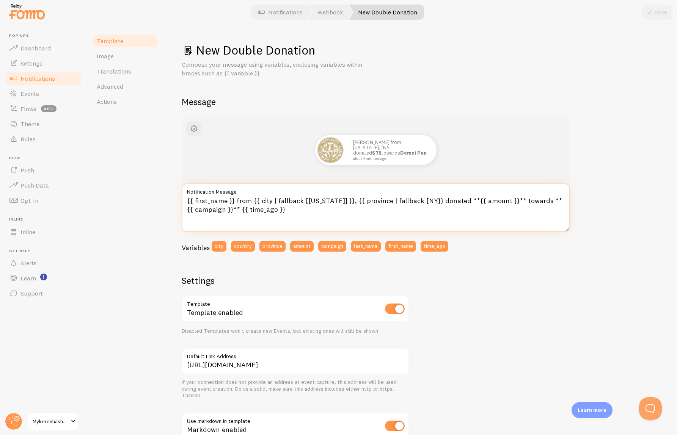
click at [282, 212] on textarea "{{ first_name }} from {{ city | fallback [New York] }}, {{ province | fallback …" at bounding box center [376, 208] width 388 height 49
click at [234, 265] on div "Yisroel N from New York, [NY donated $72 towards Demei Pan about 4 minutes ago …" at bounding box center [420, 317] width 477 height 400
click at [413, 201] on textarea "{{ first_name }} from {{ city | fallback [New York] }}, {{ province | fallback …" at bounding box center [376, 208] width 388 height 49
click at [420, 201] on textarea "{{ first_name }} from {{ city | fallback [New York] }}, {{ province | fallback …" at bounding box center [376, 208] width 388 height 49
type textarea "{{ first_name }} from {{ city | fallback [New York] }}, {{ province | fallback …"
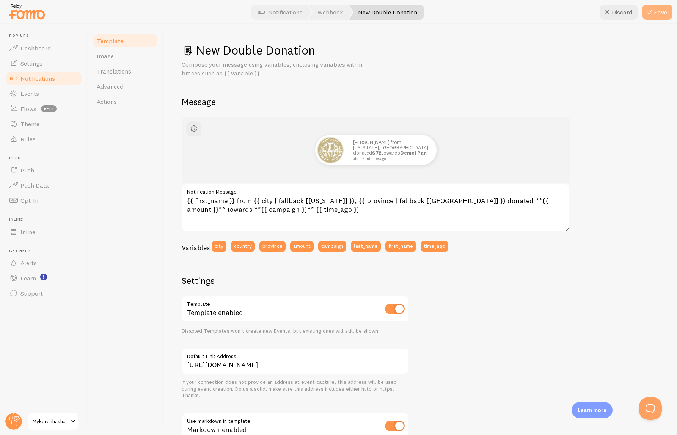
click at [665, 16] on button "Save" at bounding box center [657, 12] width 30 height 15
click at [346, 213] on textarea "{{ first_name }} from {{ city | fallback [New York] }}, {{ province | fallback …" at bounding box center [376, 208] width 388 height 49
click at [28, 96] on span "Events" at bounding box center [29, 94] width 19 height 8
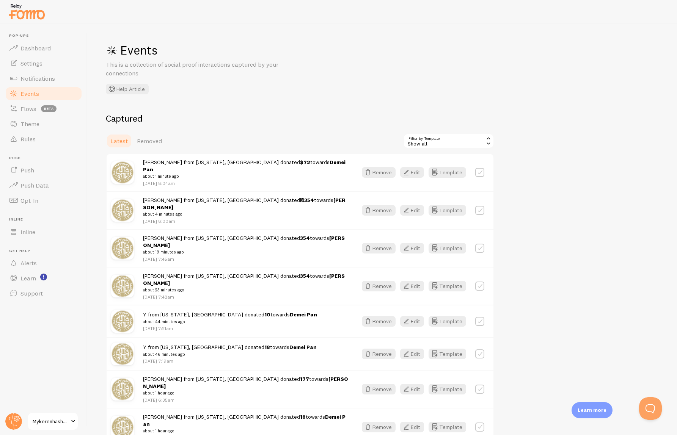
scroll to position [146, 0]
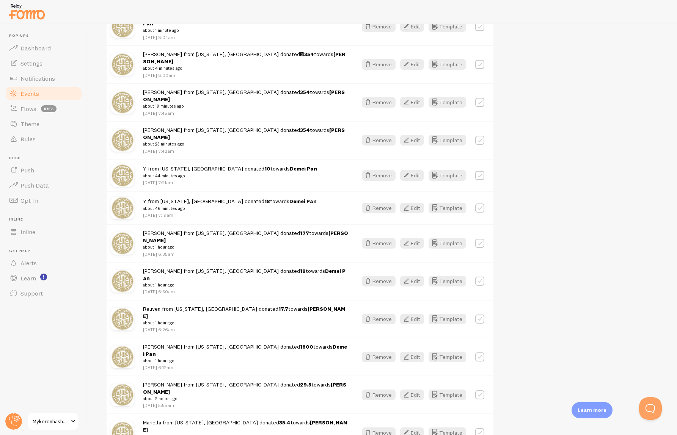
click at [126, 346] on img at bounding box center [122, 357] width 23 height 23
click at [38, 118] on link "Theme" at bounding box center [44, 123] width 78 height 15
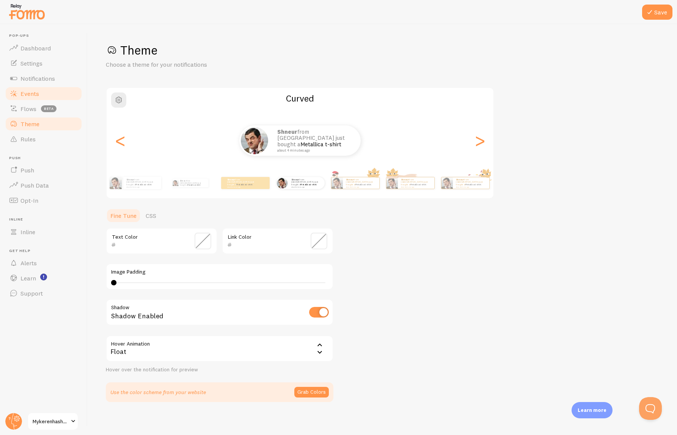
click at [39, 94] on link "Events" at bounding box center [44, 93] width 78 height 15
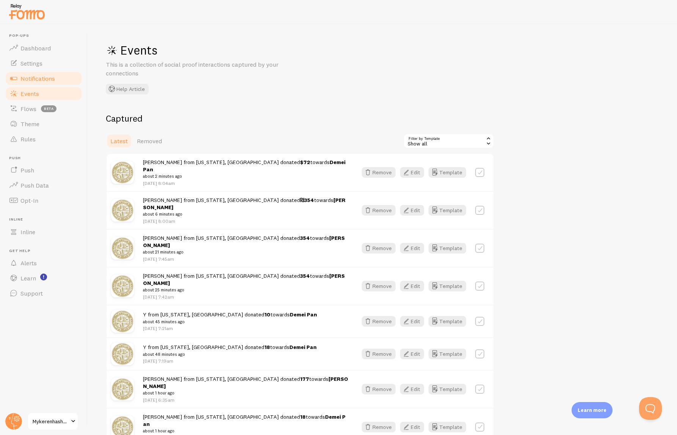
click at [46, 80] on span "Notifications" at bounding box center [37, 79] width 35 height 8
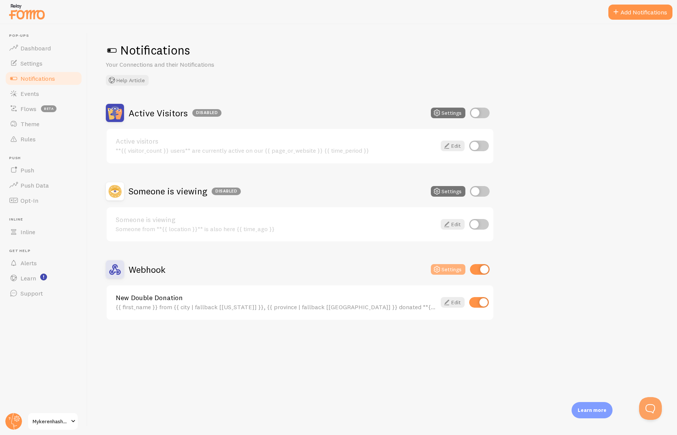
click at [452, 274] on button "Settings" at bounding box center [448, 269] width 35 height 11
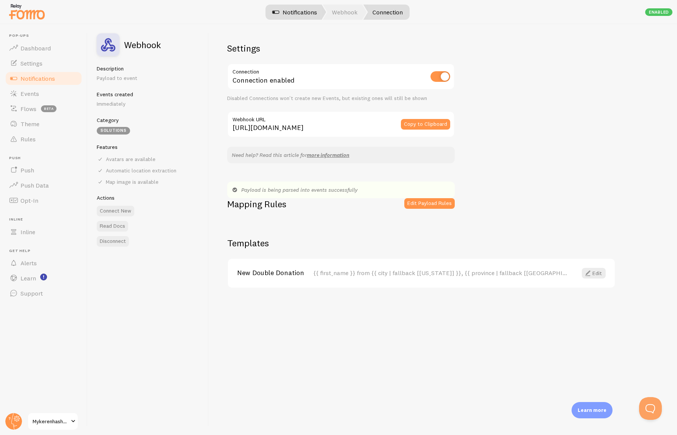
click at [284, 14] on link "Notifications" at bounding box center [294, 12] width 63 height 15
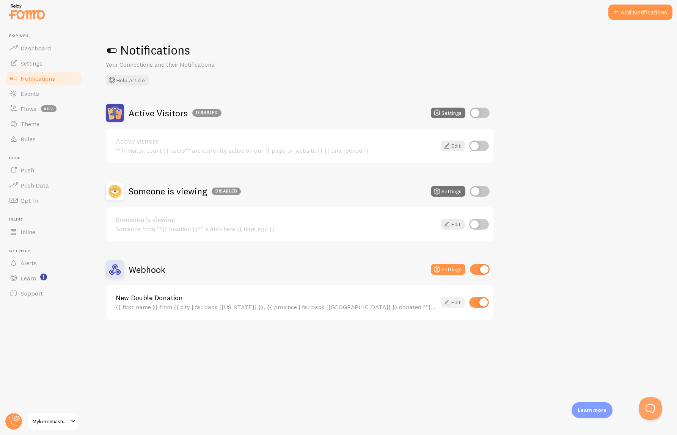
click at [453, 303] on link "Edit" at bounding box center [453, 302] width 24 height 11
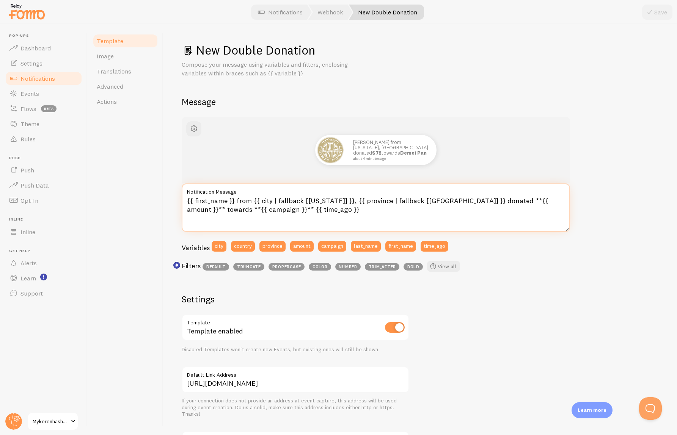
click at [511, 202] on textarea "{{ first_name }} from {{ city | fallback [New York] }}, {{ province | fallback …" at bounding box center [376, 208] width 388 height 49
click at [504, 198] on textarea "{{ first_name }} from {{ city | fallback [New York] }}, {{ province | fallback …" at bounding box center [376, 208] width 388 height 49
click at [230, 211] on textarea "{{ first_name }} from {{ city | fallback [New York] }}, {{ province | fallback …" at bounding box center [376, 208] width 388 height 49
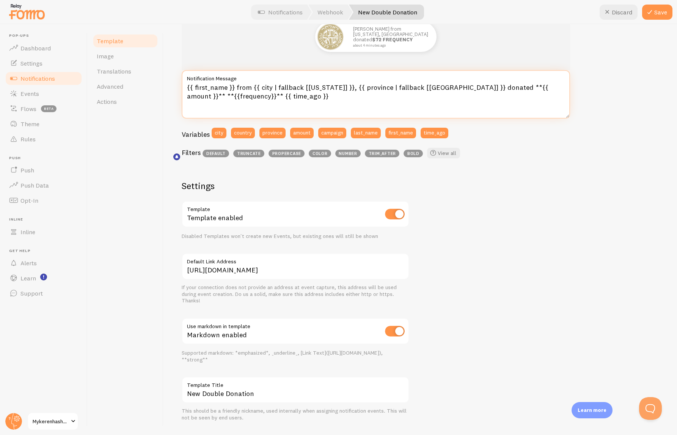
scroll to position [109, 0]
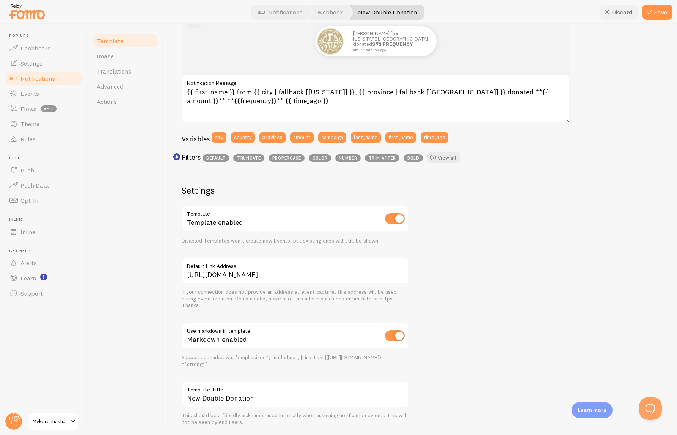
click at [619, 14] on button "Discard" at bounding box center [619, 12] width 38 height 15
type textarea "{{ first_name }} from {{ city | fallback [New York] }}, {{ province | fallback …"
click at [38, 79] on span "Notifications" at bounding box center [37, 79] width 35 height 8
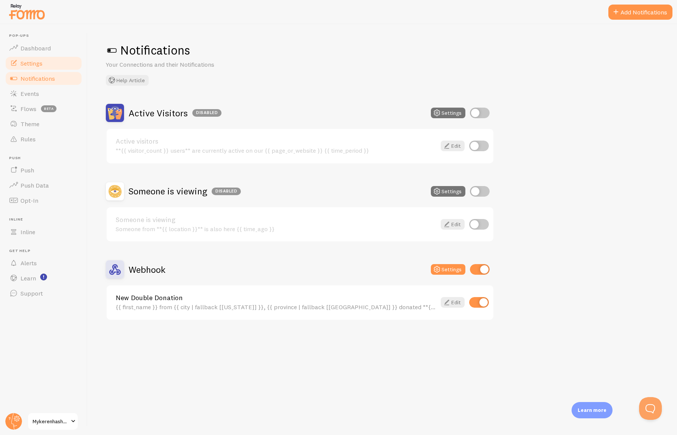
click at [36, 64] on span "Settings" at bounding box center [31, 64] width 22 height 8
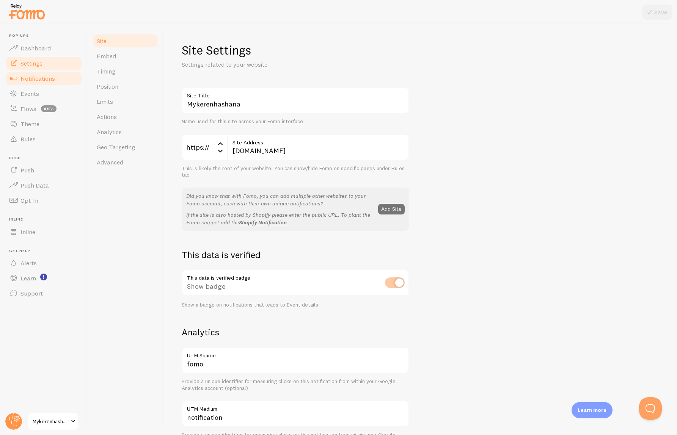
click at [36, 76] on span "Notifications" at bounding box center [37, 79] width 35 height 8
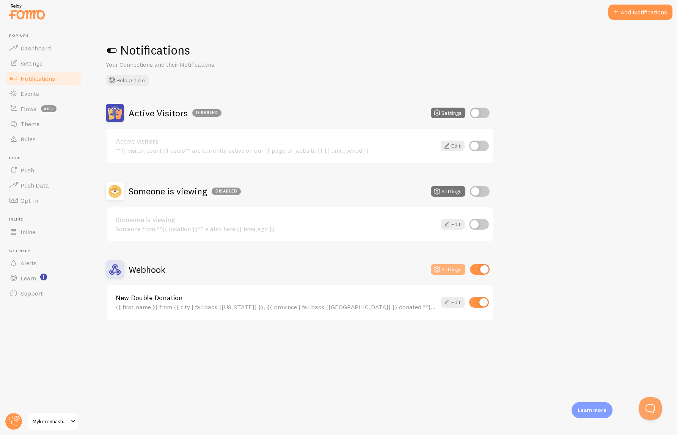
click at [444, 270] on button "Settings" at bounding box center [448, 269] width 35 height 11
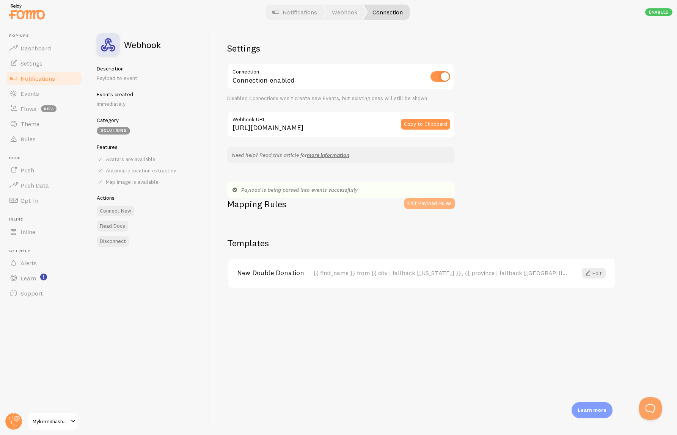
click at [412, 205] on button "Edit Payload Rules" at bounding box center [429, 203] width 50 height 11
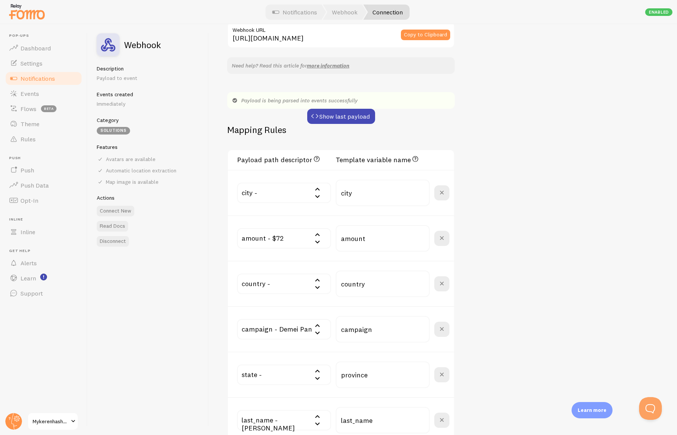
scroll to position [93, 0]
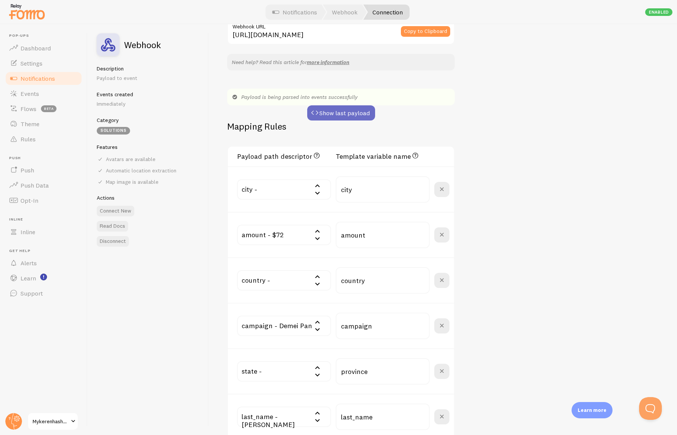
click at [358, 113] on button "Show last payload" at bounding box center [341, 112] width 68 height 15
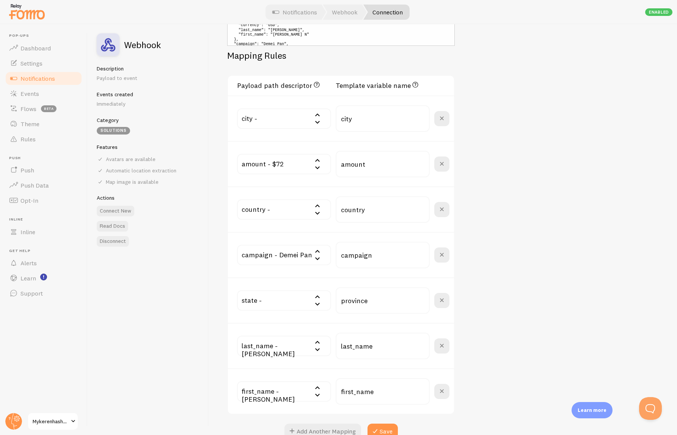
scroll to position [357, 0]
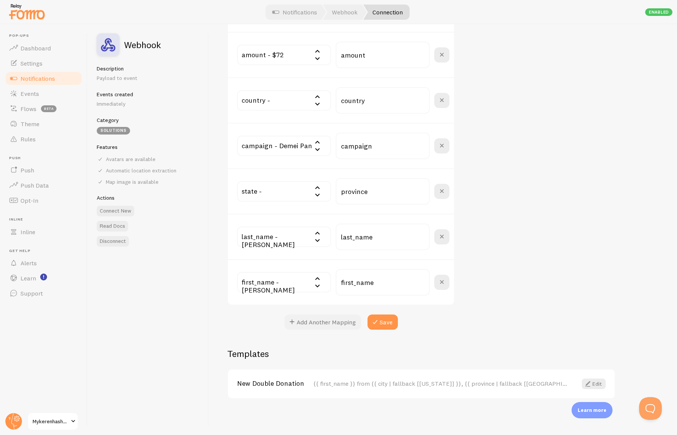
click at [309, 324] on button "Add Another Mapping" at bounding box center [323, 322] width 77 height 15
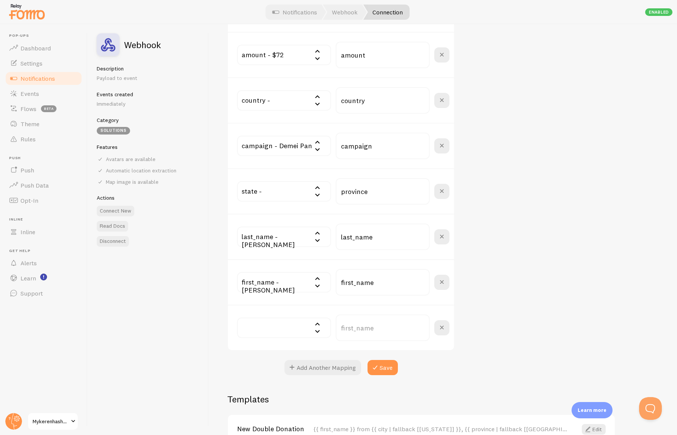
click at [288, 328] on input "text" at bounding box center [284, 328] width 94 height 20
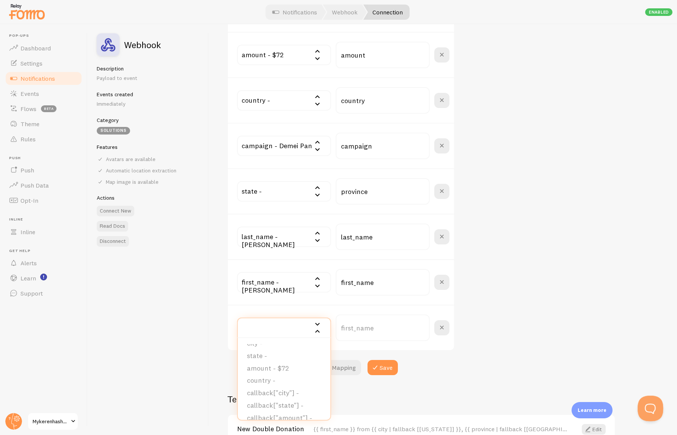
click at [641, 408] on button "Open Beacon popover" at bounding box center [649, 407] width 23 height 23
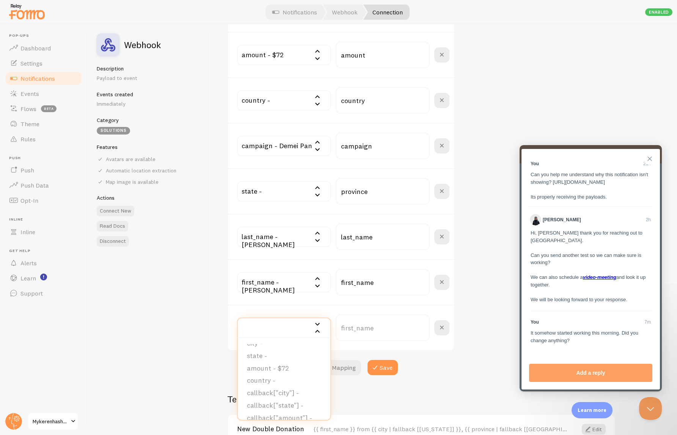
click at [649, 162] on button "Close" at bounding box center [650, 159] width 12 height 12
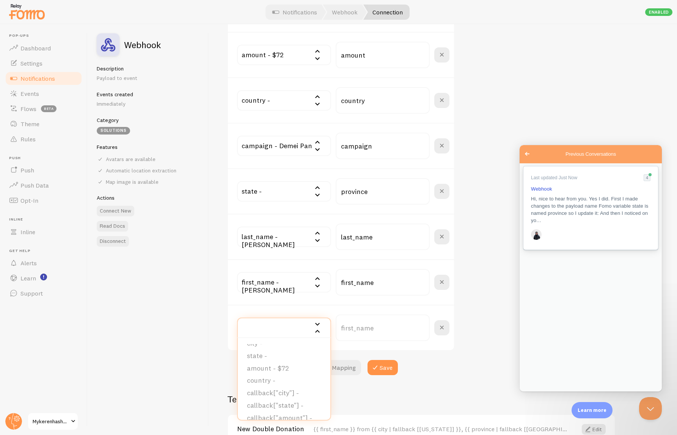
click at [646, 179] on div "4" at bounding box center [647, 178] width 7 height 7
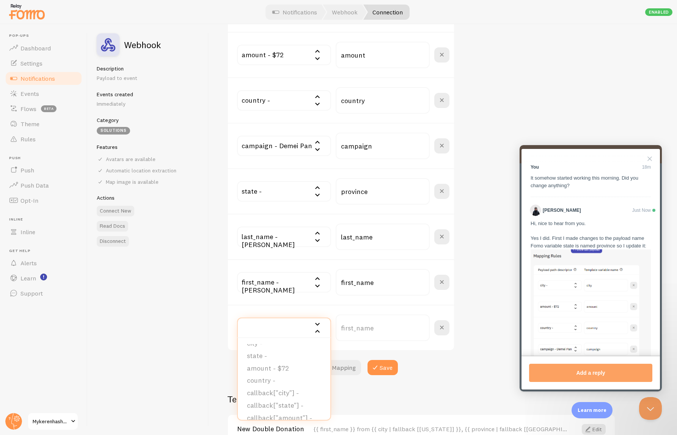
scroll to position [414, 0]
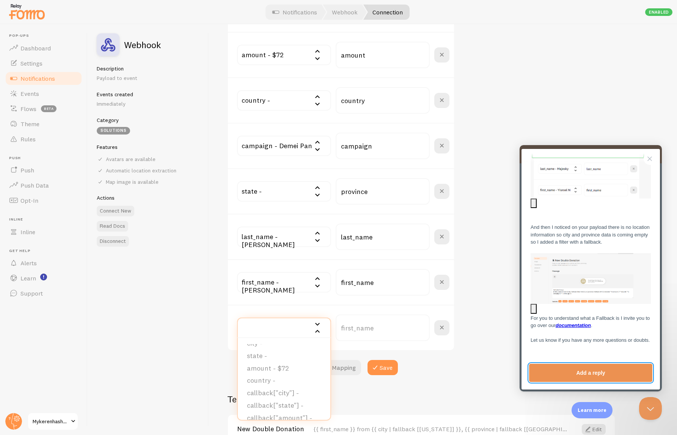
click at [594, 375] on button "Add a reply" at bounding box center [590, 373] width 123 height 18
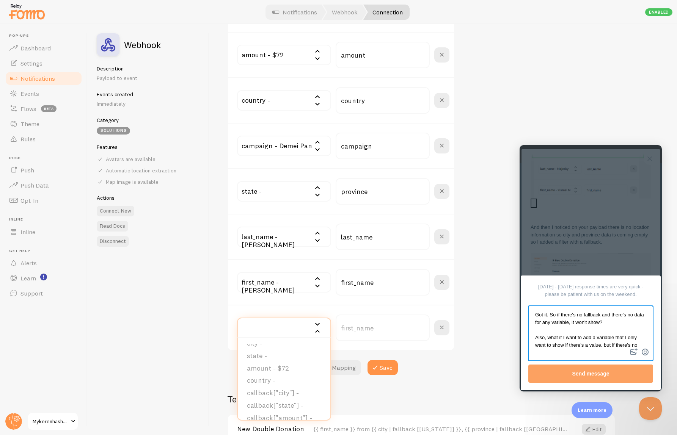
scroll to position [7, 0]
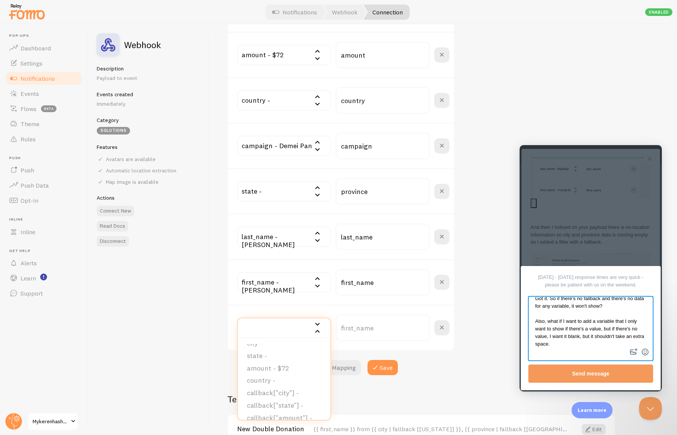
type textarea "Got it. So if there's no fallback and there's no data for any variable, it won'…"
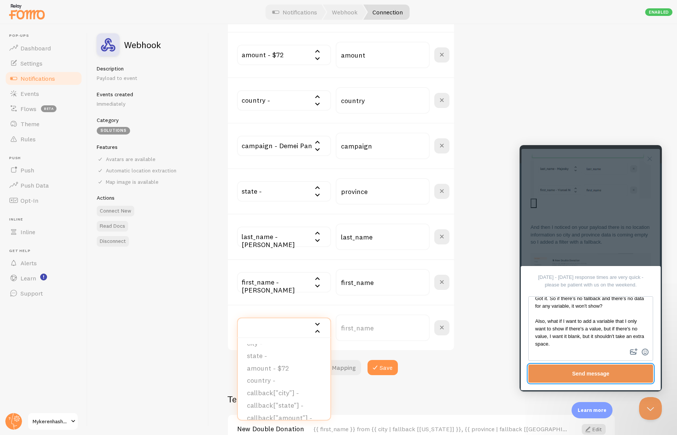
click at [603, 368] on button "Send message" at bounding box center [590, 374] width 125 height 18
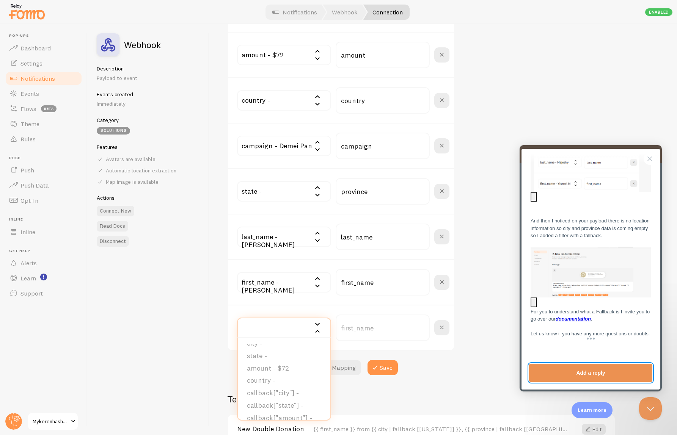
scroll to position [414, 0]
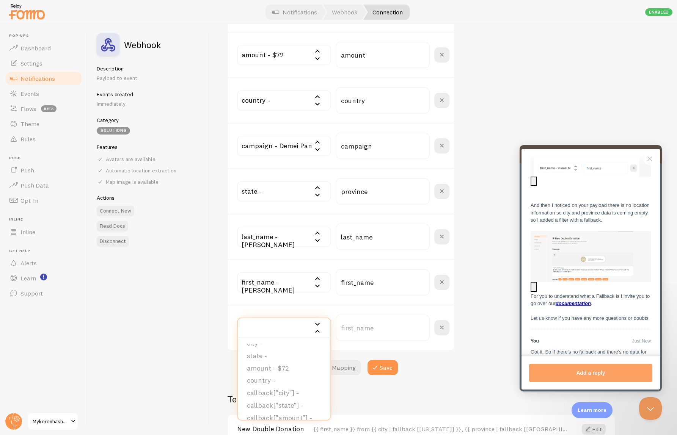
click at [575, 307] on b "documentation" at bounding box center [573, 304] width 35 height 6
click at [221, 225] on div "Settings Connection Connection enabled Disabled Connections won't create new Ev…" at bounding box center [443, 229] width 468 height 411
click at [285, 339] on div "city - state - amount - $72 country - callback["city"] - callback["state"] - ca…" at bounding box center [343, 328] width 212 height 27
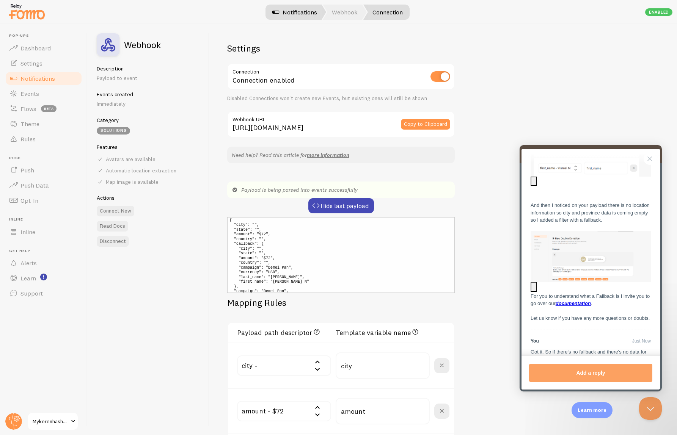
click at [295, 8] on link "Notifications" at bounding box center [294, 12] width 63 height 15
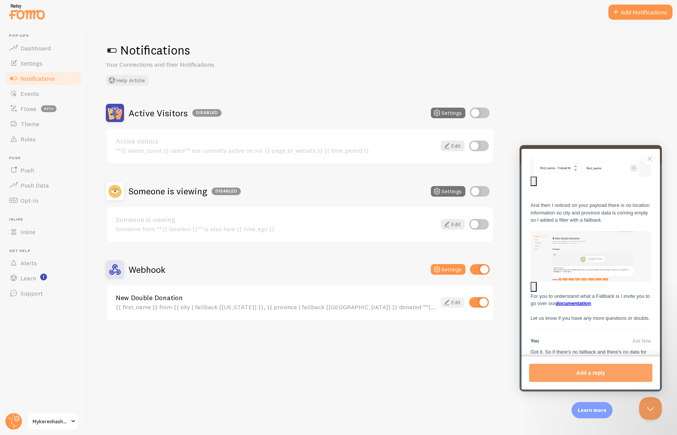
click at [449, 304] on icon at bounding box center [446, 302] width 9 height 9
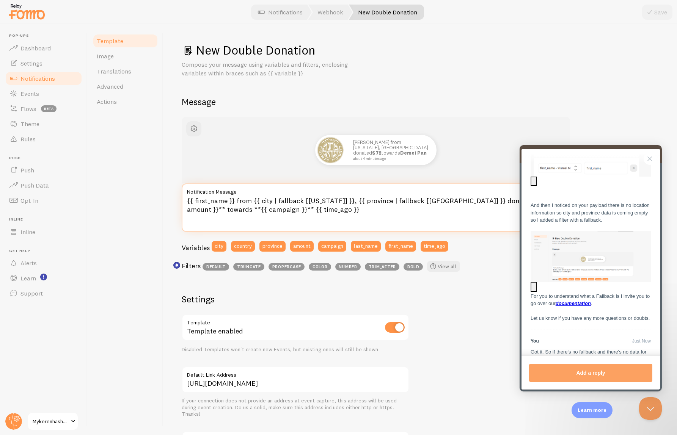
click at [234, 199] on textarea "{{ first_name }} from {{ city | fallback [New York] }}, {{ province | fallback …" at bounding box center [376, 208] width 388 height 49
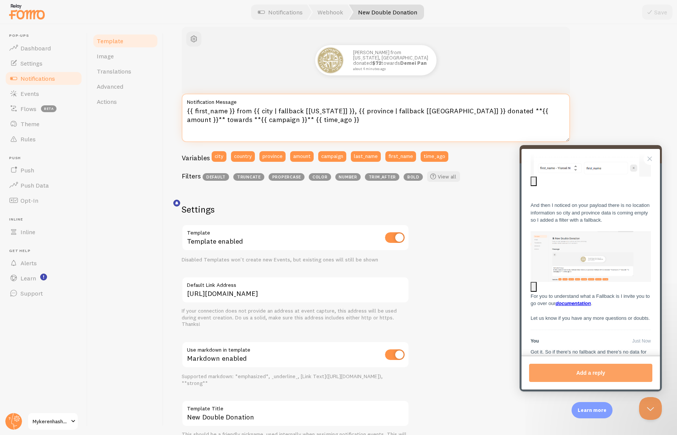
scroll to position [52, 0]
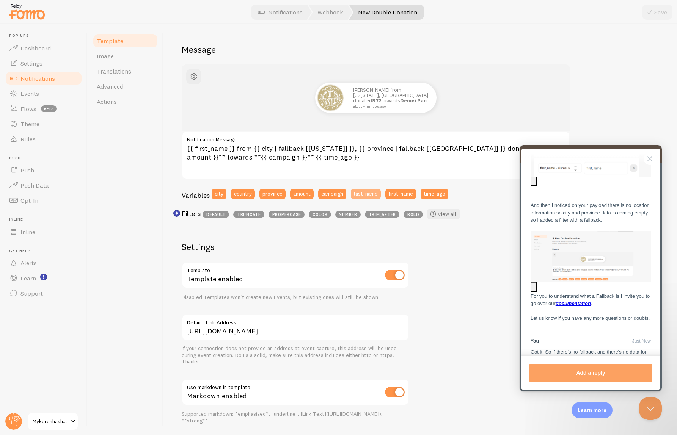
click at [365, 194] on button "last_name" at bounding box center [366, 194] width 30 height 11
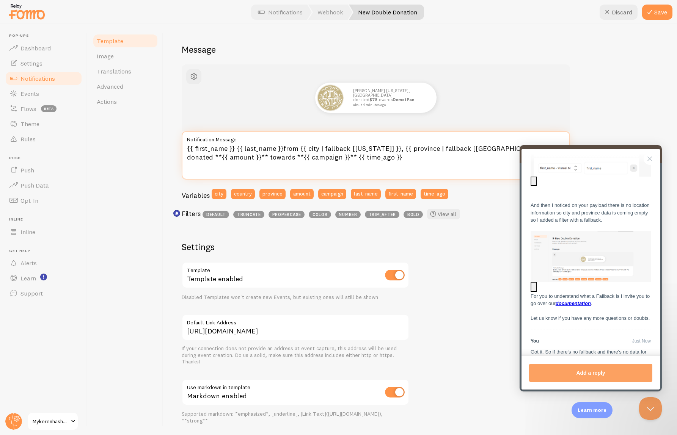
drag, startPoint x: 273, startPoint y: 147, endPoint x: 242, endPoint y: 147, distance: 30.4
click at [242, 147] on textarea "{{ first_name }} {{ last_name }}from {{ city | fallback [New York] }}, {{ provi…" at bounding box center [376, 155] width 388 height 49
paste textarea "{{ variable | first }}"
click at [248, 148] on textarea "{{ first_name }} {{ {{ variable | first }}from {{ city | fallback [New York] }}…" at bounding box center [376, 155] width 388 height 49
click at [376, 158] on textarea "{{ first_name }} {{ variable | first }}from {{ city | fallback [New York] }}, {…" at bounding box center [376, 155] width 388 height 49
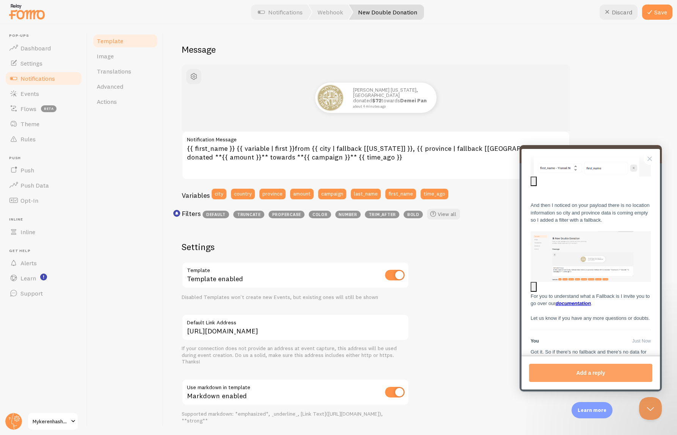
click at [653, 23] on div at bounding box center [338, 12] width 677 height 24
click at [653, 13] on icon at bounding box center [649, 12] width 9 height 9
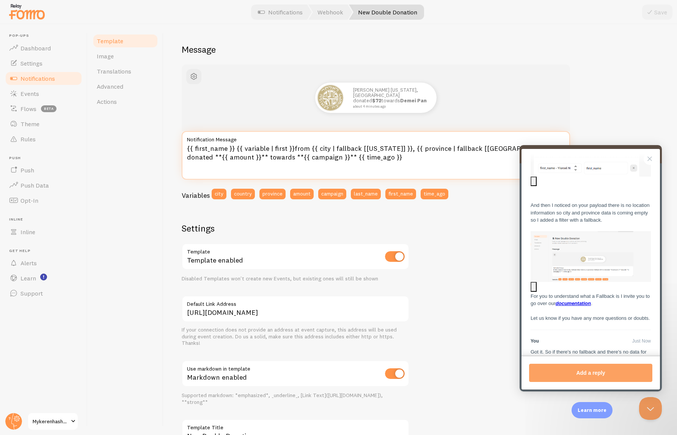
click at [290, 147] on textarea "{{ first_name }} {{ variable | first }}from {{ city | fallback [New York] }}, {…" at bounding box center [376, 155] width 388 height 49
click at [285, 148] on textarea "{{ first_name }} {{ variable | first }} from {{ city | fallback [New York] }}, …" at bounding box center [376, 155] width 388 height 49
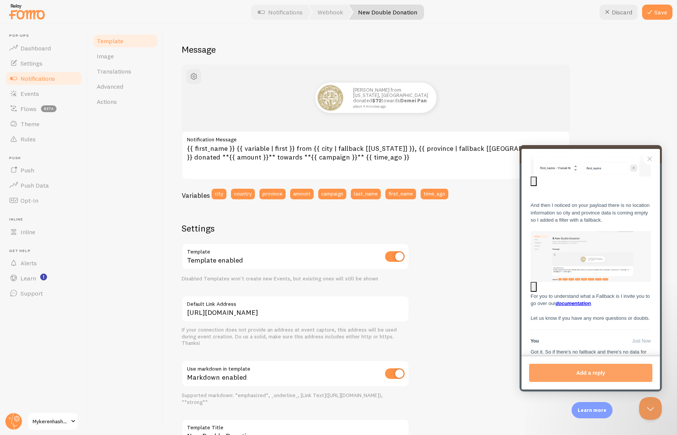
click at [271, 101] on div "Yisroel N V from New York, NY donated $72 towards Demei Pan about 4 minutes ago" at bounding box center [376, 98] width 352 height 30
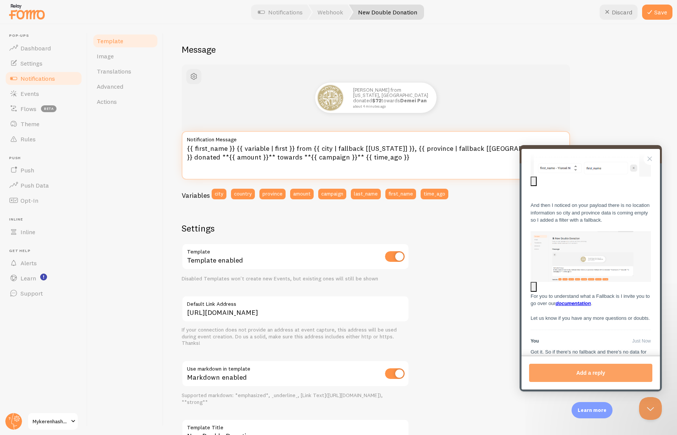
click at [343, 165] on textarea "{{ first_name }} {{ variable | first }} from {{ city | fallback [New York] }}, …" at bounding box center [376, 155] width 388 height 49
click at [278, 145] on textarea "{{ first_name }} {{ variable | first }} from {{ city | fallback [New York] }}, …" at bounding box center [376, 155] width 388 height 49
click at [247, 148] on textarea "{{ first_name }} {{ variable | first }} from {{ city | fallback [New York] }}, …" at bounding box center [376, 155] width 388 height 49
click at [259, 146] on textarea "{{ first_name }} {{ variable | first }} from {{ city | fallback [New York] }}, …" at bounding box center [376, 155] width 388 height 49
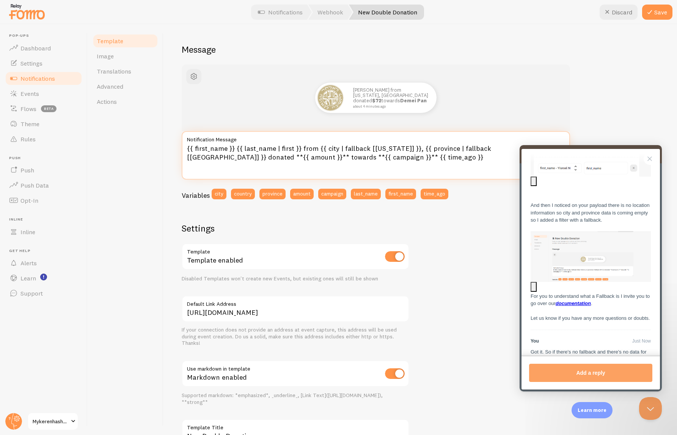
type textarea "{{ first_name }} {{ last_name | first }} from {{ city | fallback [New York] }},…"
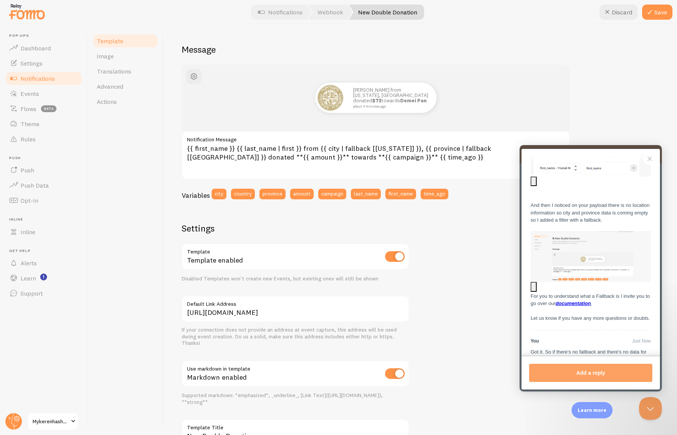
click at [272, 107] on div "Yisroel N M from New York, NY donated $72 towards Demei Pan about 4 minutes ago" at bounding box center [376, 98] width 352 height 30
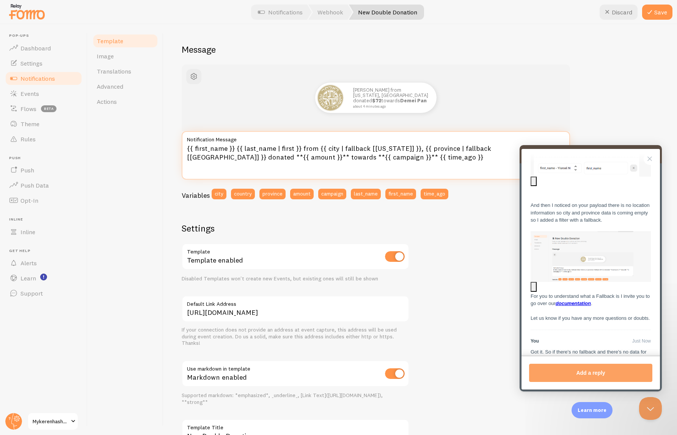
click at [269, 147] on textarea "{{ first_name }} {{ last_name | first }} from {{ city | fallback [New York] }},…" at bounding box center [376, 155] width 388 height 49
click at [279, 149] on textarea "{{ first_name }} {{ last_name | first }} from {{ city | fallback [New York] }},…" at bounding box center [376, 155] width 388 height 49
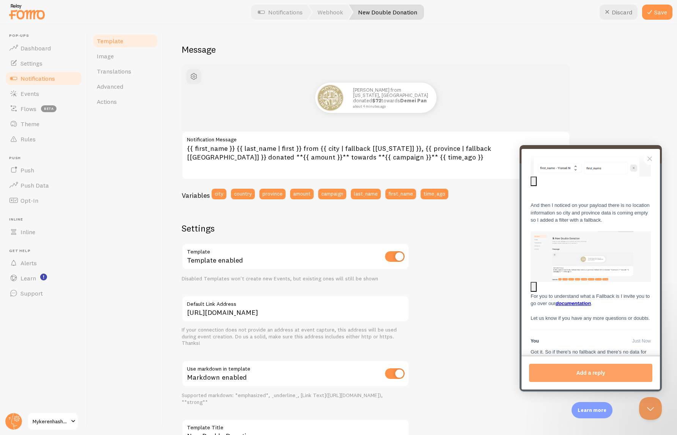
click at [648, 24] on div at bounding box center [338, 12] width 677 height 24
click at [651, 16] on icon at bounding box center [649, 12] width 9 height 9
click at [38, 94] on span "Events" at bounding box center [29, 94] width 19 height 8
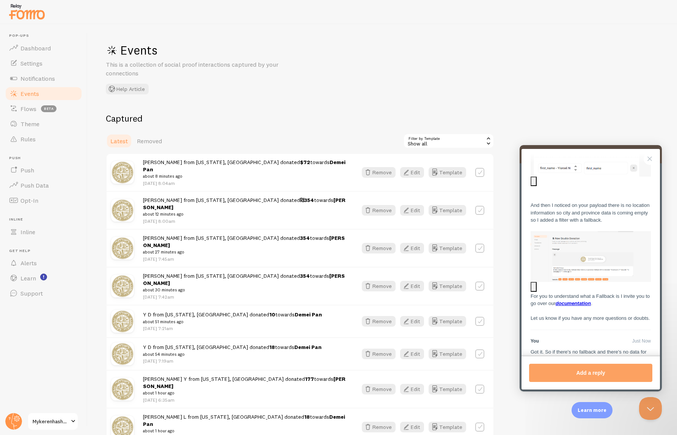
click at [182, 173] on small "about 8 minutes ago" at bounding box center [245, 176] width 205 height 7
click at [417, 169] on button "Edit" at bounding box center [412, 172] width 24 height 11
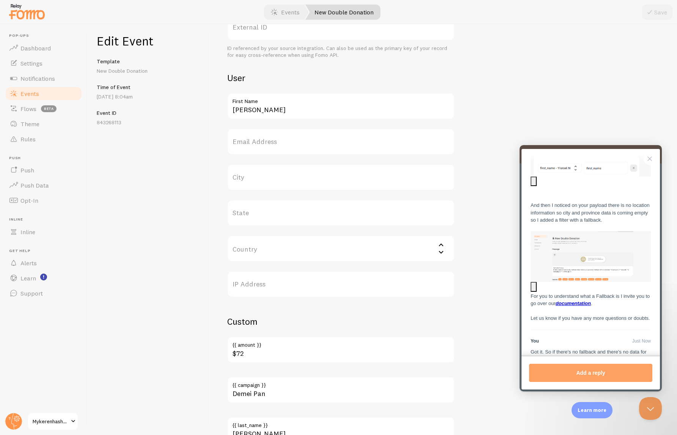
scroll to position [299, 0]
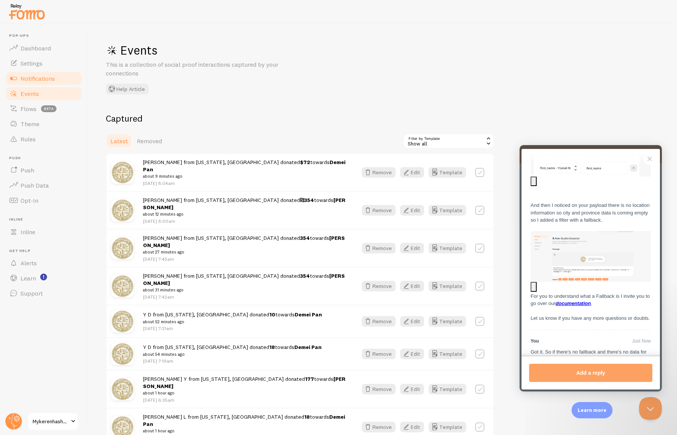
click at [51, 71] on link "Notifications" at bounding box center [44, 78] width 78 height 15
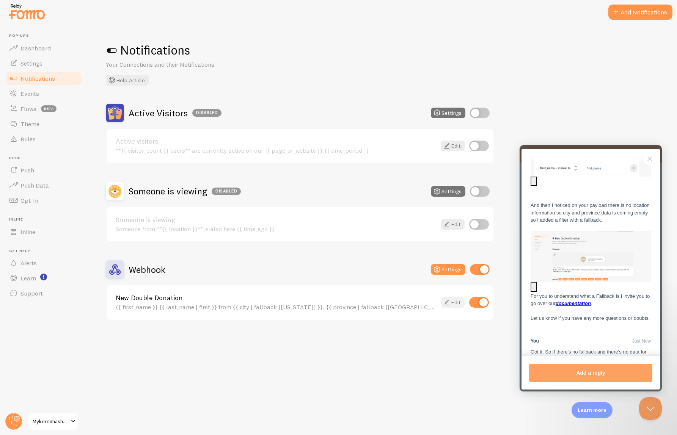
click at [451, 303] on icon at bounding box center [446, 302] width 9 height 9
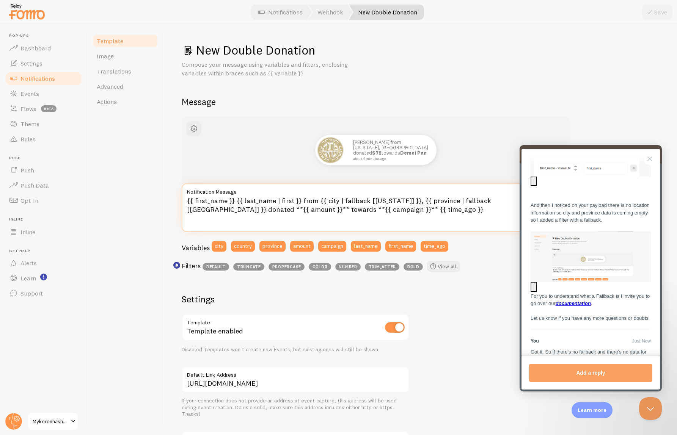
click at [271, 210] on textarea "{{ first_name }} {{ last_name | first }} from {{ city | fallback [New York] }},…" at bounding box center [376, 208] width 388 height 49
click at [298, 211] on textarea "{{ first_name }} {{ last_name | first }} from {{ city | fallback [New York] }},…" at bounding box center [376, 208] width 388 height 49
click at [277, 211] on textarea "{{ first_name }} {{ last_name | first }} from {{ city | fallback [New York] }},…" at bounding box center [376, 208] width 388 height 49
type textarea "{{ first_name }} {{ last_name | first }} from {{ city | fallback [New York] }},…"
click at [651, 413] on button "Close Beacon popover" at bounding box center [649, 407] width 23 height 23
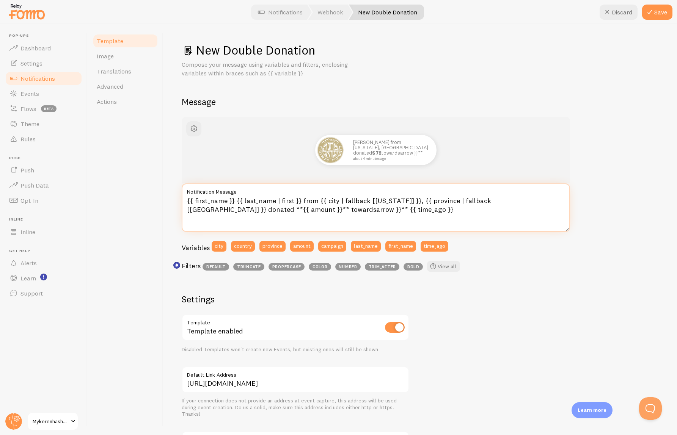
click at [225, 211] on textarea "{{ first_name }} {{ last_name | first }} from {{ city | fallback [New York] }},…" at bounding box center [376, 208] width 388 height 49
type textarea "{{ first_name }} {{ last_name | first }} from {{ city | fallback [[US_STATE]] }…"
click at [506, 60] on div "New Double Donation Compose your message using variables and filters, enclosing…" at bounding box center [420, 59] width 477 height 35
click at [663, 10] on button "Save" at bounding box center [657, 12] width 30 height 15
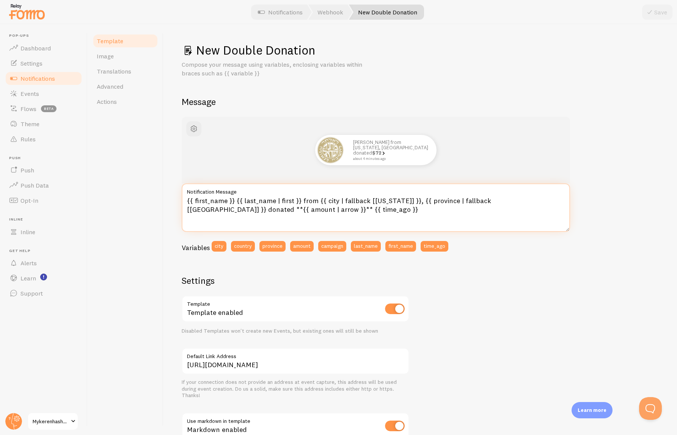
click at [302, 210] on textarea "{{ first_name }} {{ last_name | first }} from {{ city | fallback [[US_STATE]] }…" at bounding box center [376, 208] width 388 height 49
click at [150, 201] on div "Template Image Translations Advanced Actions" at bounding box center [126, 229] width 76 height 411
click at [130, 64] on link "Translations" at bounding box center [125, 71] width 66 height 15
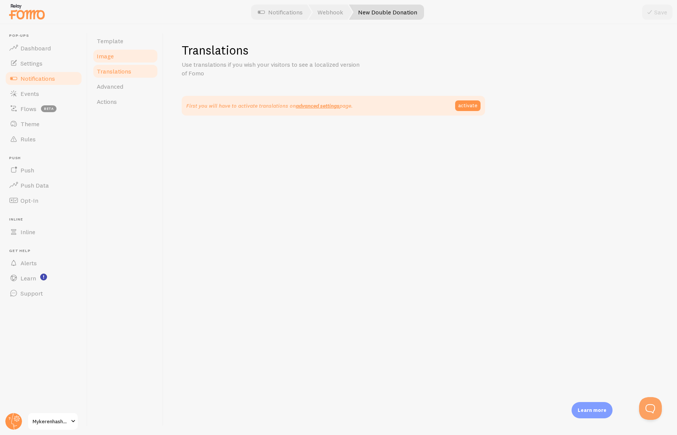
click at [124, 55] on link "Image" at bounding box center [125, 56] width 66 height 15
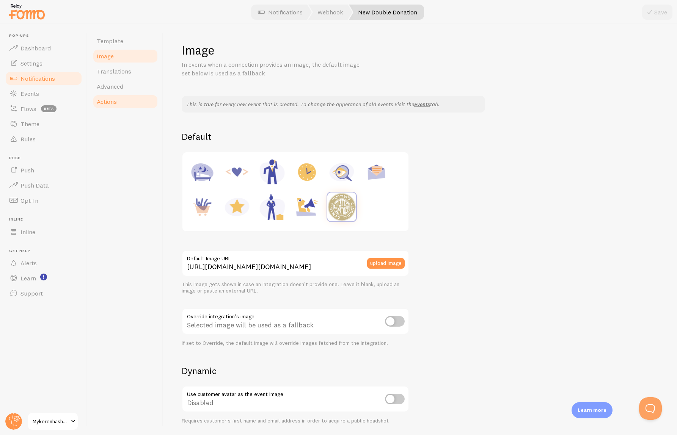
click at [122, 94] on link "Actions" at bounding box center [125, 101] width 66 height 15
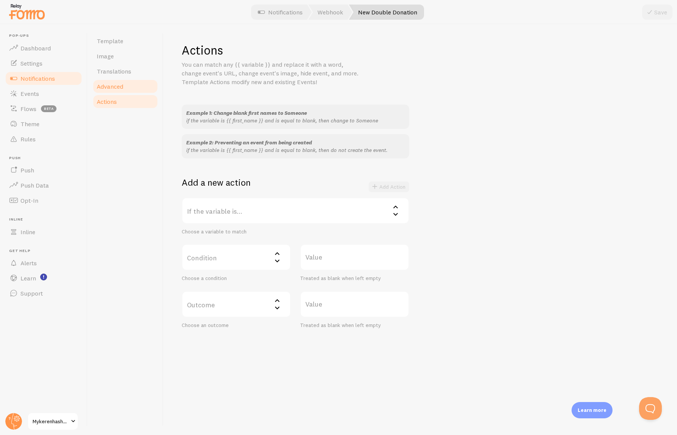
click at [121, 86] on span "Advanced" at bounding box center [110, 87] width 27 height 8
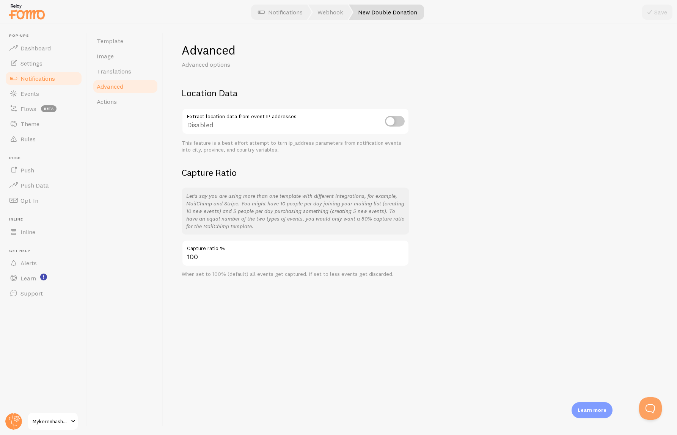
click at [393, 115] on div "Disabled" at bounding box center [296, 122] width 228 height 28
click at [392, 119] on input "checkbox" at bounding box center [395, 121] width 20 height 11
checkbox input "true"
click at [659, 13] on button "Save" at bounding box center [657, 12] width 30 height 15
click at [124, 74] on span "Translations" at bounding box center [114, 72] width 35 height 8
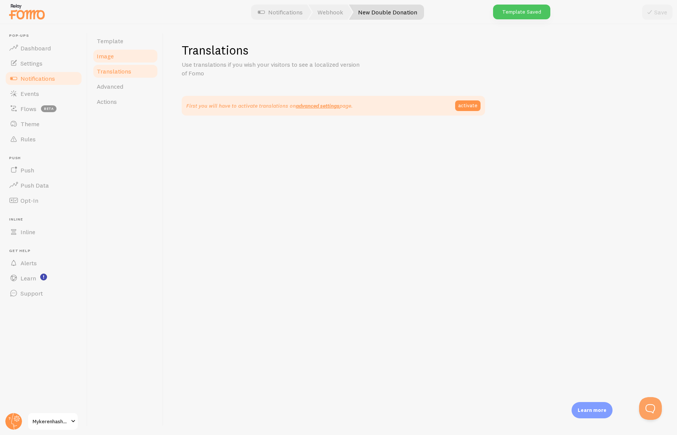
click at [115, 61] on link "Image" at bounding box center [125, 56] width 66 height 15
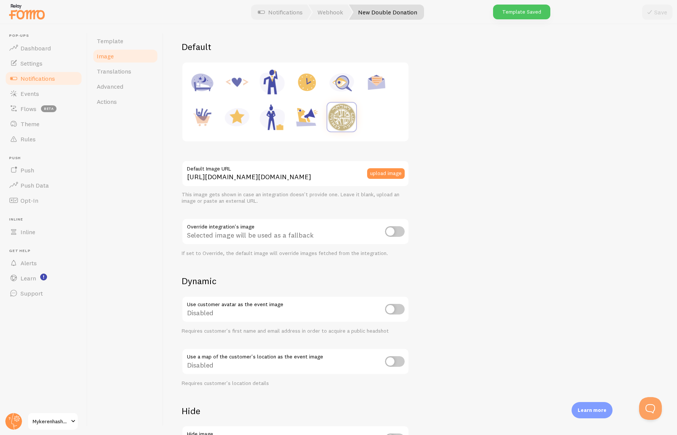
scroll to position [101, 0]
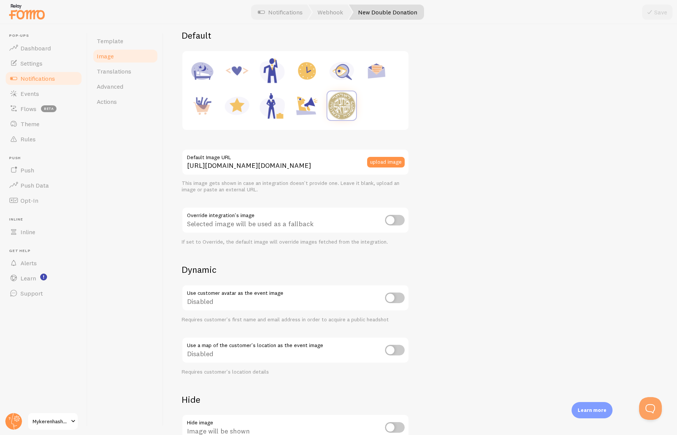
drag, startPoint x: 392, startPoint y: 222, endPoint x: 366, endPoint y: 245, distance: 34.9
click at [366, 245] on div "Override integration's image Selected image will be used as a fallback If set t…" at bounding box center [296, 226] width 228 height 39
click at [396, 345] on input "checkbox" at bounding box center [395, 350] width 20 height 11
checkbox input "true"
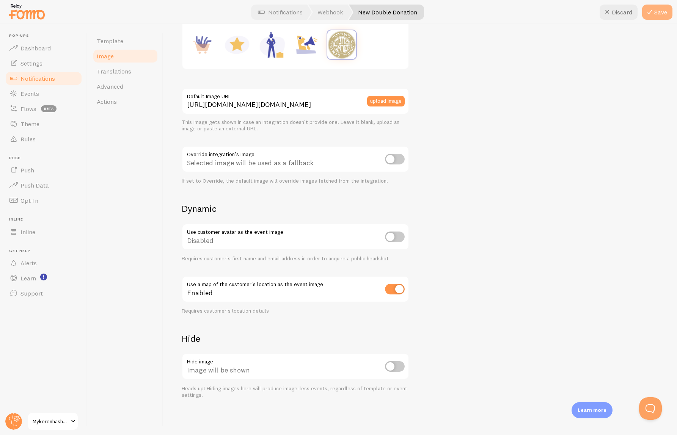
click at [657, 17] on button "Save" at bounding box center [657, 12] width 30 height 15
click at [116, 72] on span "Translations" at bounding box center [114, 72] width 35 height 8
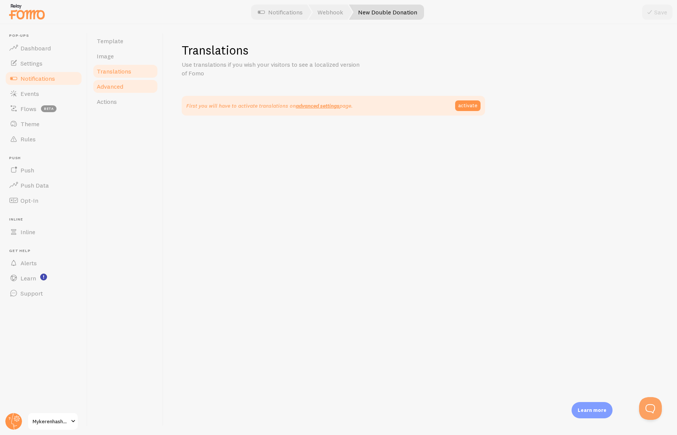
click at [118, 88] on span "Advanced" at bounding box center [110, 87] width 27 height 8
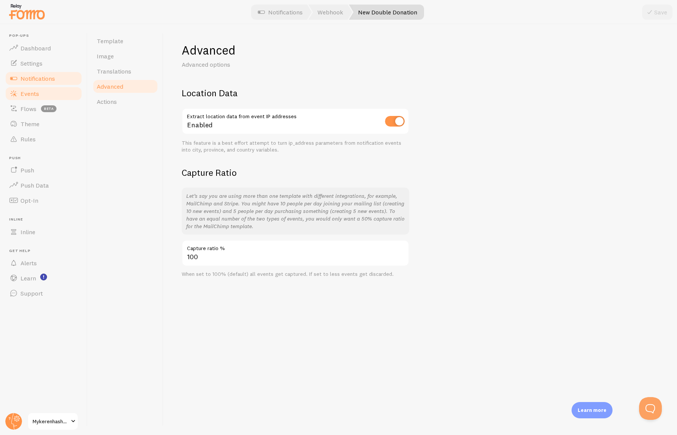
click at [44, 88] on link "Events" at bounding box center [44, 93] width 78 height 15
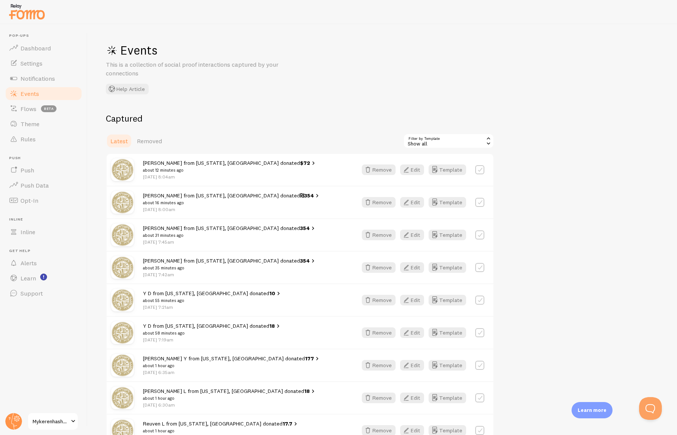
click at [375, 51] on div "Events This is a collection of social proof interactions captured by your conne…" at bounding box center [383, 229] width 590 height 411
click at [216, 164] on span "Yisroel N M from New York, NY donated $72 about 12 minutes ago" at bounding box center [230, 167] width 174 height 14
click at [312, 163] on icon at bounding box center [313, 163] width 3 height 3
click at [314, 101] on div "Events This is a collection of social proof interactions captured by your conne…" at bounding box center [383, 229] width 590 height 411
click at [43, 138] on link "Rules" at bounding box center [44, 139] width 78 height 15
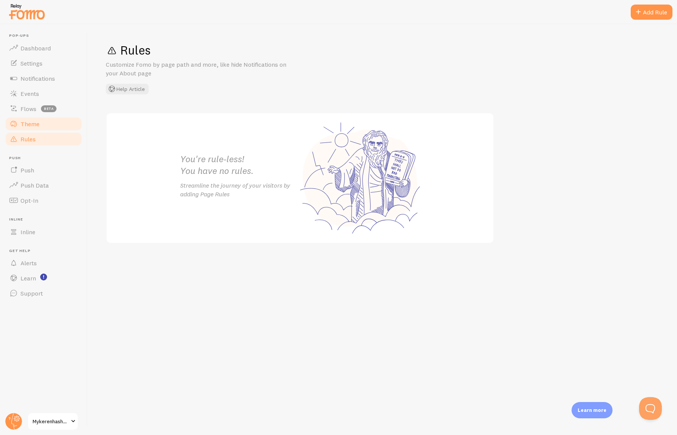
click at [38, 122] on span "Theme" at bounding box center [29, 124] width 19 height 8
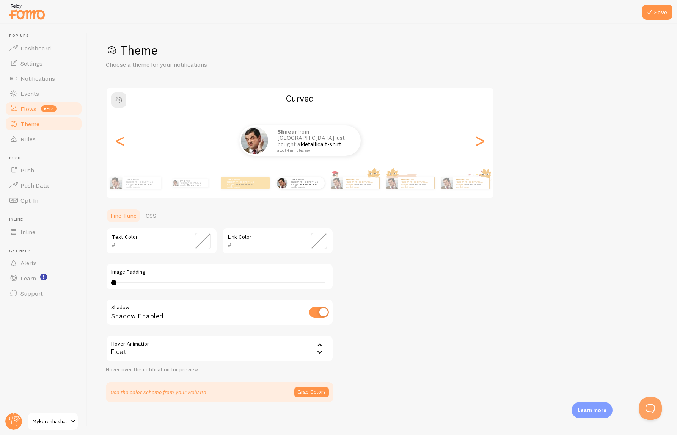
click at [35, 104] on link "Flows beta" at bounding box center [44, 108] width 78 height 15
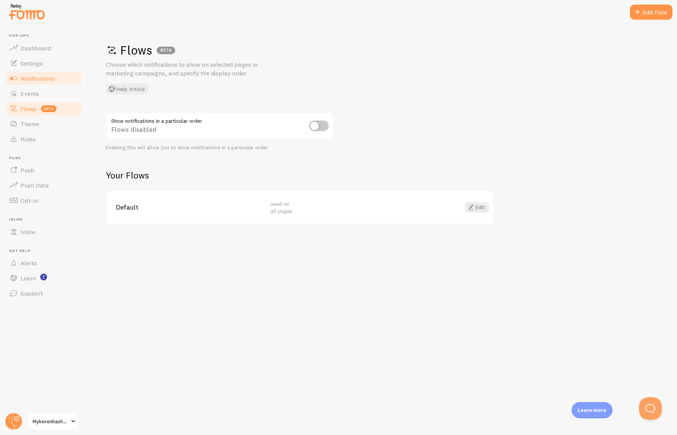
click at [34, 77] on span "Notifications" at bounding box center [37, 79] width 35 height 8
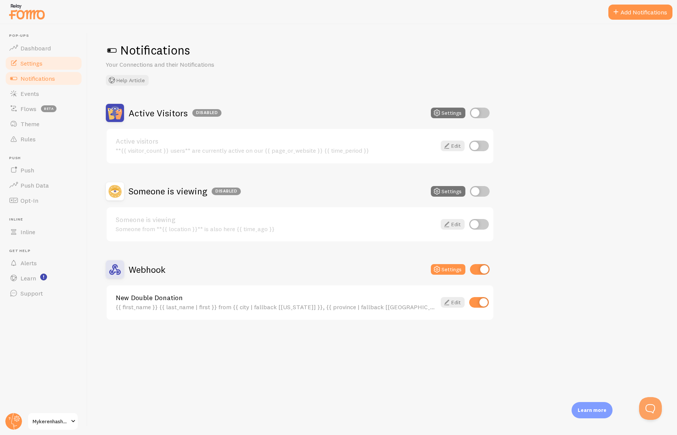
click at [34, 57] on link "Settings" at bounding box center [44, 63] width 78 height 15
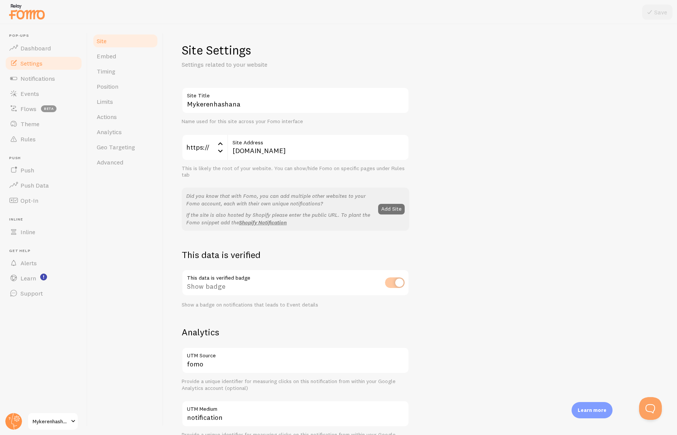
click at [40, 33] on header "Pop-ups Dashboard Settings Notifications Events Flows beta Theme Rules Push Pus…" at bounding box center [43, 229] width 87 height 411
click at [19, 39] on li "Pop-ups Dashboard" at bounding box center [44, 44] width 78 height 22
click at [28, 49] on span "Dashboard" at bounding box center [35, 48] width 30 height 8
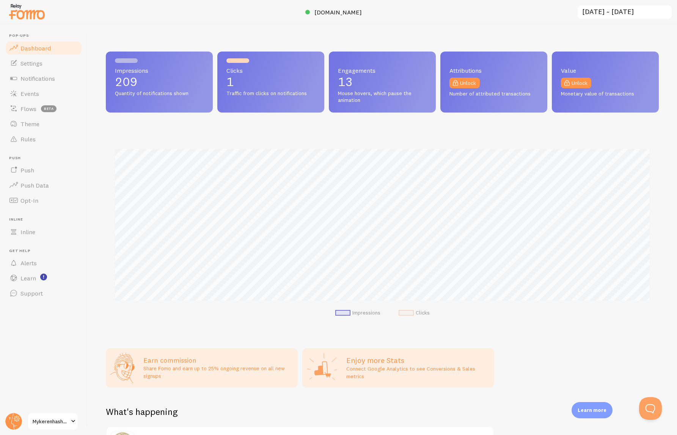
scroll to position [199, 553]
click at [235, 74] on div "Clicks 1 Traffic from clicks on notifications" at bounding box center [270, 82] width 107 height 61
click at [38, 96] on span "Events" at bounding box center [29, 94] width 19 height 8
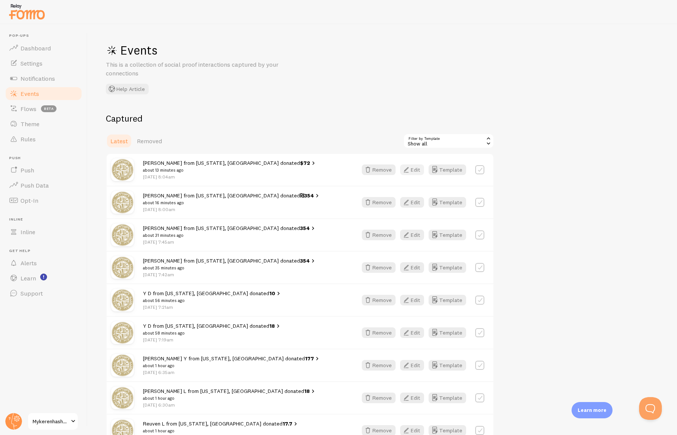
click at [410, 169] on icon "button" at bounding box center [406, 169] width 9 height 9
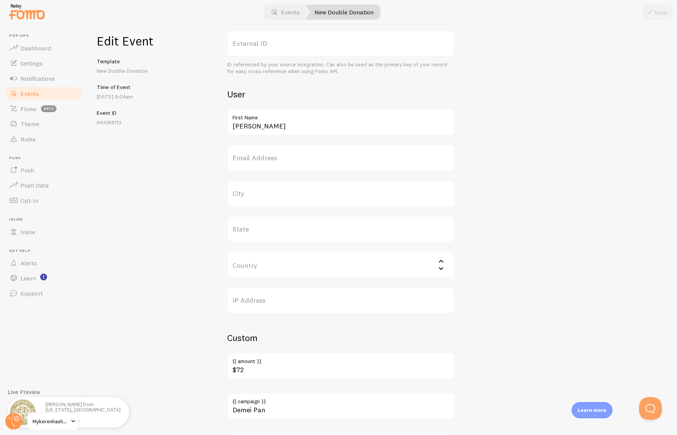
scroll to position [299, 0]
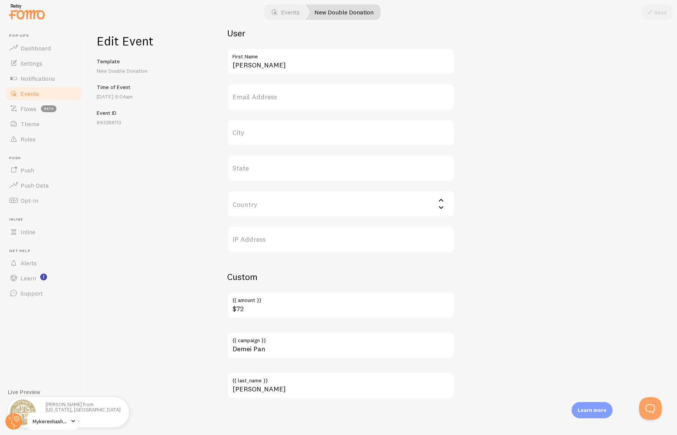
click at [291, 239] on label "IP Address" at bounding box center [341, 239] width 228 height 27
click at [291, 239] on input "IP Address" at bounding box center [341, 239] width 228 height 27
click at [287, 242] on label "IP Address" at bounding box center [341, 239] width 228 height 27
click at [287, 242] on input "IP Address" at bounding box center [341, 239] width 228 height 27
click at [345, 137] on label "City" at bounding box center [341, 132] width 228 height 27
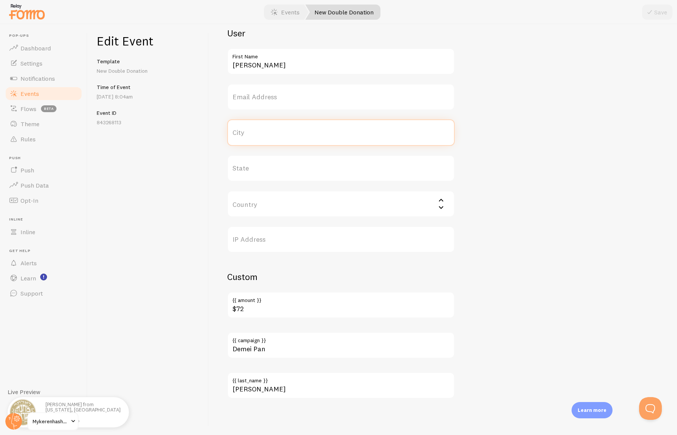
click at [345, 137] on input "City" at bounding box center [341, 132] width 228 height 27
click at [344, 137] on label "City" at bounding box center [341, 132] width 228 height 27
click at [344, 137] on input "City" at bounding box center [341, 132] width 228 height 27
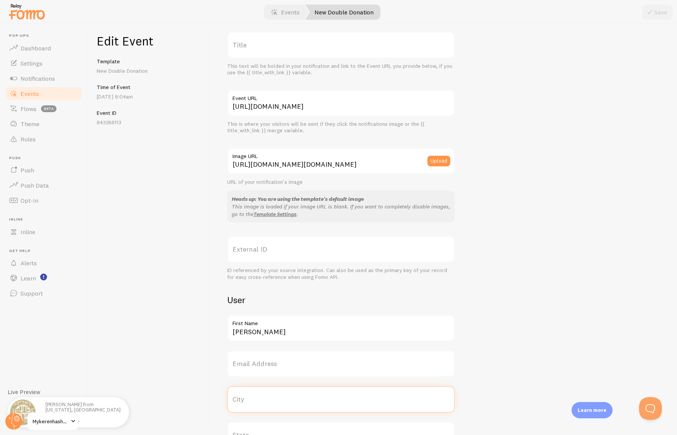
scroll to position [0, 0]
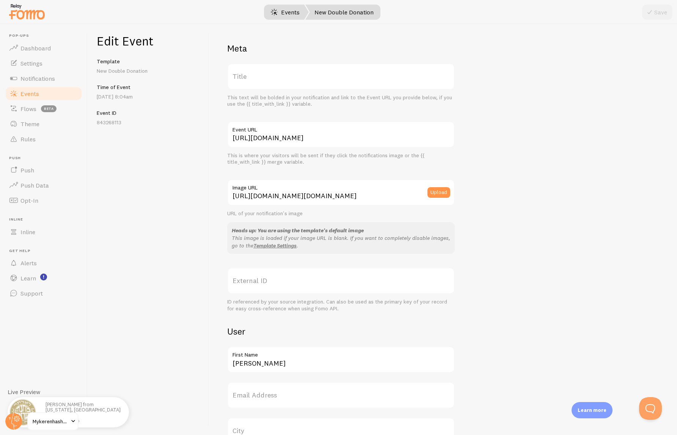
click at [283, 17] on link "Events" at bounding box center [285, 12] width 47 height 15
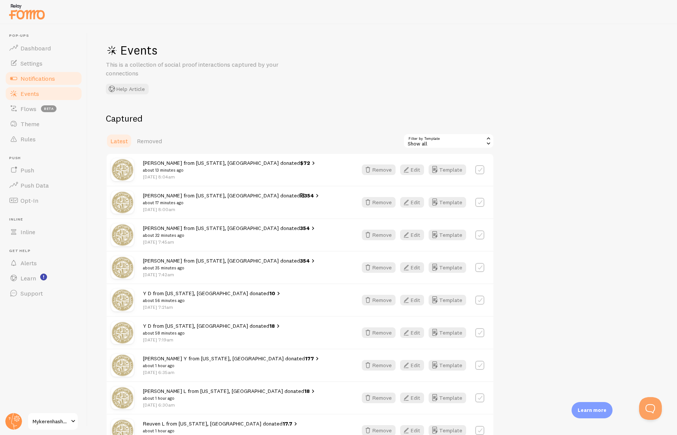
click at [41, 81] on span "Notifications" at bounding box center [37, 79] width 35 height 8
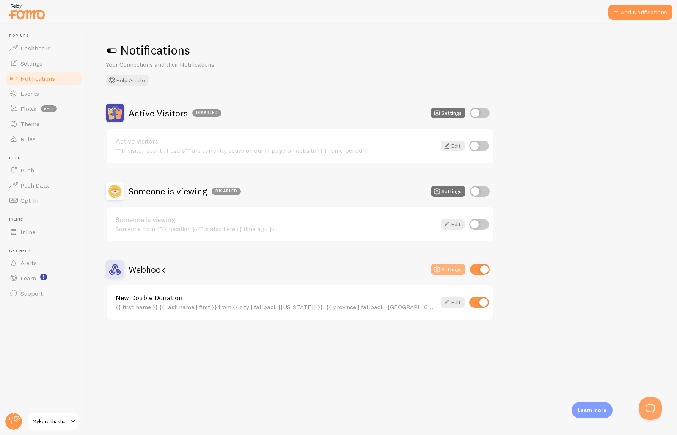
click at [446, 271] on button "Settings" at bounding box center [448, 269] width 35 height 11
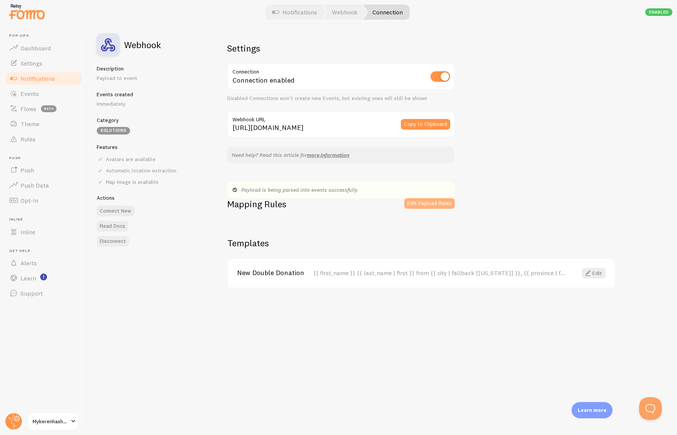
click at [434, 207] on button "Edit Payload Rules" at bounding box center [429, 203] width 50 height 11
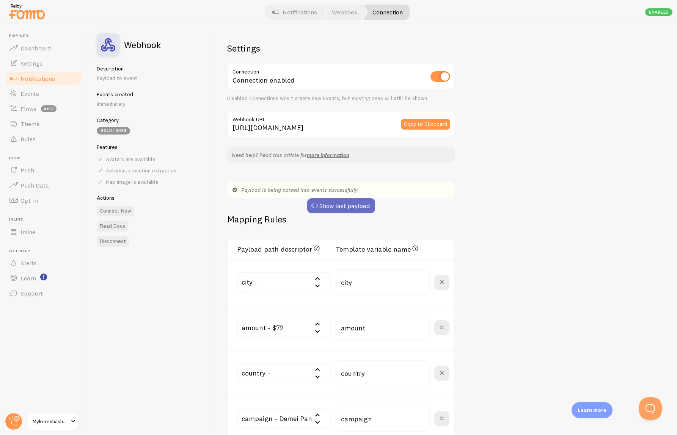
click at [338, 206] on button "Show last payload" at bounding box center [341, 205] width 68 height 15
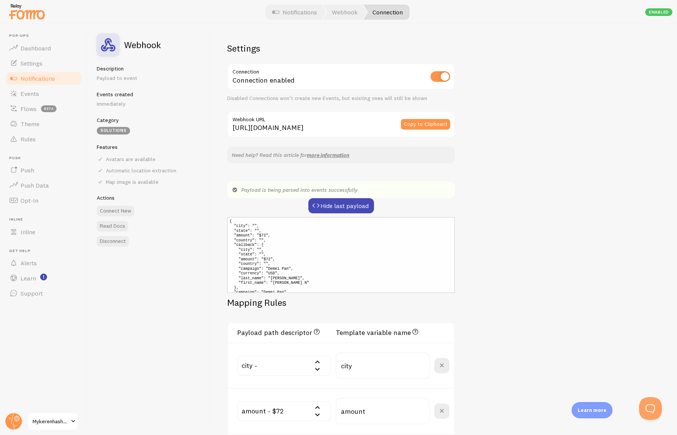
click at [307, 259] on pre "{ "city": "", "state": "", "amount": "$72", "country": "", "callback": { "city"…" at bounding box center [341, 255] width 228 height 76
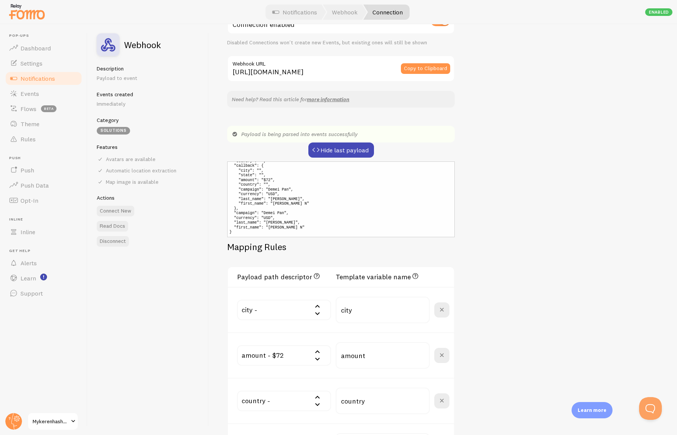
scroll to position [97, 0]
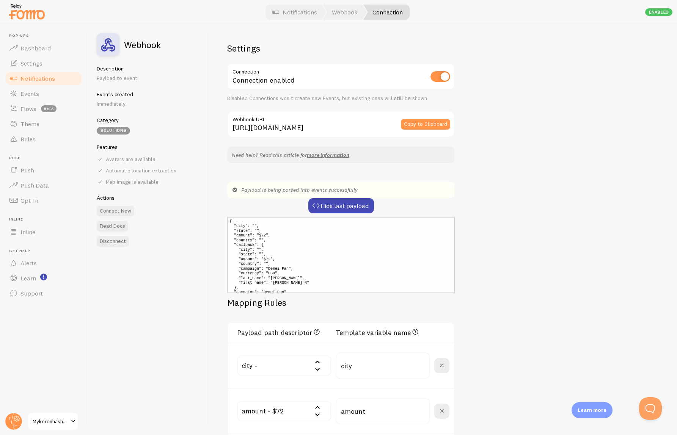
scroll to position [24, 0]
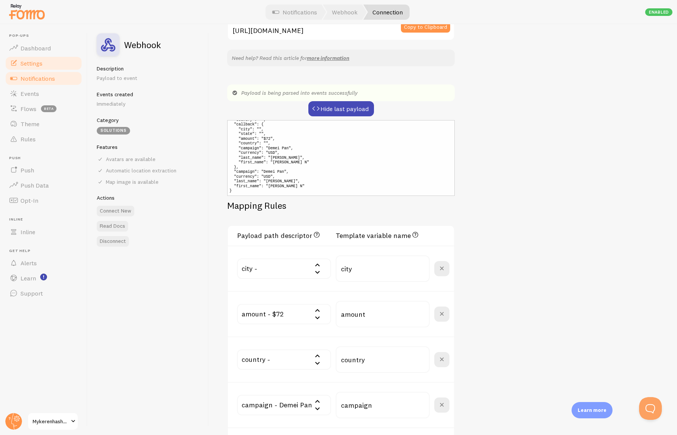
click at [38, 66] on span "Settings" at bounding box center [31, 64] width 22 height 8
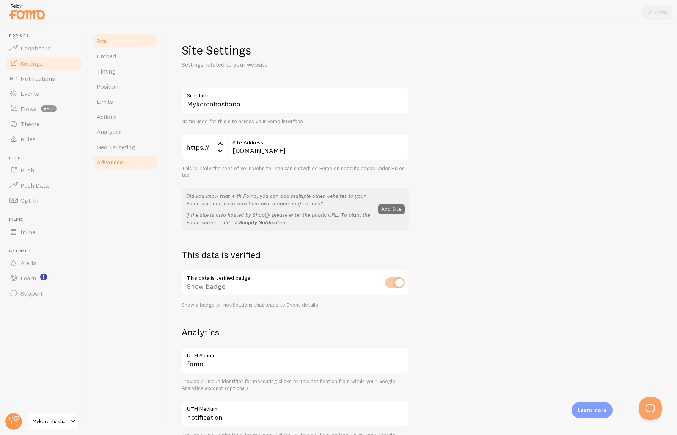
click at [110, 159] on span "Advanced" at bounding box center [110, 163] width 27 height 8
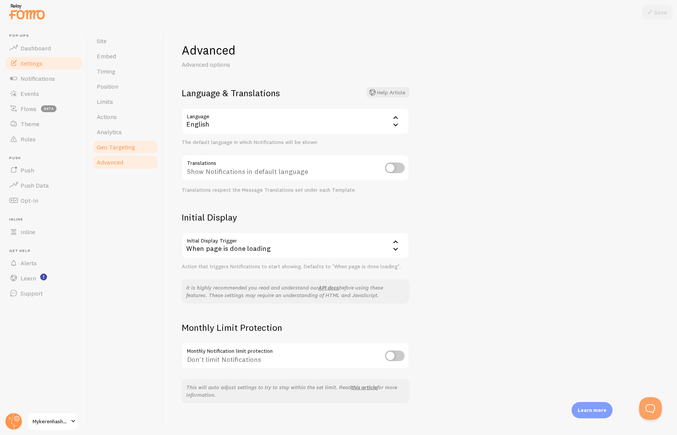
click at [110, 147] on span "Geo Targeting" at bounding box center [116, 147] width 38 height 8
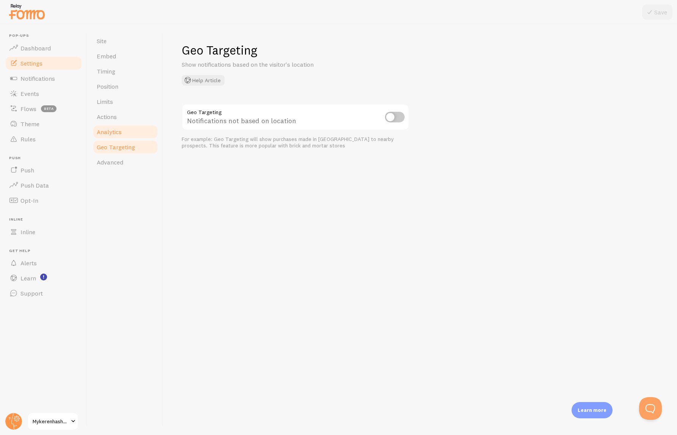
click at [105, 137] on link "Analytics" at bounding box center [125, 131] width 66 height 15
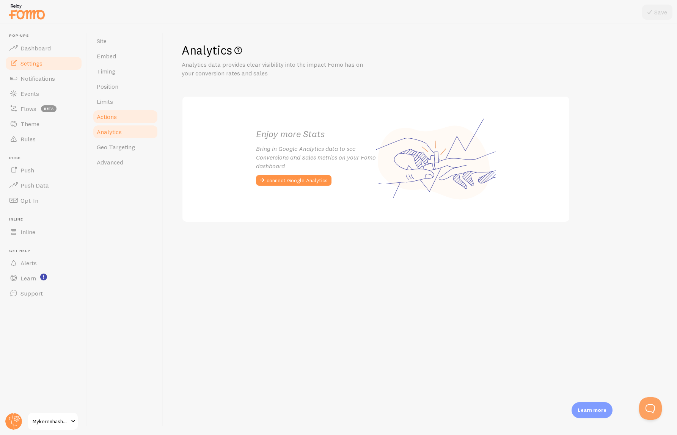
click at [115, 117] on span "Actions" at bounding box center [107, 117] width 20 height 8
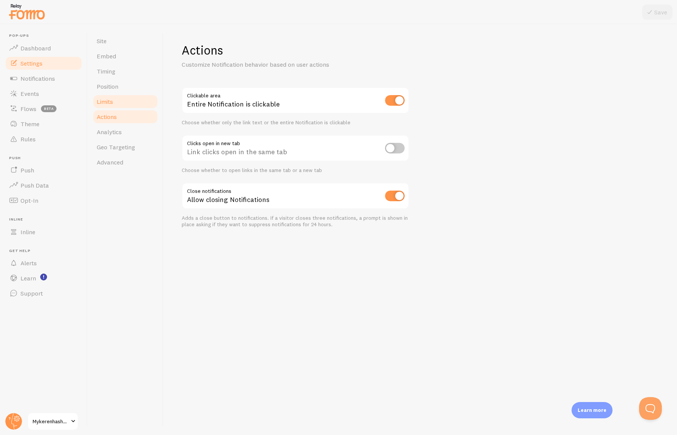
click at [125, 103] on link "Limits" at bounding box center [125, 101] width 66 height 15
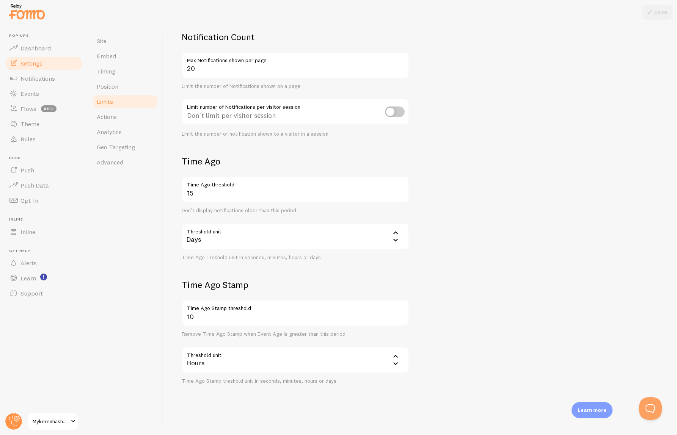
scroll to position [56, 0]
click at [113, 87] on span "Position" at bounding box center [108, 87] width 22 height 8
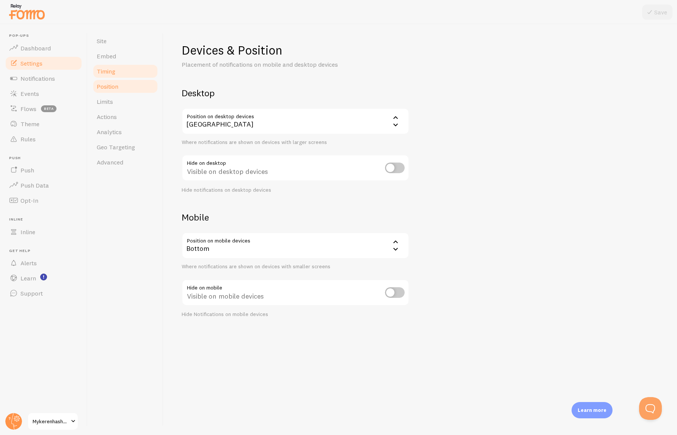
click at [114, 64] on link "Timing" at bounding box center [125, 71] width 66 height 15
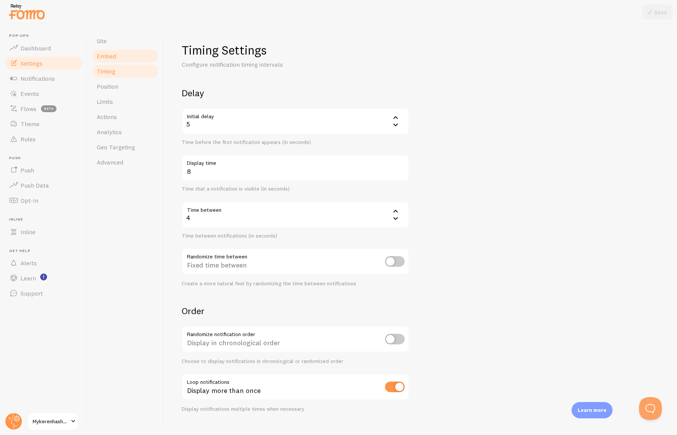
click at [112, 57] on span "Embed" at bounding box center [106, 56] width 19 height 8
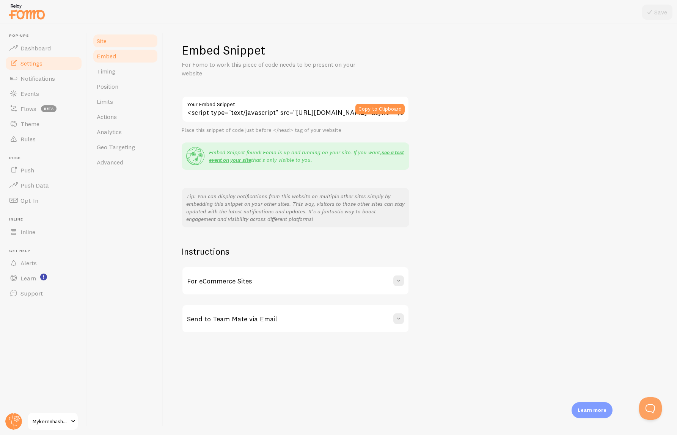
click at [111, 45] on link "Site" at bounding box center [125, 40] width 66 height 15
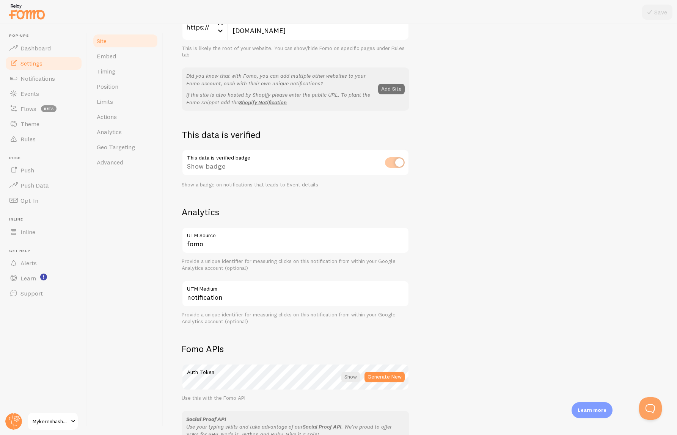
scroll to position [118, 0]
click at [396, 164] on div "This data is verified badge Show badge Show a badge on notifications that leads…" at bounding box center [296, 170] width 228 height 39
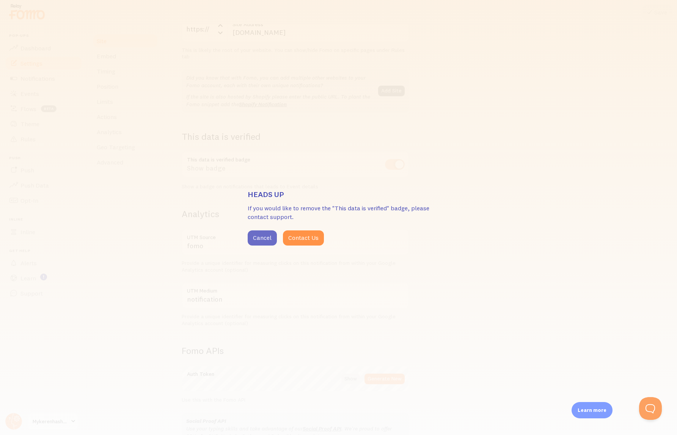
click at [259, 241] on button "Cancel" at bounding box center [262, 238] width 29 height 15
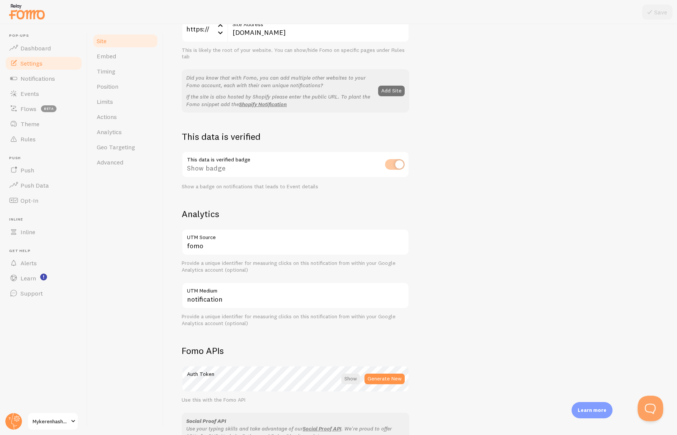
click at [649, 413] on button "Open Beacon popover" at bounding box center [649, 407] width 23 height 23
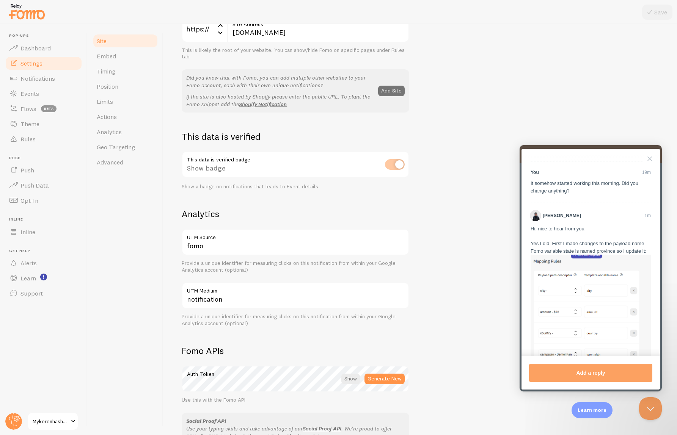
scroll to position [77, 0]
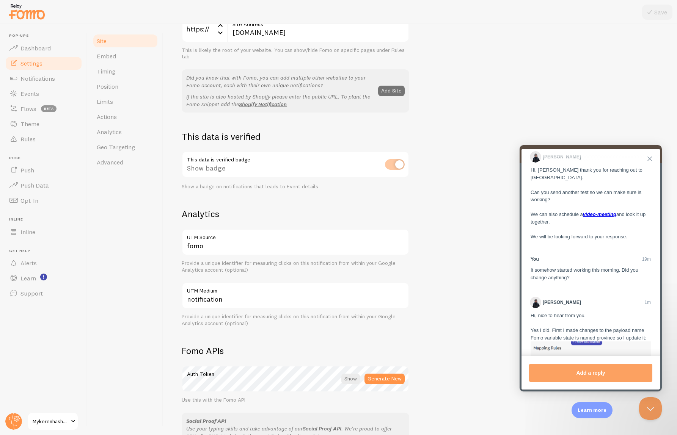
click at [650, 160] on button "Close" at bounding box center [650, 159] width 12 height 12
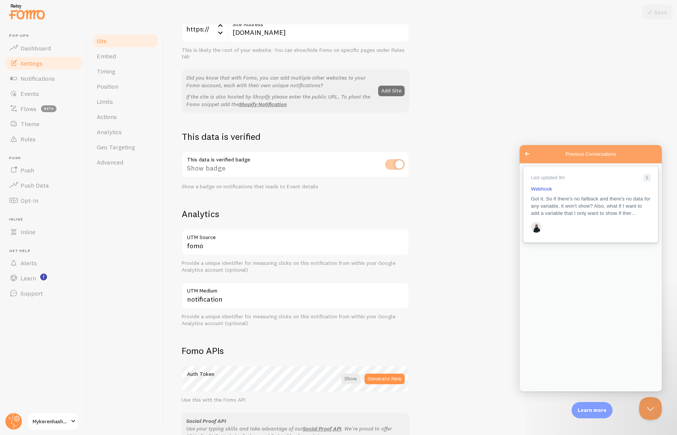
click at [576, 201] on span "Got it. So if there's no fallback and there's no data for any variable, it won'…" at bounding box center [590, 206] width 119 height 20
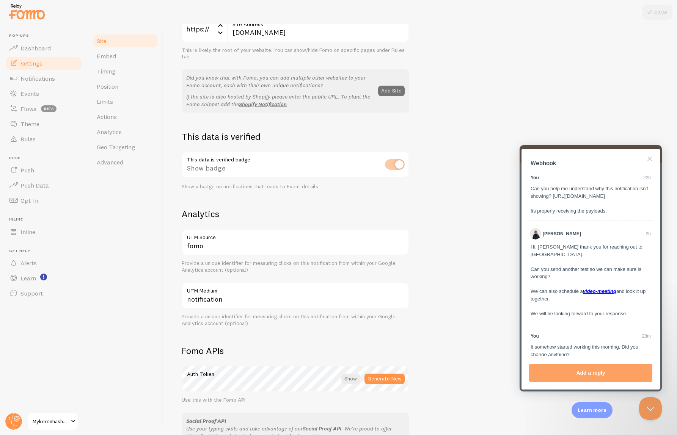
scroll to position [262, 0]
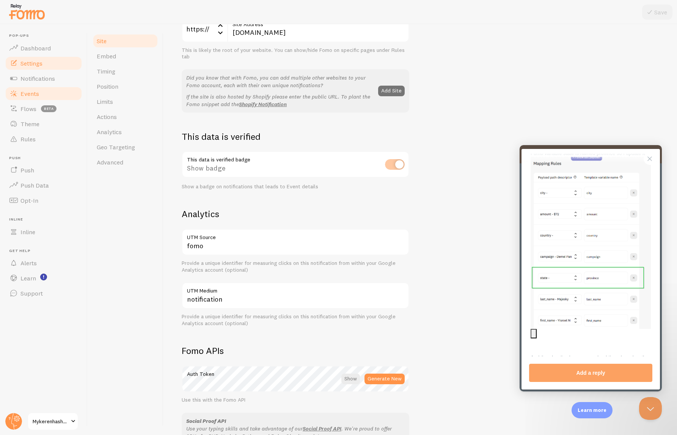
click at [42, 95] on link "Events" at bounding box center [44, 93] width 78 height 15
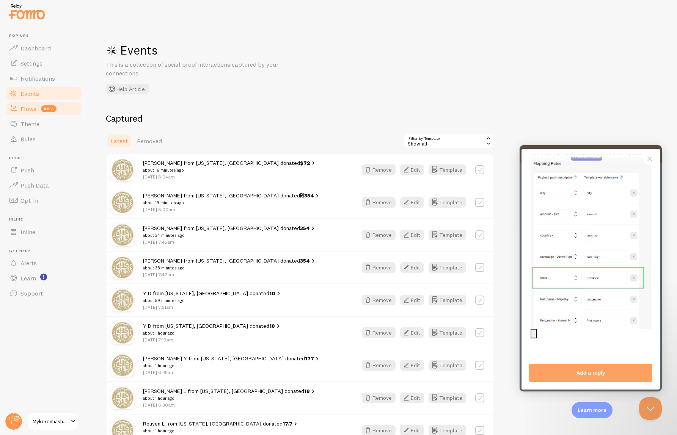
click at [29, 108] on span "Flows" at bounding box center [28, 109] width 16 height 8
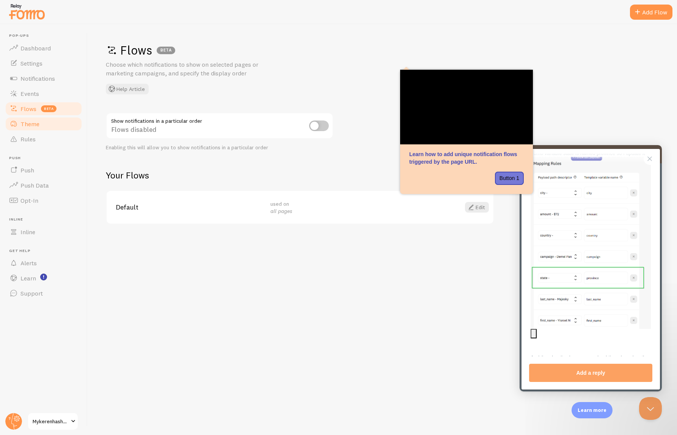
click at [29, 129] on link "Theme" at bounding box center [44, 123] width 78 height 15
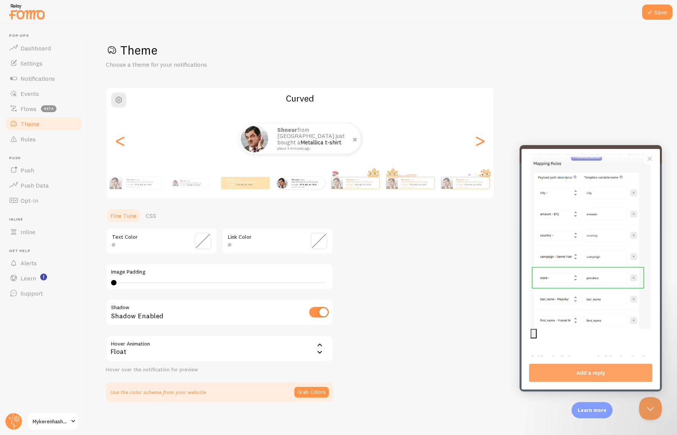
click at [290, 147] on small "about 4 minutes ago" at bounding box center [314, 149] width 74 height 4
click at [315, 241] on span at bounding box center [319, 241] width 17 height 17
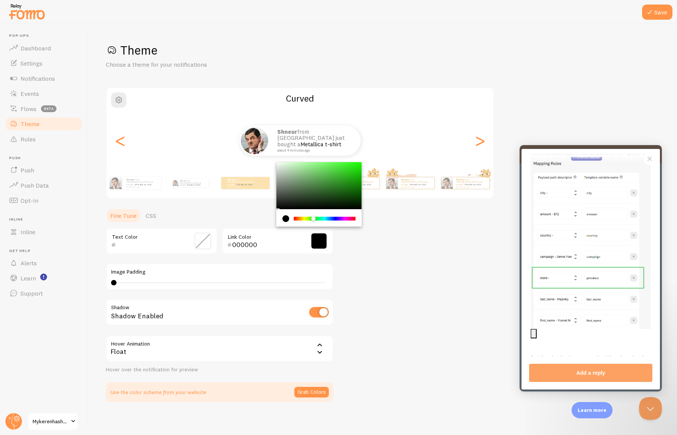
click at [314, 219] on div "Chrome color picker" at bounding box center [325, 219] width 60 height 4
drag, startPoint x: 323, startPoint y: 194, endPoint x: 337, endPoint y: 171, distance: 26.6
click at [337, 171] on div "Chrome color picker" at bounding box center [319, 185] width 85 height 47
drag, startPoint x: 313, startPoint y: 219, endPoint x: 302, endPoint y: 218, distance: 10.7
click at [311, 217] on div "Chrome color picker" at bounding box center [313, 219] width 5 height 5
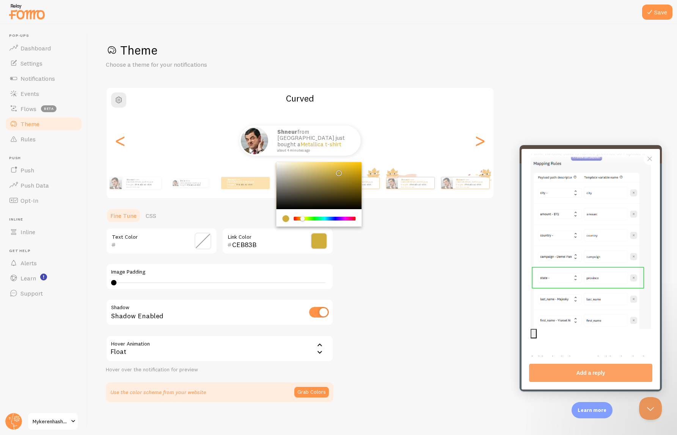
type input "CEAD3B"
click at [29, 124] on span "Theme" at bounding box center [29, 124] width 19 height 8
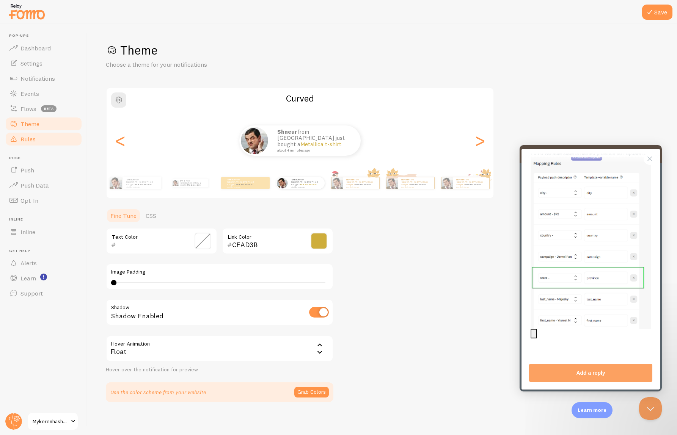
click at [30, 141] on span "Rules" at bounding box center [27, 139] width 15 height 8
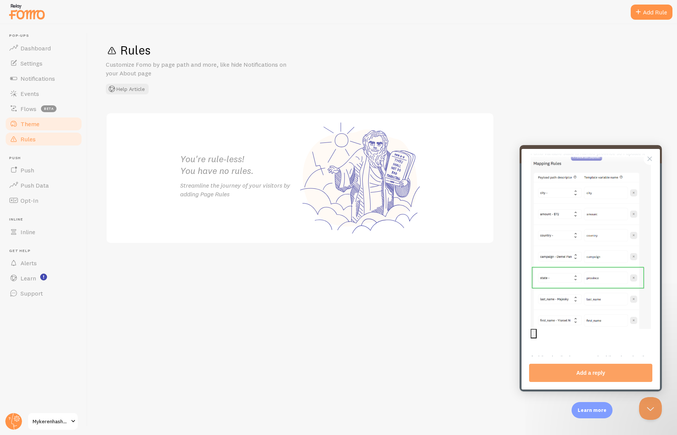
click at [27, 126] on span "Theme" at bounding box center [29, 124] width 19 height 8
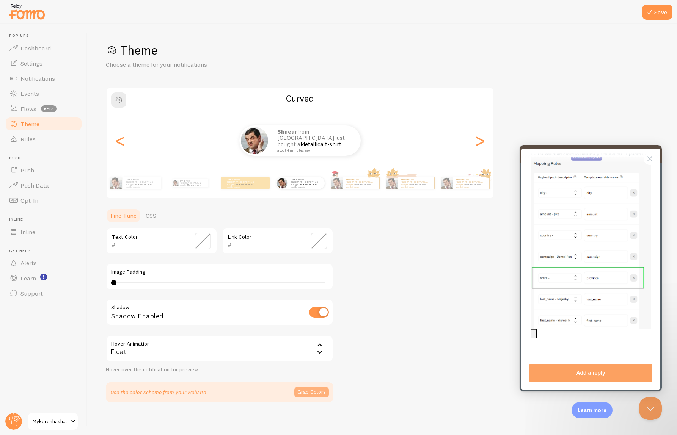
click at [311, 392] on button "Grab Colors" at bounding box center [311, 392] width 35 height 11
click at [159, 216] on link "CSS" at bounding box center [151, 215] width 20 height 15
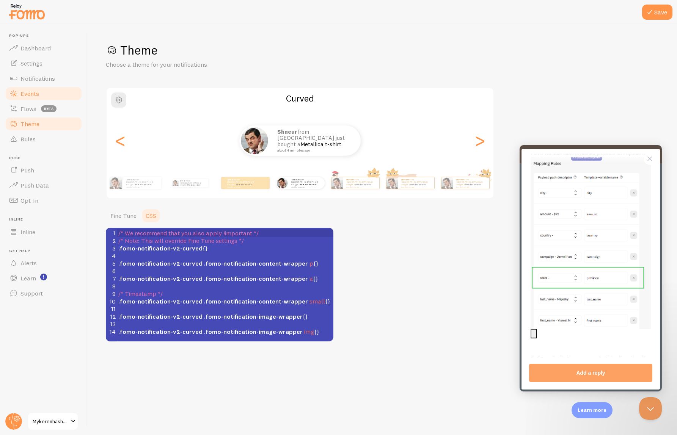
click at [51, 89] on link "Events" at bounding box center [44, 93] width 78 height 15
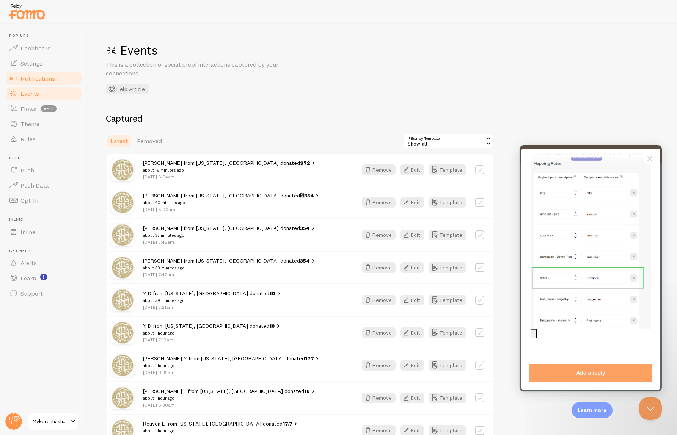
click at [49, 72] on link "Notifications" at bounding box center [44, 78] width 78 height 15
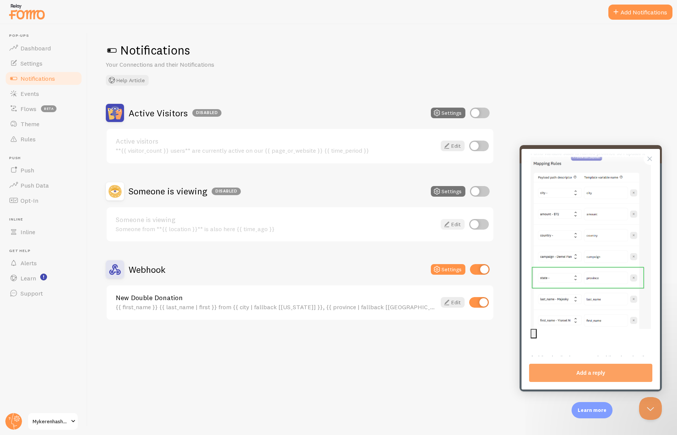
click at [452, 223] on link "Edit" at bounding box center [453, 224] width 24 height 11
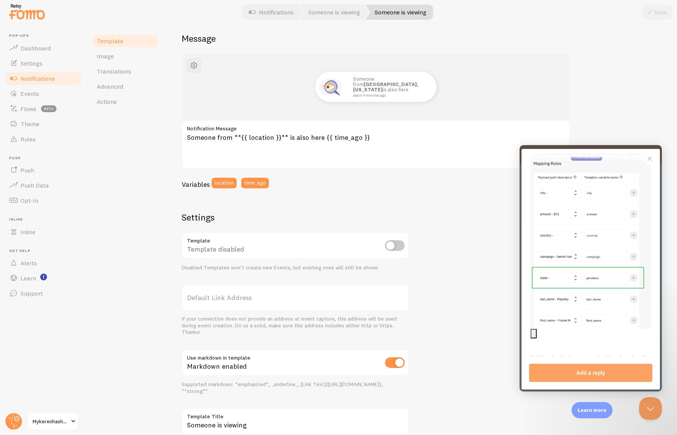
scroll to position [82, 0]
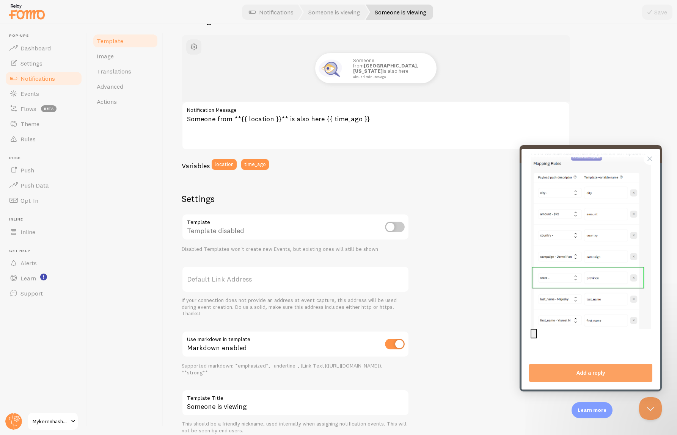
click at [130, 44] on link "Template" at bounding box center [125, 40] width 66 height 15
click at [42, 56] on link "Settings" at bounding box center [44, 63] width 78 height 15
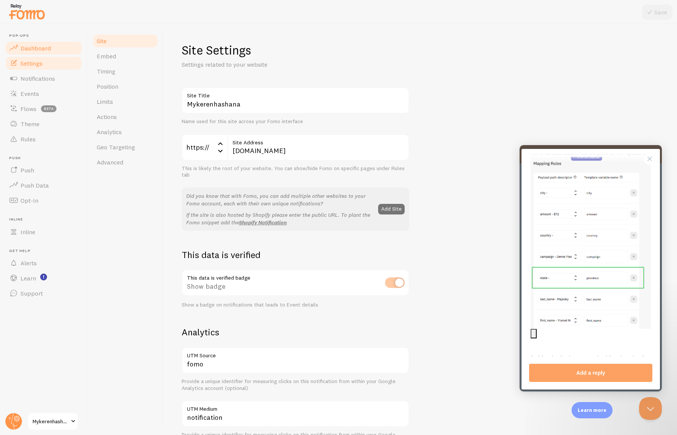
click at [43, 46] on span "Dashboard" at bounding box center [35, 48] width 30 height 8
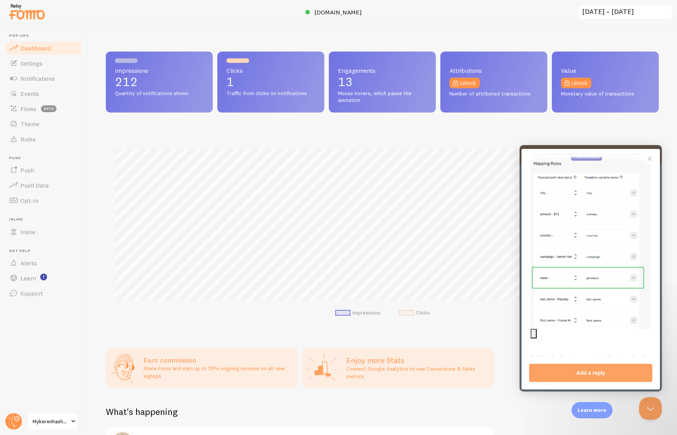
scroll to position [199, 553]
click at [48, 93] on link "Events" at bounding box center [44, 93] width 78 height 15
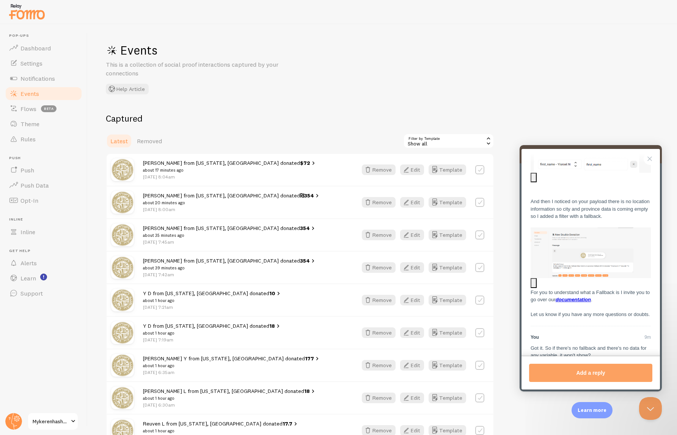
scroll to position [485, 0]
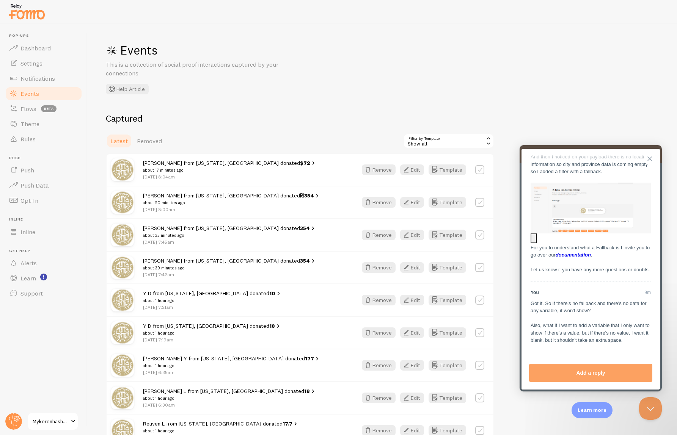
click at [652, 160] on button "Close" at bounding box center [650, 159] width 12 height 12
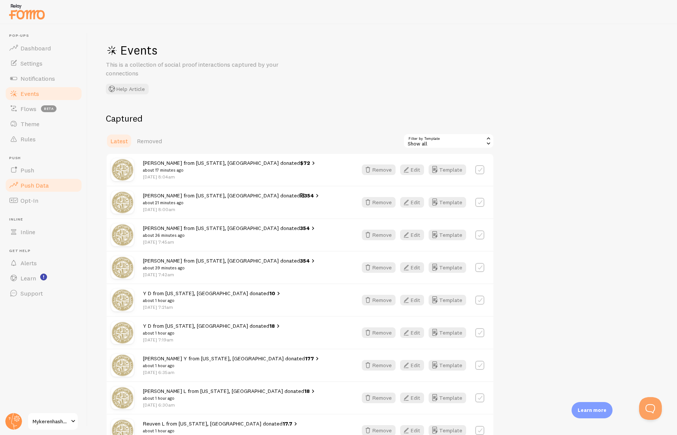
click at [46, 187] on span "Push Data" at bounding box center [34, 186] width 28 height 8
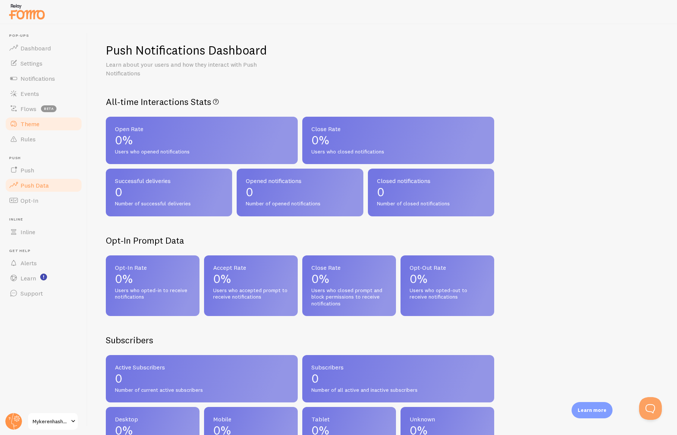
click at [37, 128] on link "Theme" at bounding box center [44, 123] width 78 height 15
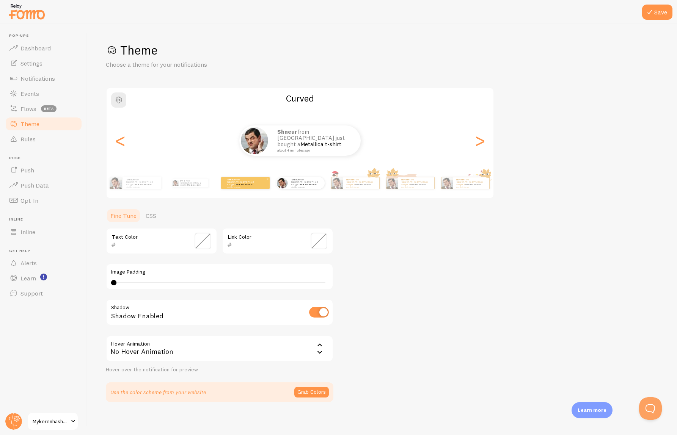
click at [235, 186] on small "about 4 minutes ago" at bounding box center [242, 187] width 30 height 2
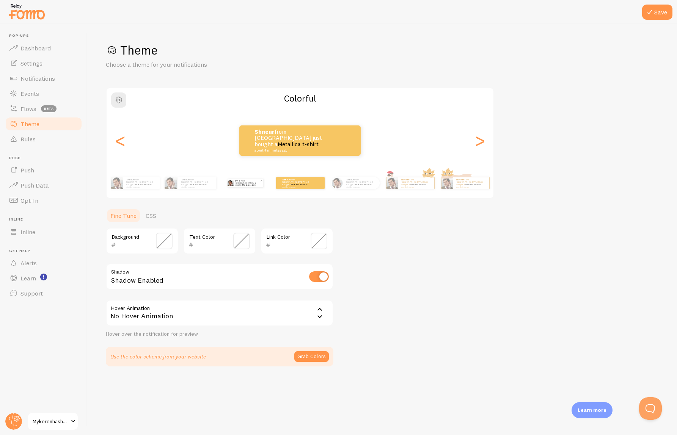
click at [244, 185] on link "Metallica t-shirt" at bounding box center [248, 185] width 13 height 2
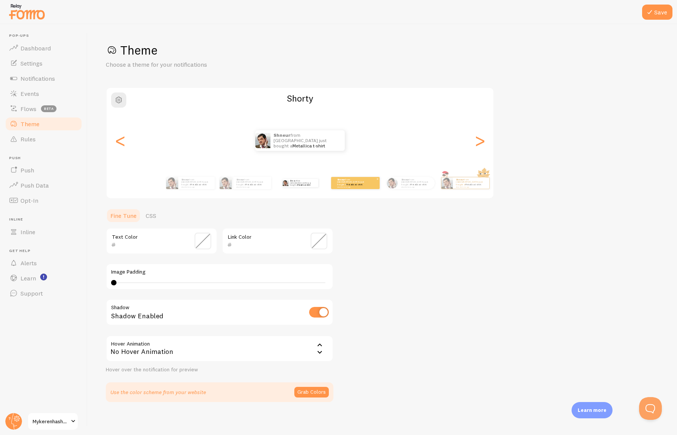
click at [373, 185] on div "Shneur from United States just bought a Metallica t-shirt about 4 minutes ago" at bounding box center [355, 183] width 49 height 12
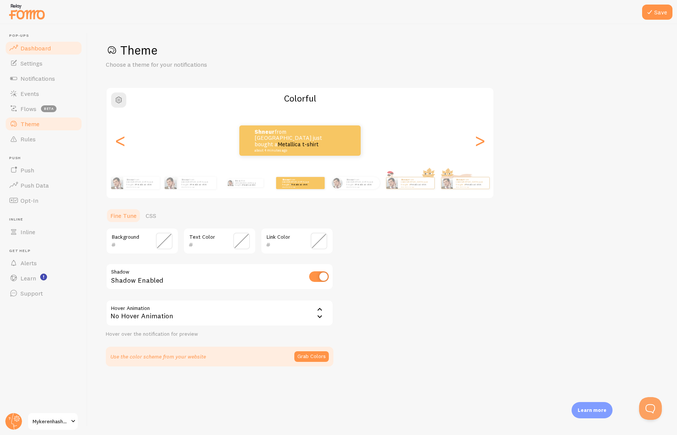
click at [62, 47] on link "Dashboard" at bounding box center [44, 48] width 78 height 15
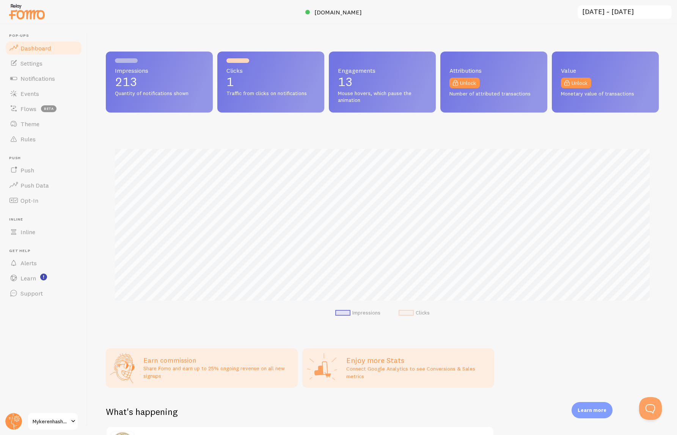
scroll to position [199, 553]
click at [44, 78] on span "Notifications" at bounding box center [37, 79] width 35 height 8
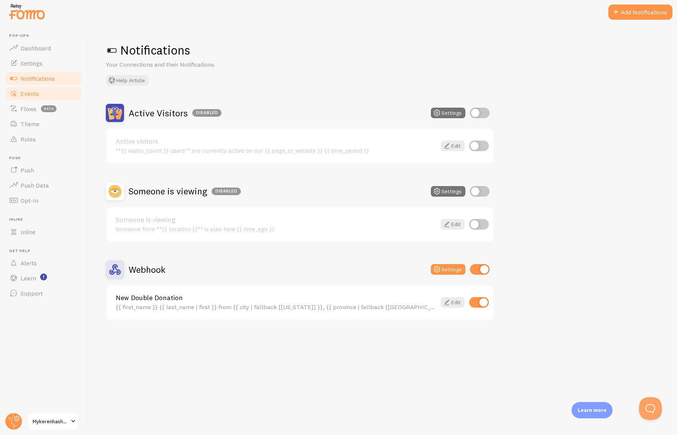
click at [41, 95] on link "Events" at bounding box center [44, 93] width 78 height 15
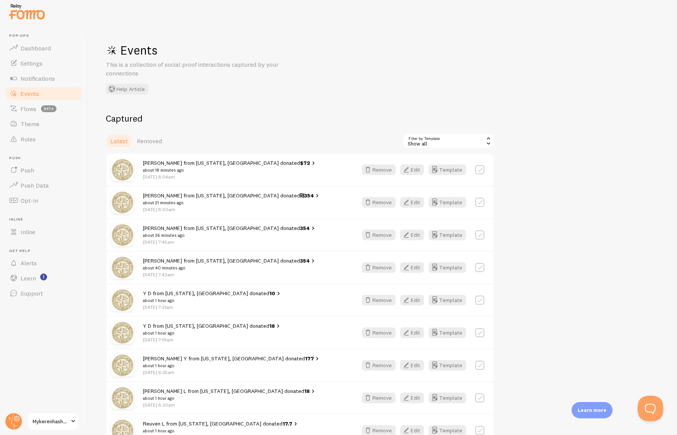
click at [642, 411] on button "Open Beacon popover" at bounding box center [649, 407] width 23 height 23
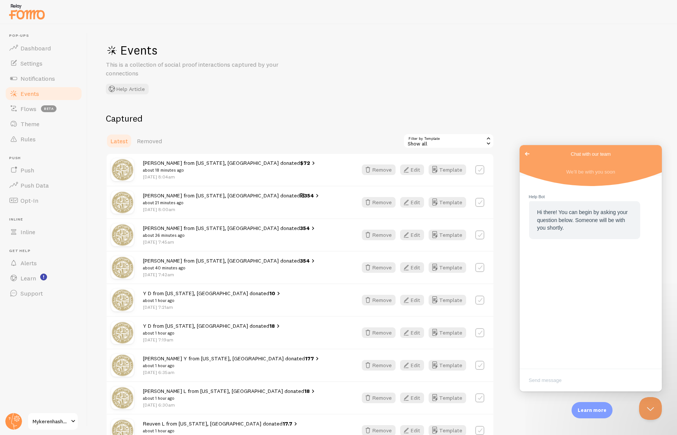
click at [528, 154] on span "Go back" at bounding box center [527, 153] width 9 height 9
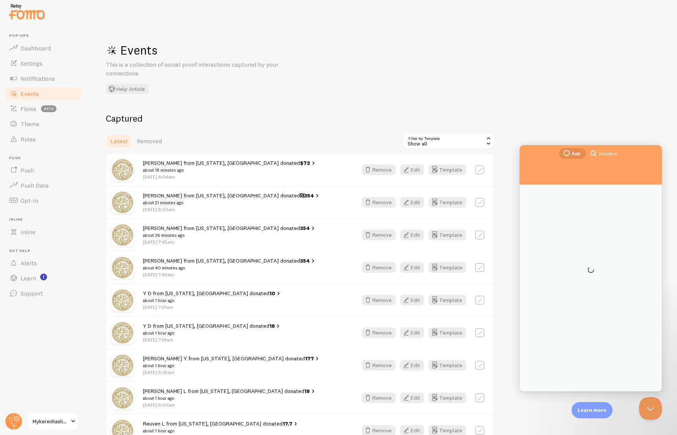
click at [426, 144] on div "Show all" at bounding box center [448, 141] width 91 height 15
drag, startPoint x: 446, startPoint y: 104, endPoint x: 433, endPoint y: 83, distance: 24.2
click at [432, 87] on div "Events This is a collection of social proof interactions captured by your conne…" at bounding box center [383, 229] width 590 height 411
click at [433, 74] on div "Events This is a collection of social proof interactions captured by your conne…" at bounding box center [383, 229] width 590 height 411
click at [147, 137] on span "Removed" at bounding box center [149, 141] width 25 height 8
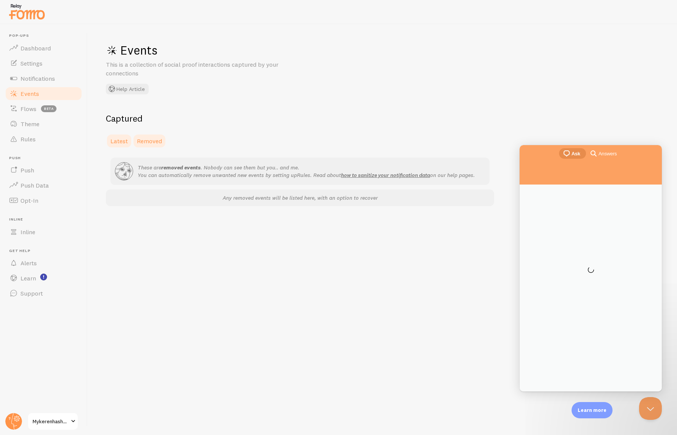
click at [128, 141] on link "Latest" at bounding box center [119, 141] width 27 height 15
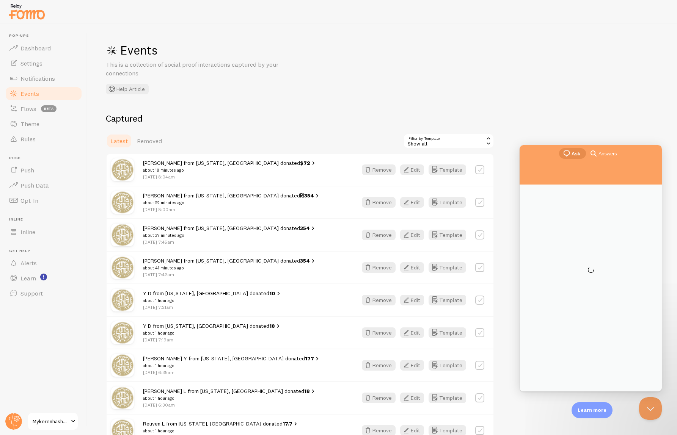
click at [479, 170] on label at bounding box center [479, 169] width 9 height 9
checkbox input "false"
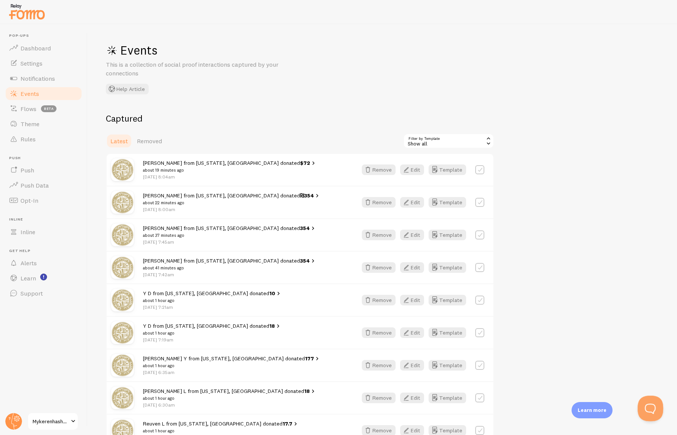
click at [649, 413] on button "Open Beacon popover" at bounding box center [649, 407] width 23 height 23
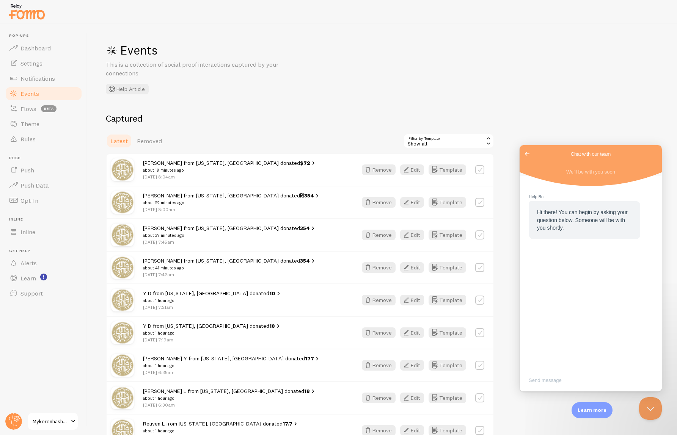
click at [526, 156] on span "Go back" at bounding box center [527, 153] width 9 height 9
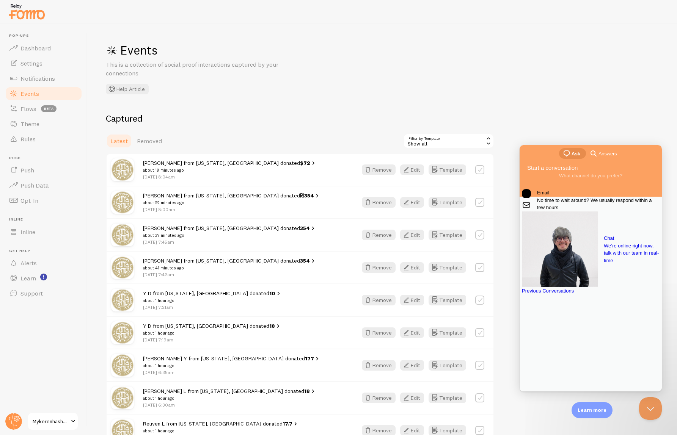
click at [580, 212] on span "No time to wait around? We usually respond within a few hours" at bounding box center [598, 204] width 123 height 15
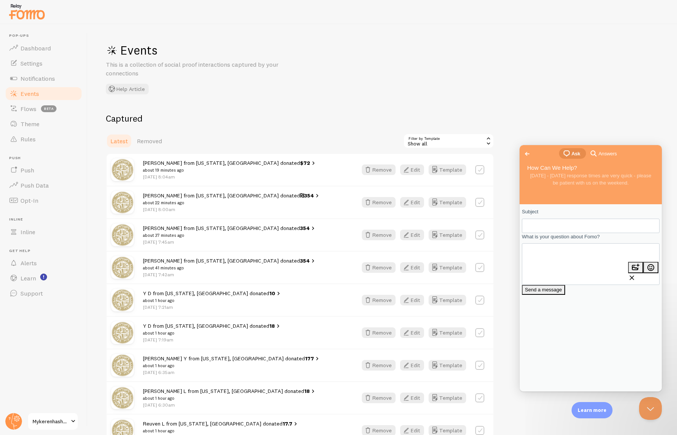
click at [574, 155] on span "Ask" at bounding box center [576, 154] width 9 height 8
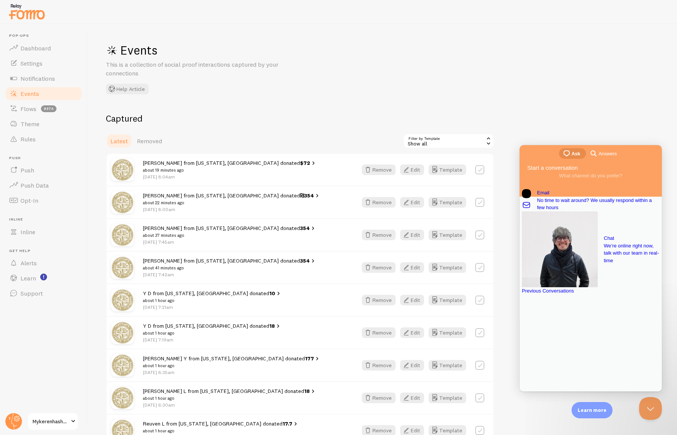
click at [592, 295] on link "Previous Conversations" at bounding box center [591, 292] width 138 height 8
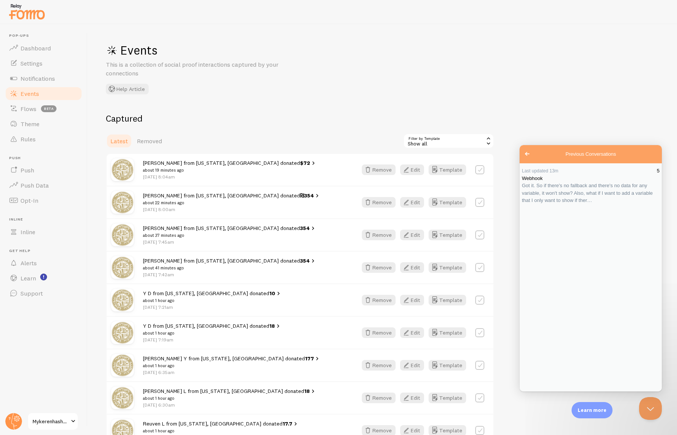
click at [599, 201] on span "Got it. So if there's no fallback and there's no data for any variable, it won'…" at bounding box center [587, 193] width 131 height 20
click at [562, 81] on div "Events This is a collection of social proof interactions captured by your conne…" at bounding box center [383, 229] width 590 height 411
click at [533, 392] on button "Close" at bounding box center [527, 397] width 14 height 10
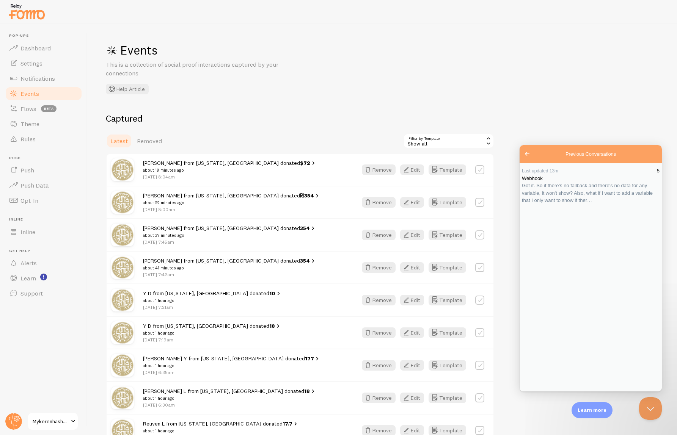
click at [580, 203] on span "Got it. So if there's no fallback and there's no data for any variable, it won'…" at bounding box center [587, 193] width 131 height 20
click at [533, 392] on button "Close" at bounding box center [527, 397] width 14 height 10
click at [524, 156] on span "Go back" at bounding box center [527, 153] width 9 height 9
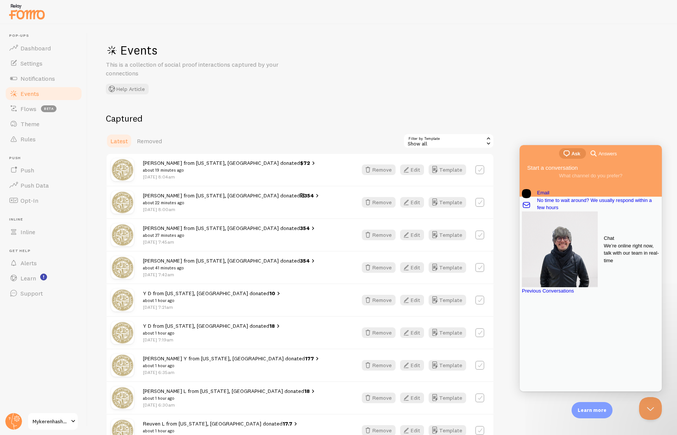
click at [604, 250] on span "We’re online right now, talk with our team in real-time" at bounding box center [632, 253] width 56 height 22
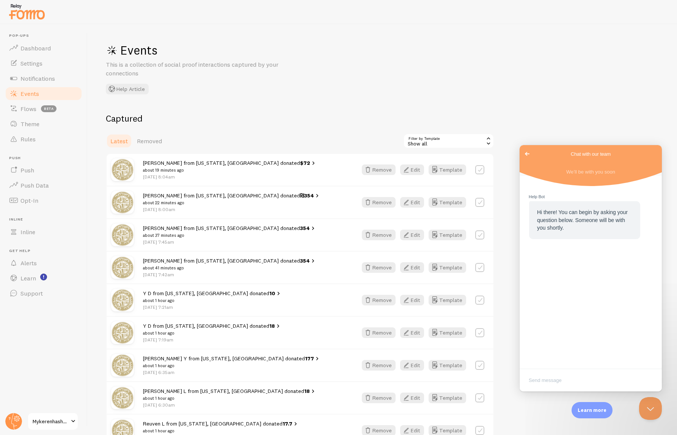
click at [527, 152] on span "Go back" at bounding box center [527, 153] width 9 height 9
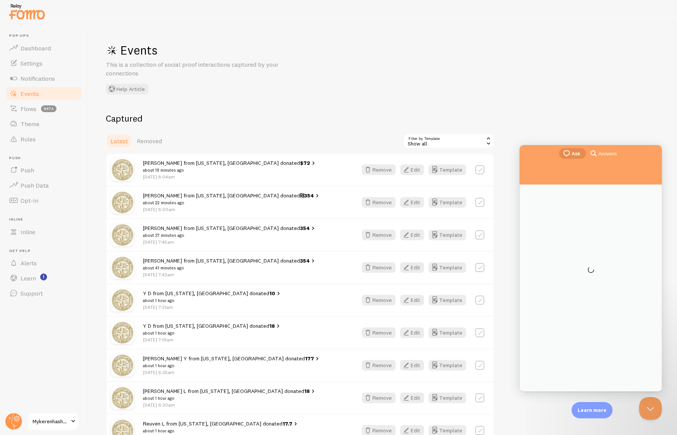
click at [610, 157] on div "search-medium Answers" at bounding box center [603, 153] width 28 height 9
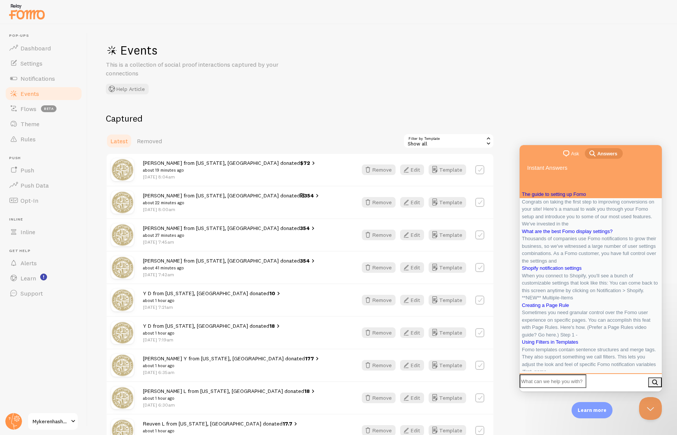
click at [575, 148] on div "chat-square Ask search-medium Answers" at bounding box center [591, 154] width 142 height 18
click at [574, 152] on span "Ask" at bounding box center [575, 154] width 8 height 8
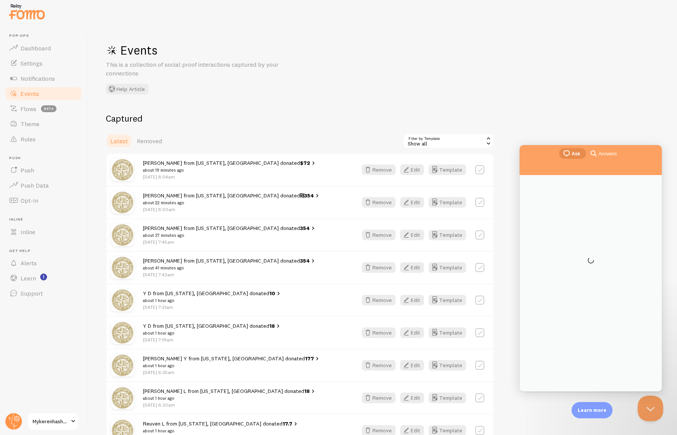
click at [645, 411] on button "Close Beacon popover" at bounding box center [649, 407] width 23 height 23
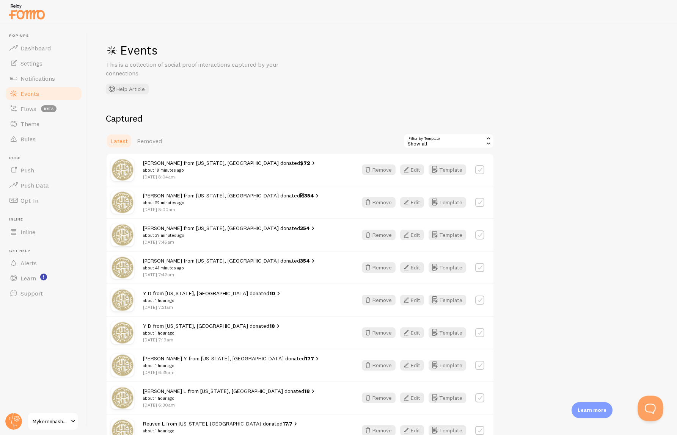
click at [645, 411] on button "Open Beacon popover" at bounding box center [649, 407] width 23 height 23
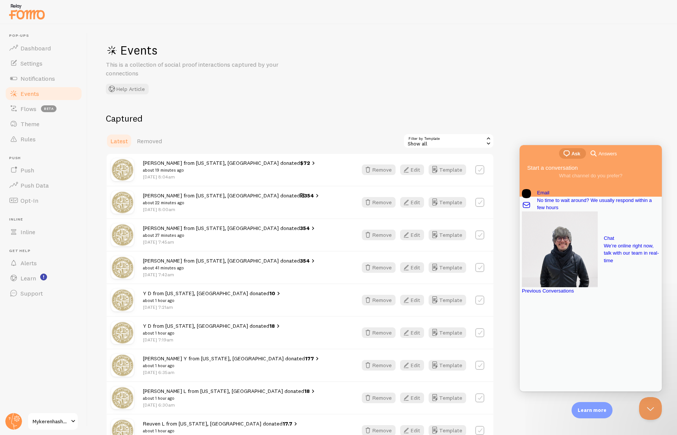
click at [566, 295] on div "Previous Conversations" at bounding box center [591, 292] width 138 height 8
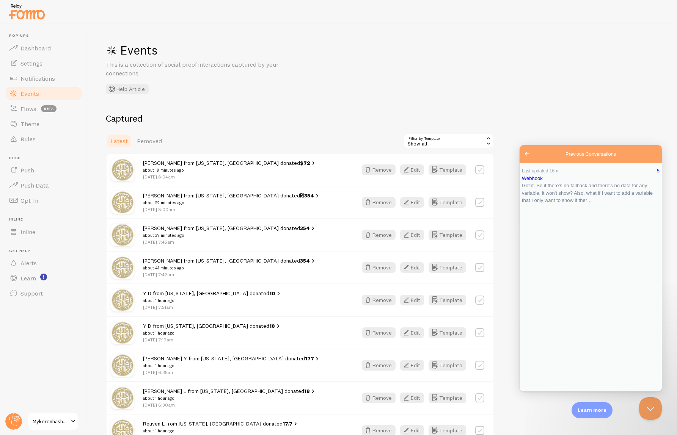
click at [528, 157] on span "Go back" at bounding box center [527, 153] width 9 height 9
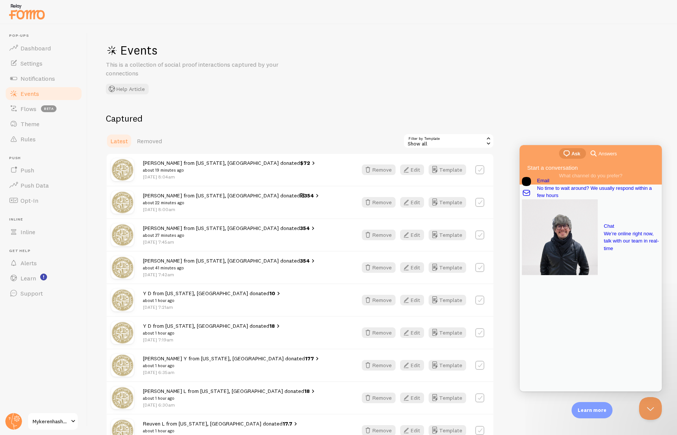
click at [306, 91] on div "Events This is a collection of social proof interactions captured by your conne…" at bounding box center [220, 68] width 228 height 52
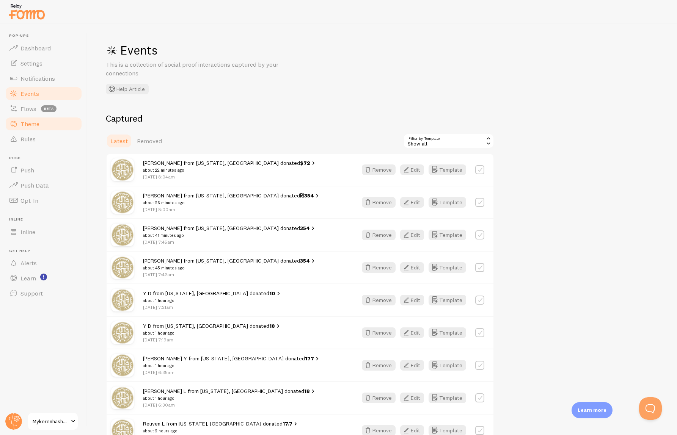
click at [43, 130] on link "Theme" at bounding box center [44, 123] width 78 height 15
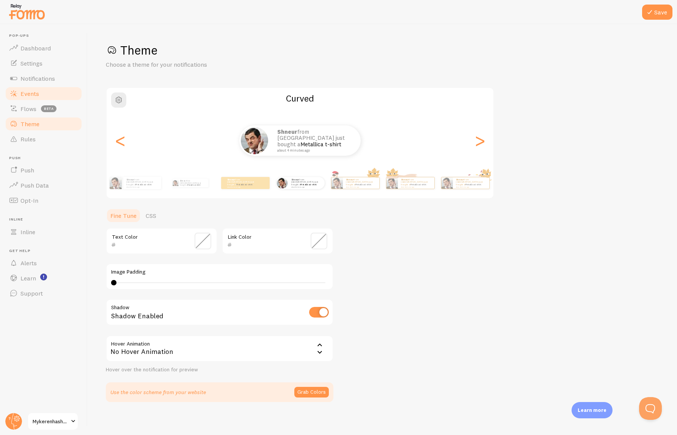
click at [44, 88] on link "Events" at bounding box center [44, 93] width 78 height 15
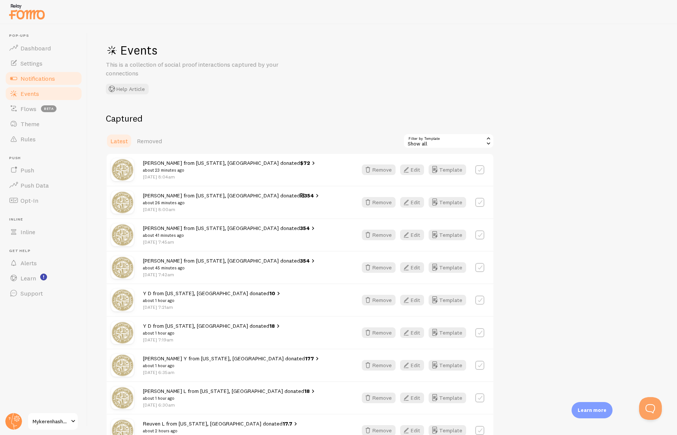
click at [40, 72] on link "Notifications" at bounding box center [44, 78] width 78 height 15
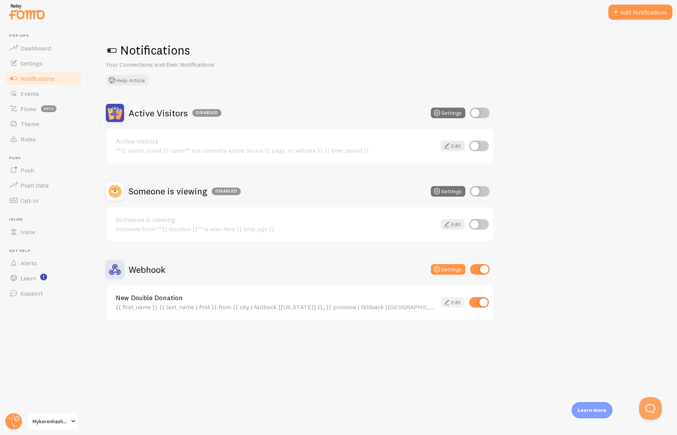
click at [445, 304] on icon at bounding box center [446, 302] width 9 height 9
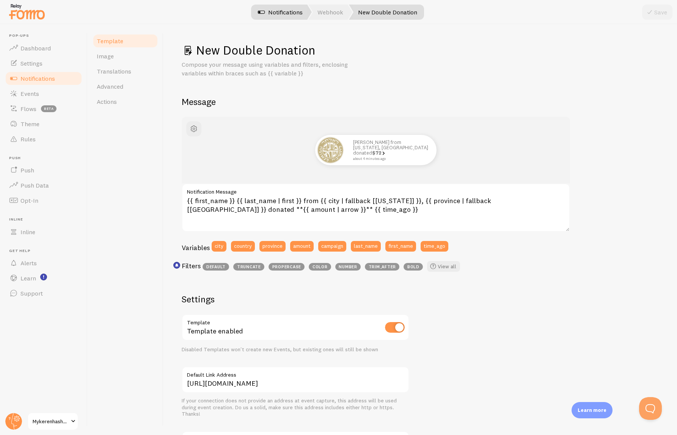
click at [297, 16] on link "Notifications" at bounding box center [280, 12] width 63 height 15
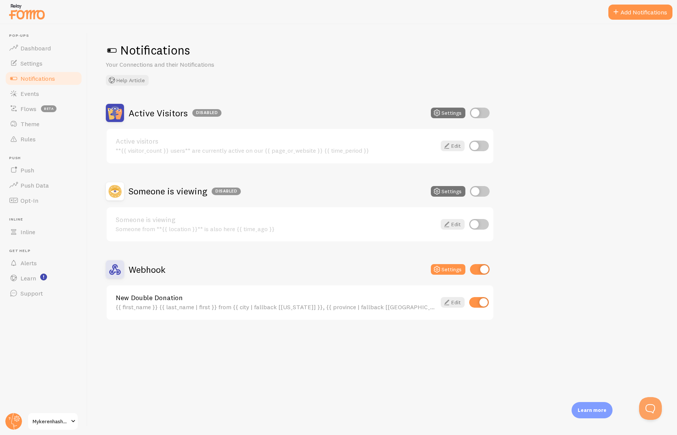
click at [238, 295] on link "New Double Donation" at bounding box center [276, 298] width 321 height 7
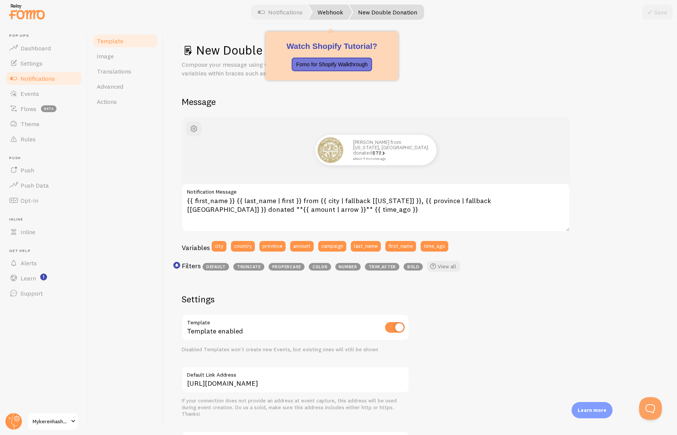
click at [336, 6] on link "Webhook" at bounding box center [330, 12] width 44 height 15
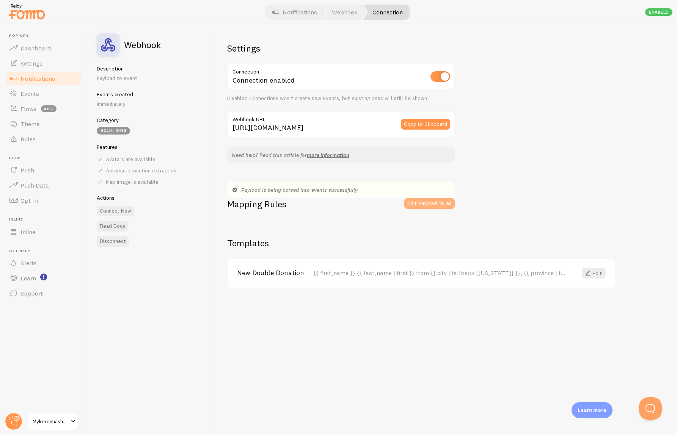
click at [418, 203] on button "Edit Payload Rules" at bounding box center [429, 203] width 50 height 11
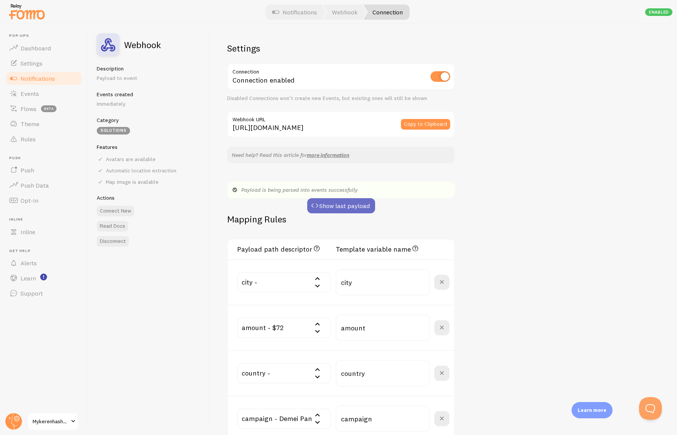
click at [353, 206] on button "Show last payload" at bounding box center [341, 205] width 68 height 15
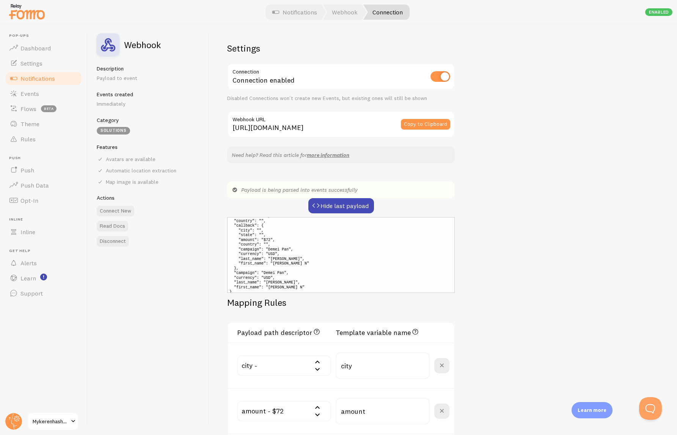
scroll to position [24, 0]
click at [41, 94] on link "Events" at bounding box center [44, 93] width 78 height 15
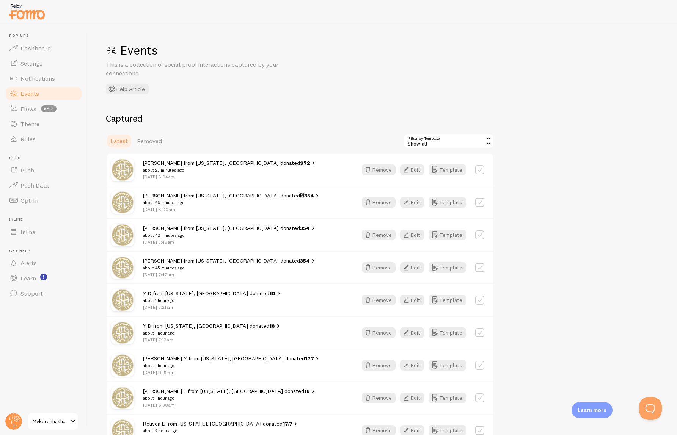
click at [41, 93] on link "Events" at bounding box center [44, 93] width 78 height 15
click at [655, 407] on button "Open Beacon popover" at bounding box center [649, 407] width 23 height 23
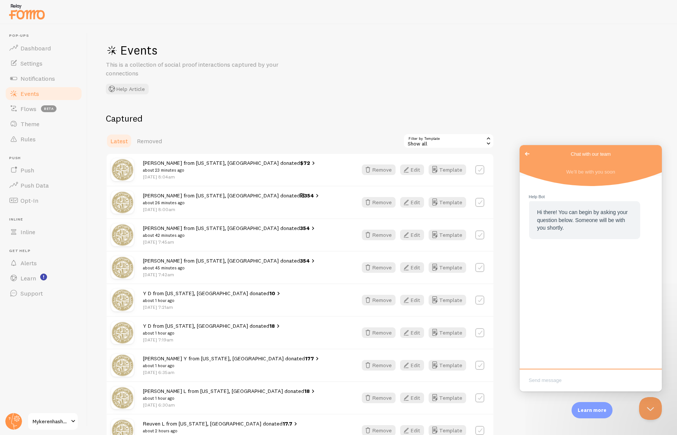
click at [528, 152] on span "Go back" at bounding box center [527, 153] width 9 height 9
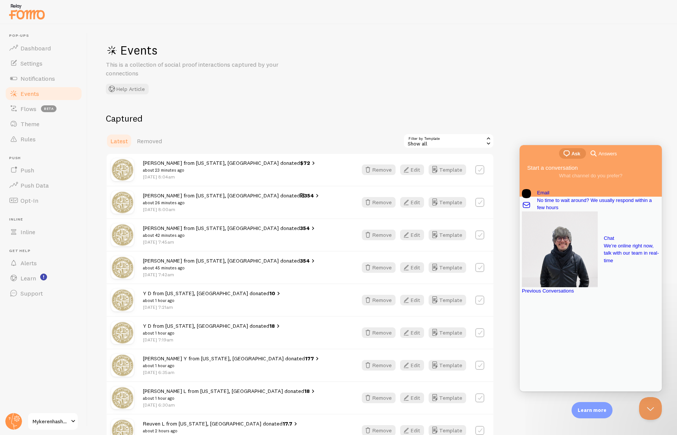
click at [566, 295] on div "Previous Conversations" at bounding box center [591, 292] width 138 height 8
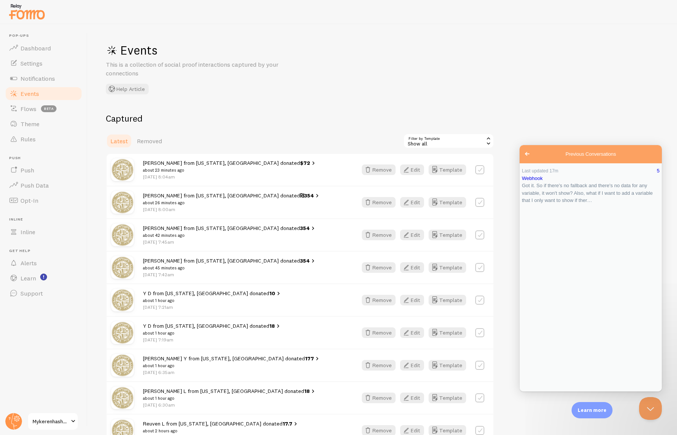
click at [528, 156] on span "Go back" at bounding box center [527, 153] width 9 height 9
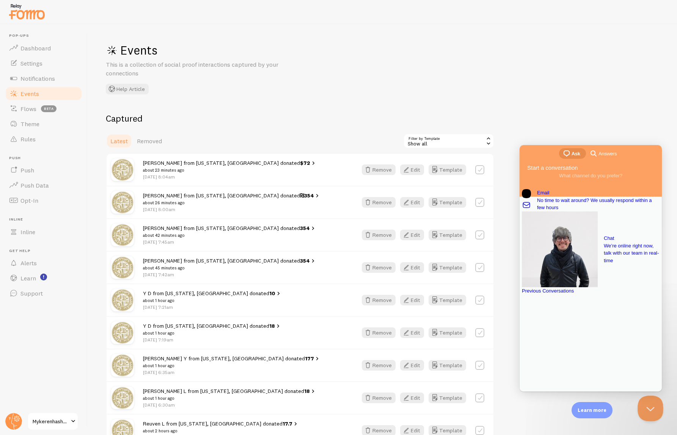
click at [652, 410] on button "Close Beacon popover" at bounding box center [649, 407] width 23 height 23
